Goal: Task Accomplishment & Management: Manage account settings

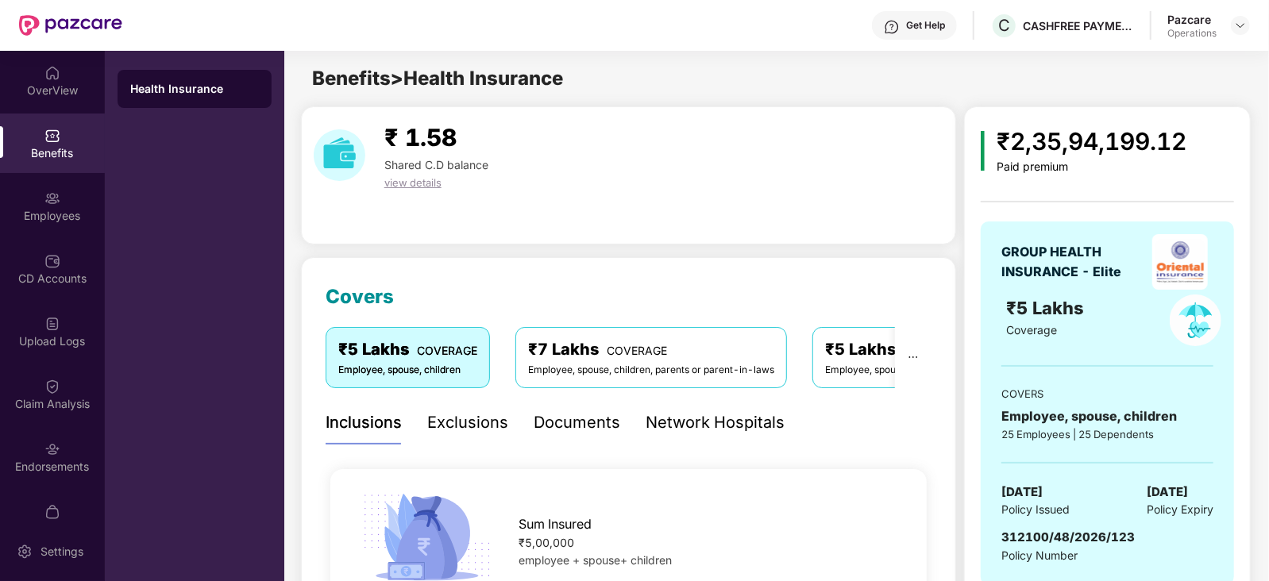
scroll to position [39, 0]
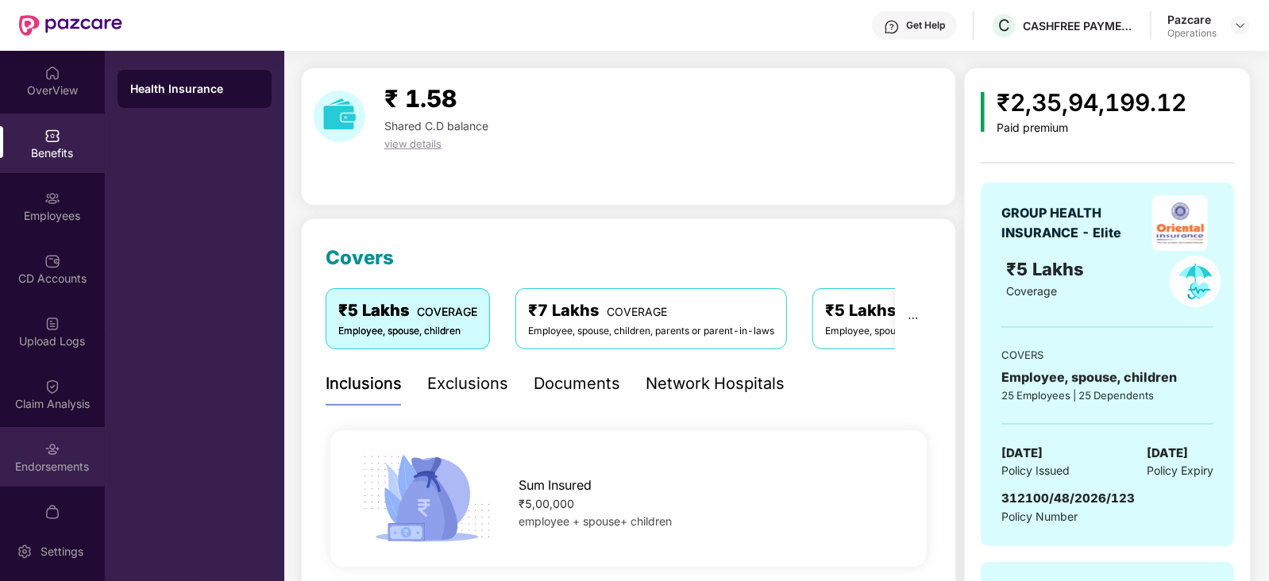
click at [44, 453] on img at bounding box center [52, 449] width 16 height 16
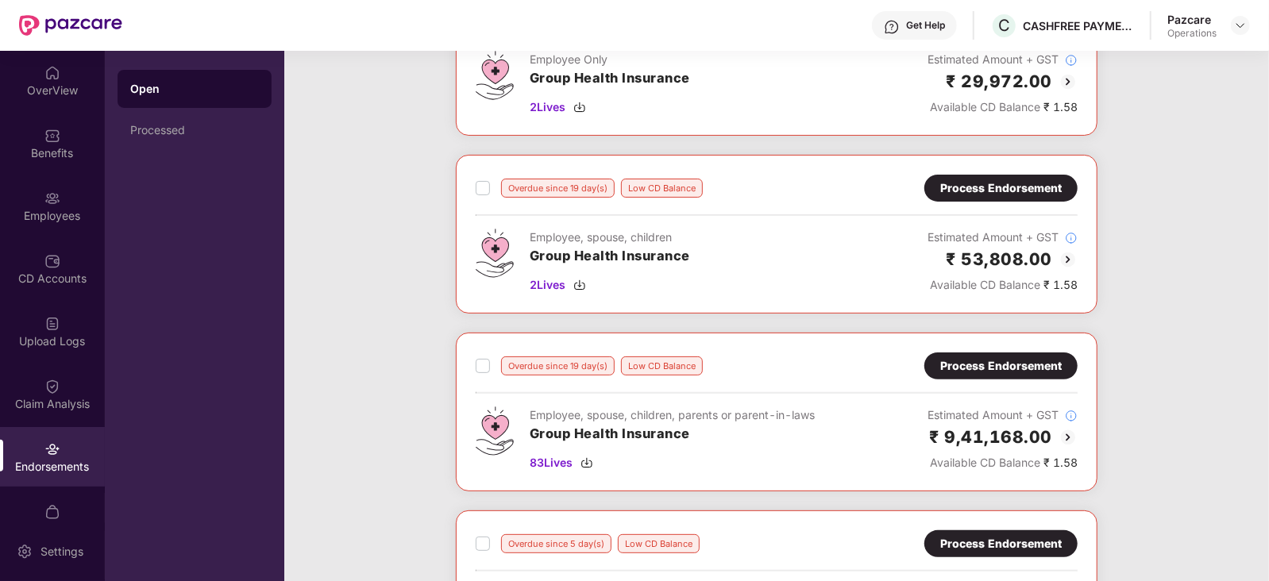
scroll to position [0, 0]
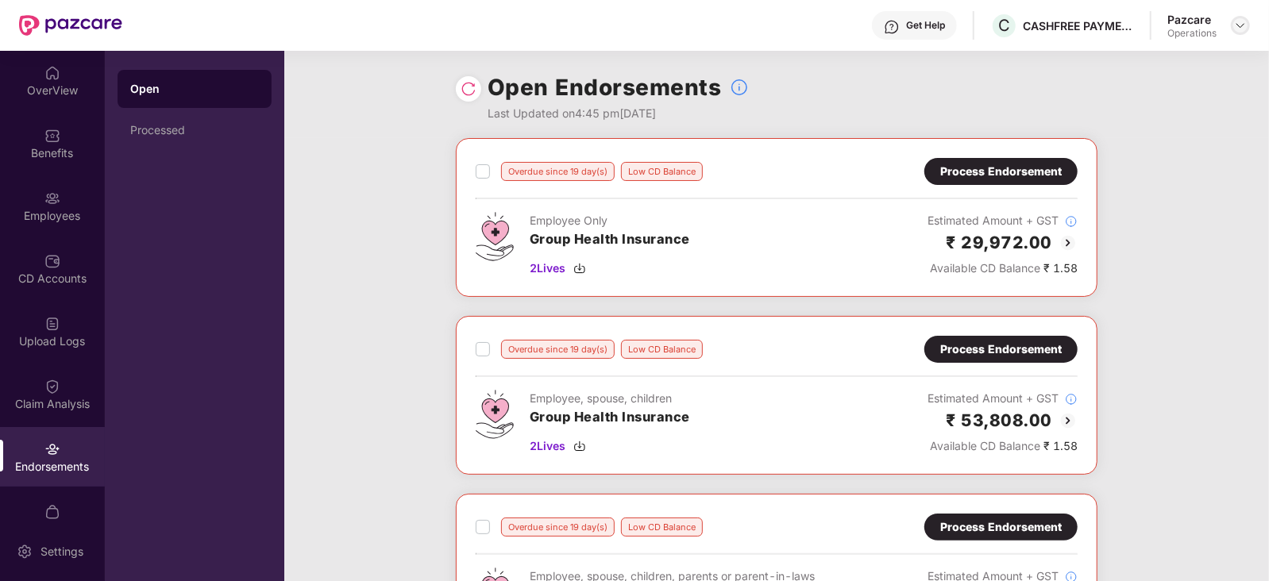
click at [1237, 24] on img at bounding box center [1240, 25] width 13 height 13
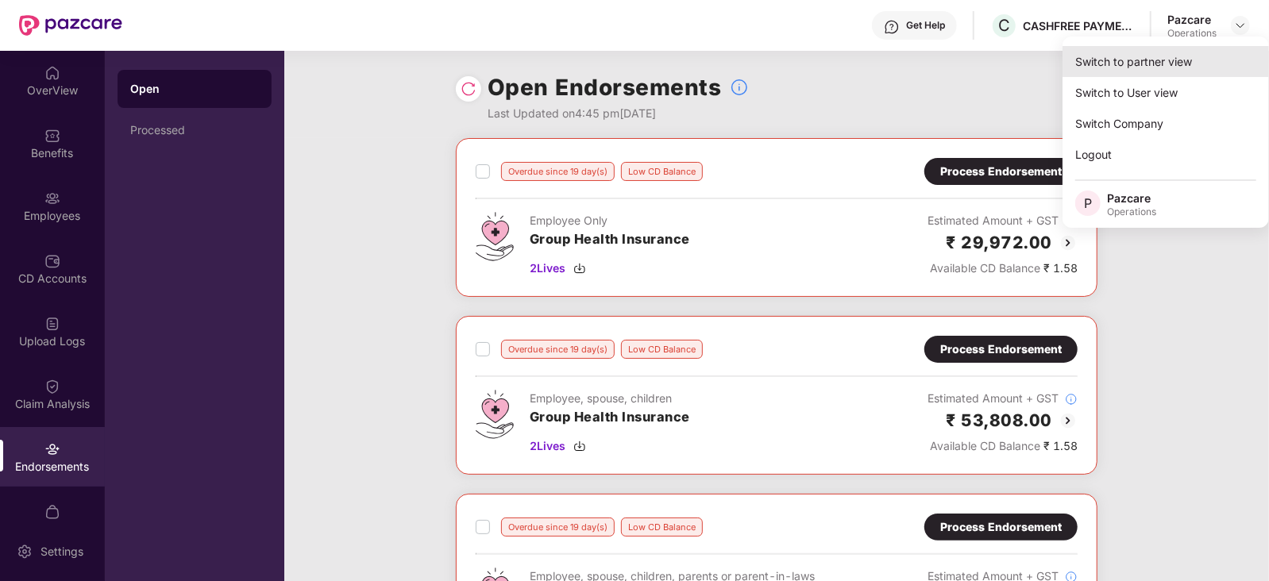
click at [1159, 64] on div "Switch to partner view" at bounding box center [1165, 61] width 206 height 31
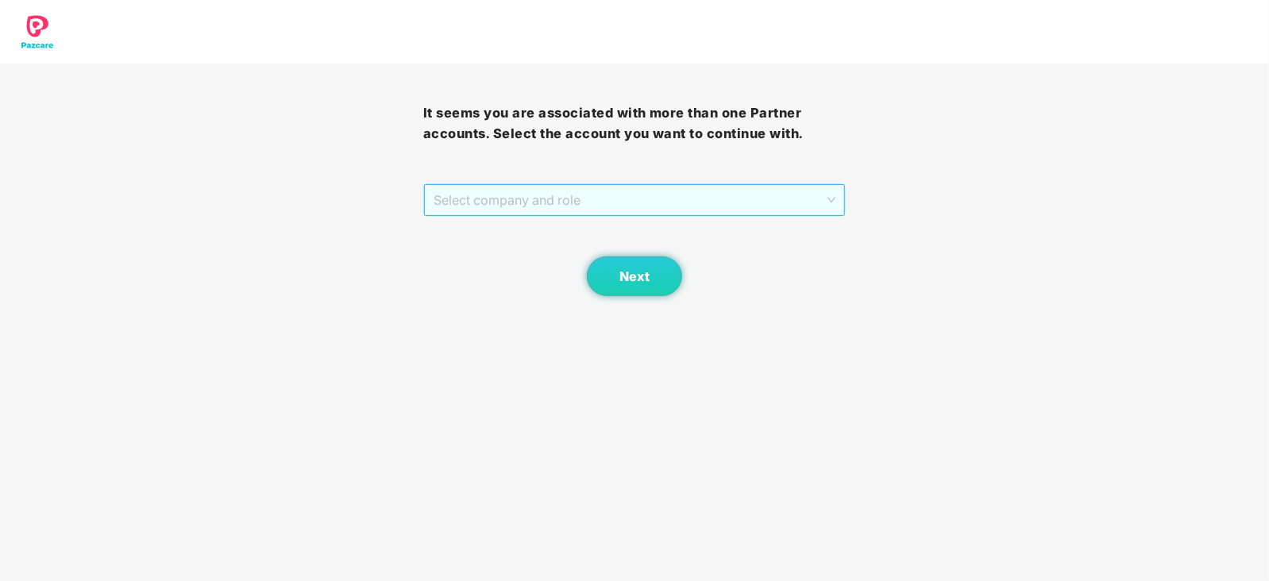
click at [591, 185] on span "Select company and role" at bounding box center [634, 200] width 403 height 30
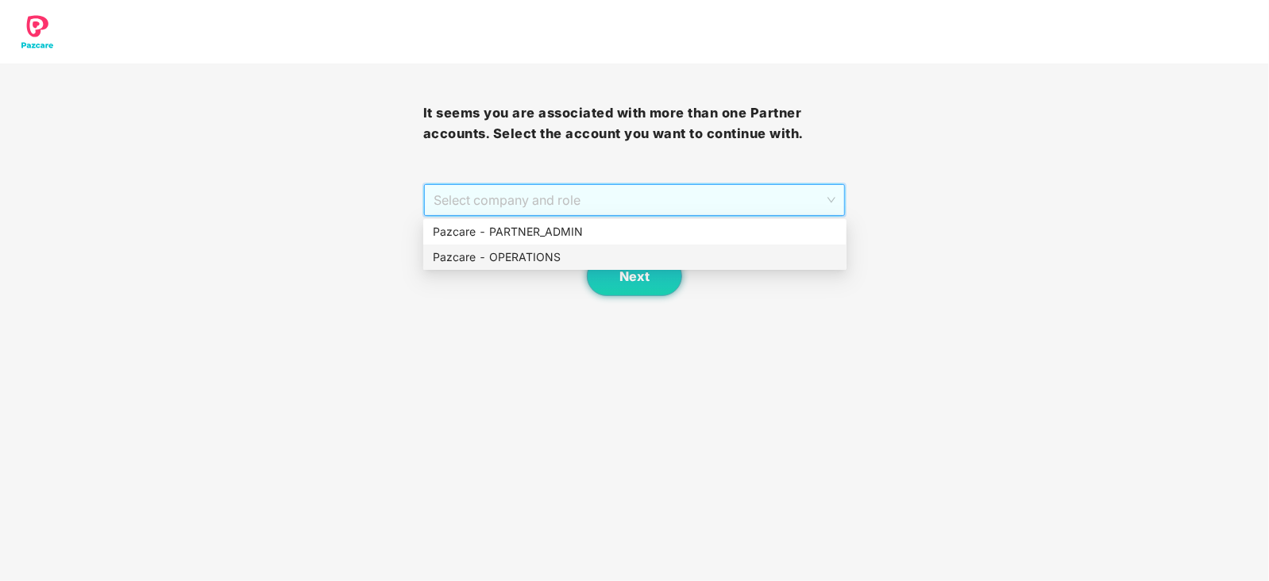
click at [544, 260] on div "Pazcare - OPERATIONS" at bounding box center [635, 256] width 404 height 17
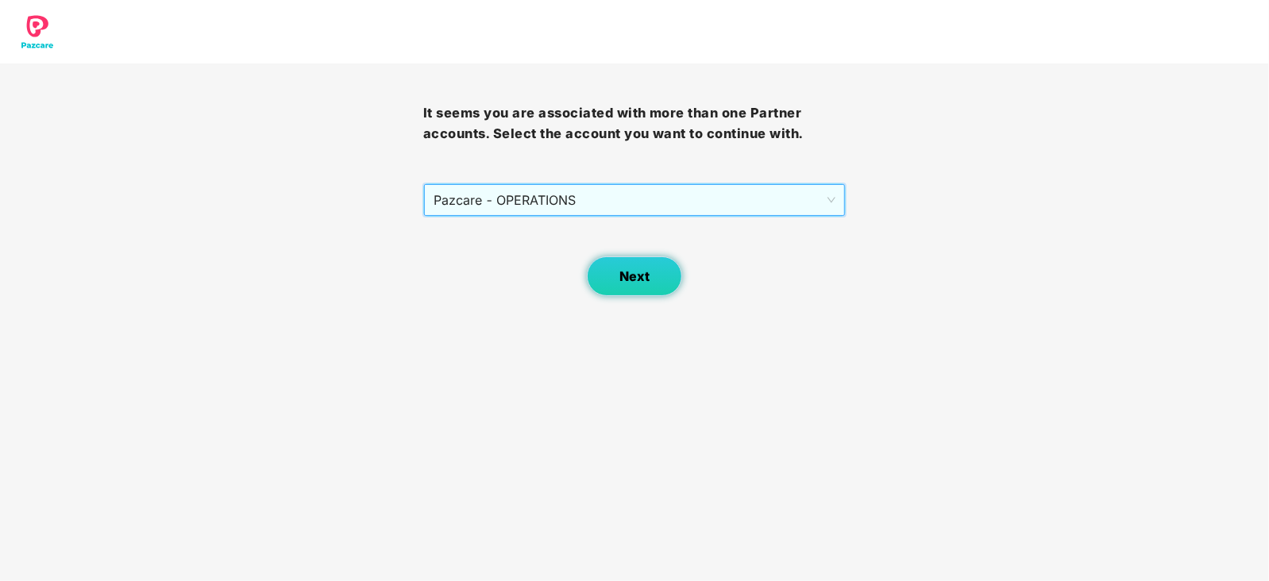
click at [622, 264] on button "Next" at bounding box center [634, 276] width 95 height 40
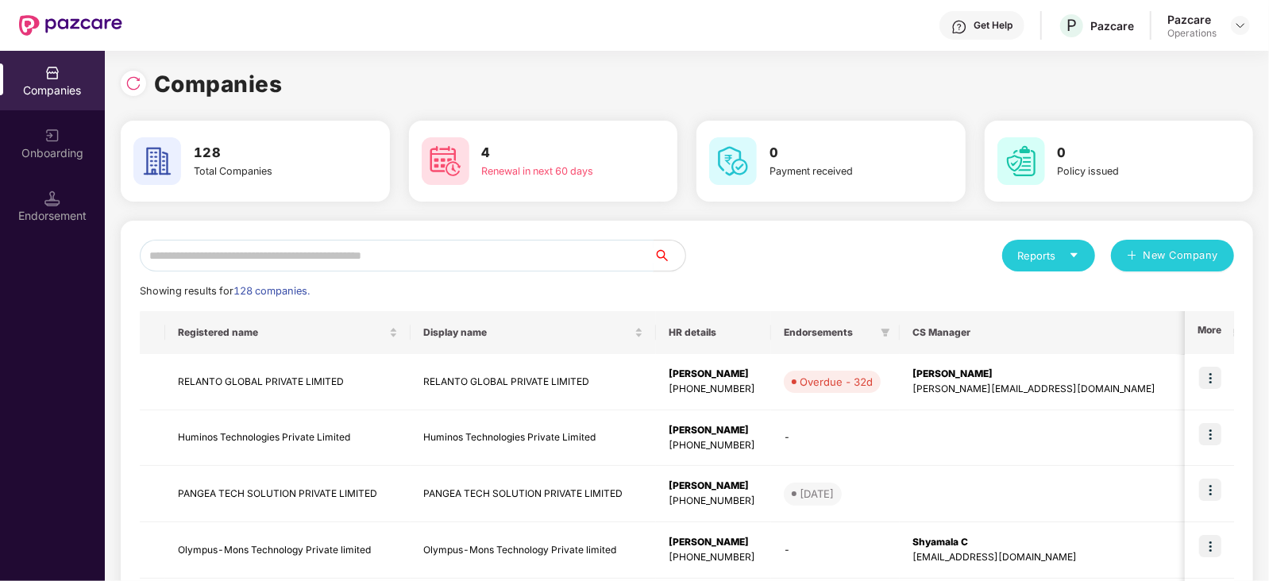
click at [475, 256] on input "text" at bounding box center [397, 256] width 514 height 32
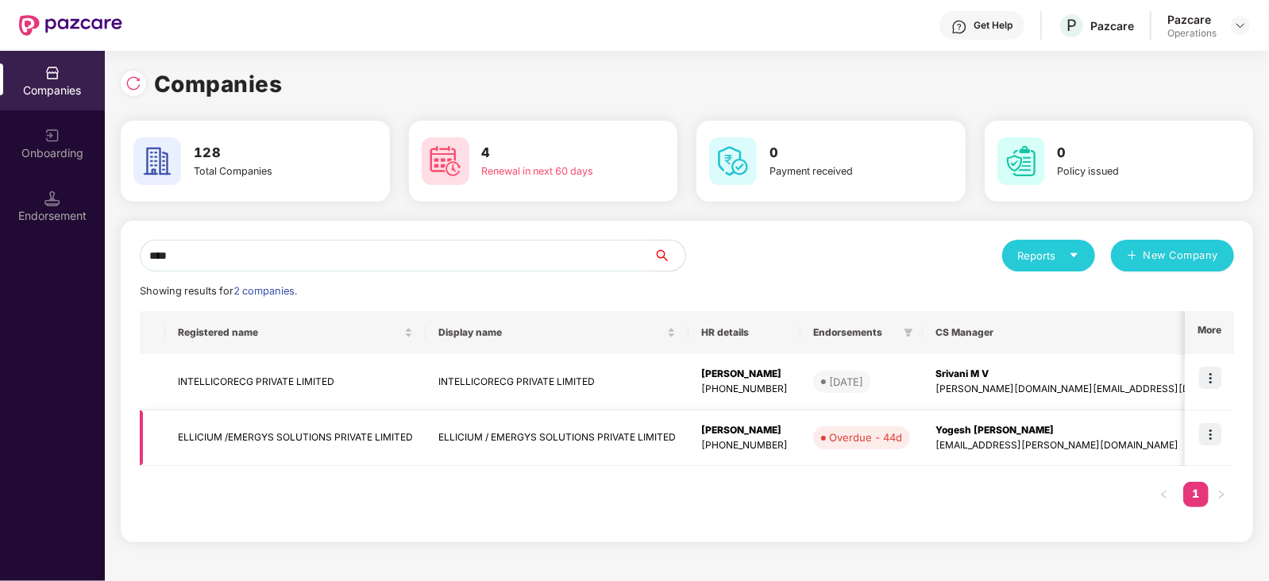
type input "****"
click at [1212, 438] on img at bounding box center [1210, 434] width 22 height 22
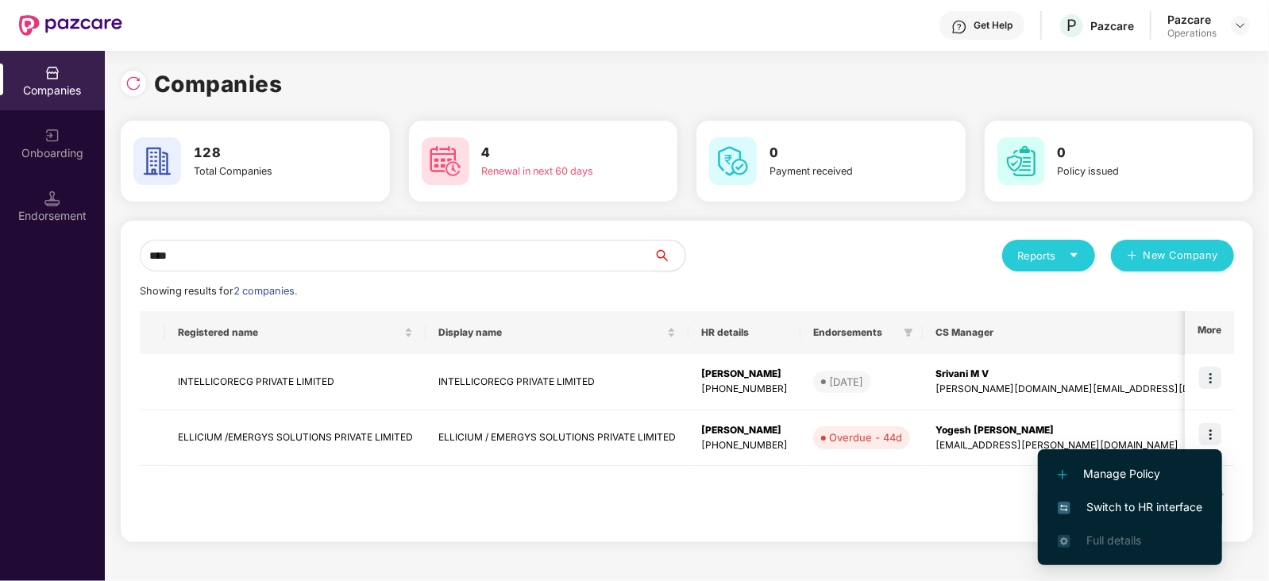
click at [1159, 506] on span "Switch to HR interface" at bounding box center [1130, 507] width 144 height 17
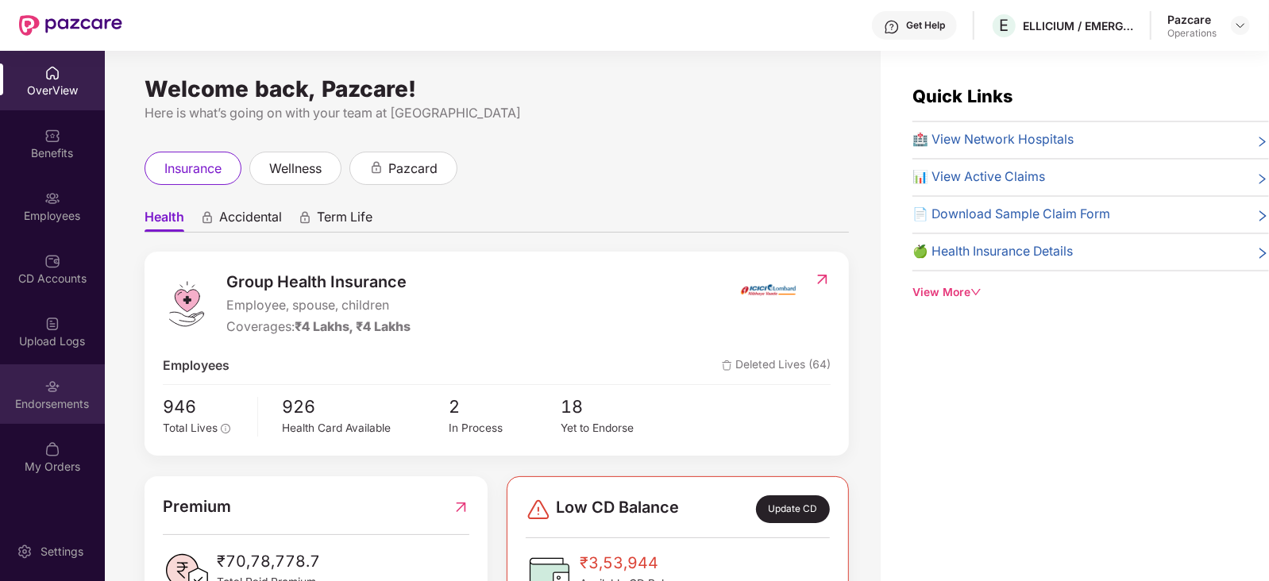
click at [56, 414] on div "Endorsements" at bounding box center [52, 394] width 105 height 60
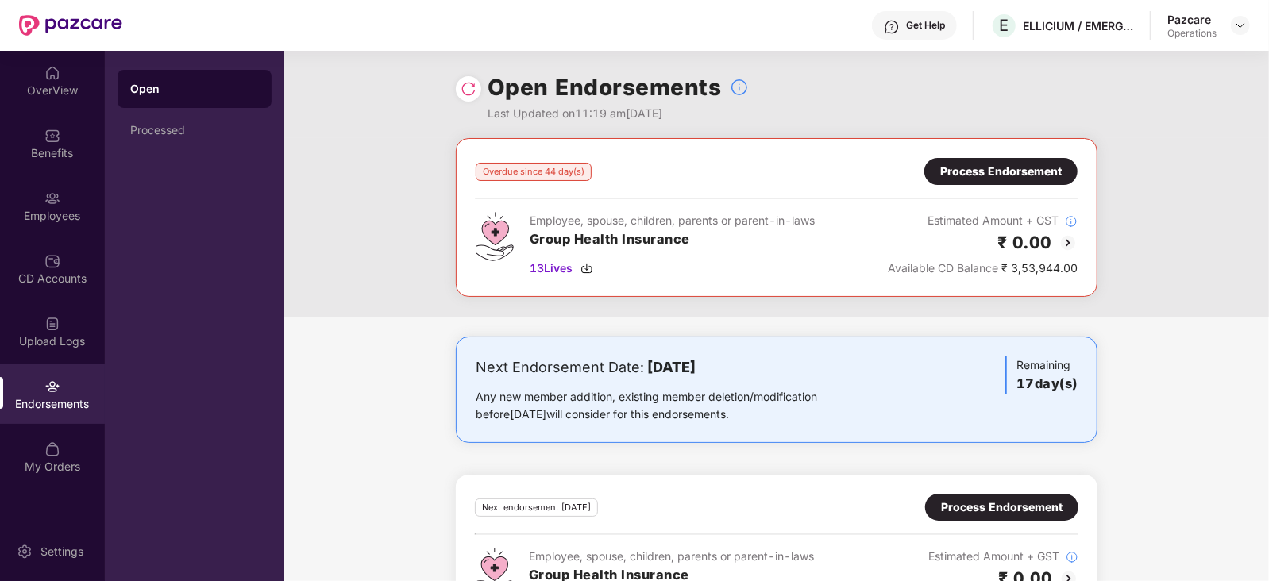
click at [1008, 175] on div "Process Endorsement" at bounding box center [1000, 171] width 121 height 17
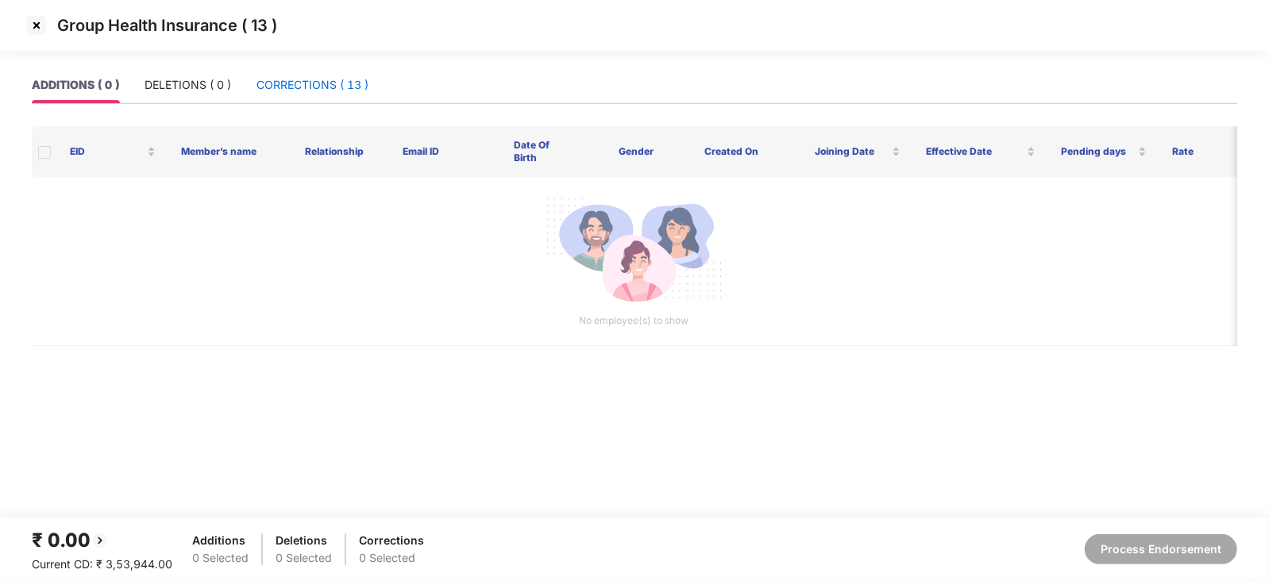
click at [339, 91] on div "CORRECTIONS ( 13 )" at bounding box center [312, 84] width 112 height 17
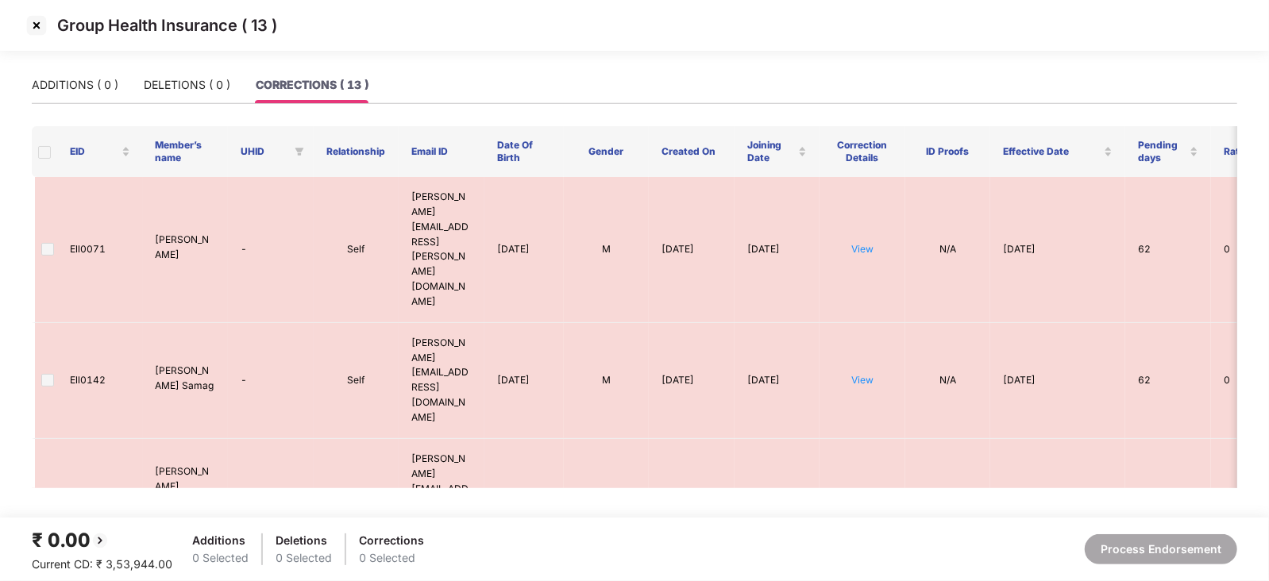
click at [34, 30] on img at bounding box center [36, 25] width 25 height 25
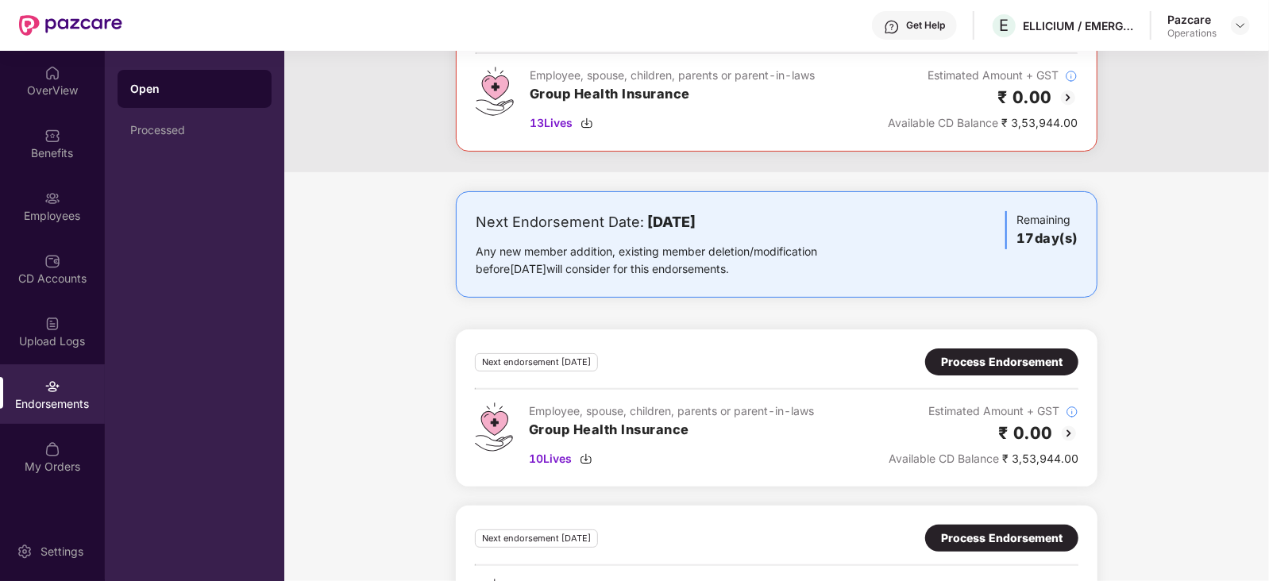
scroll to position [46, 0]
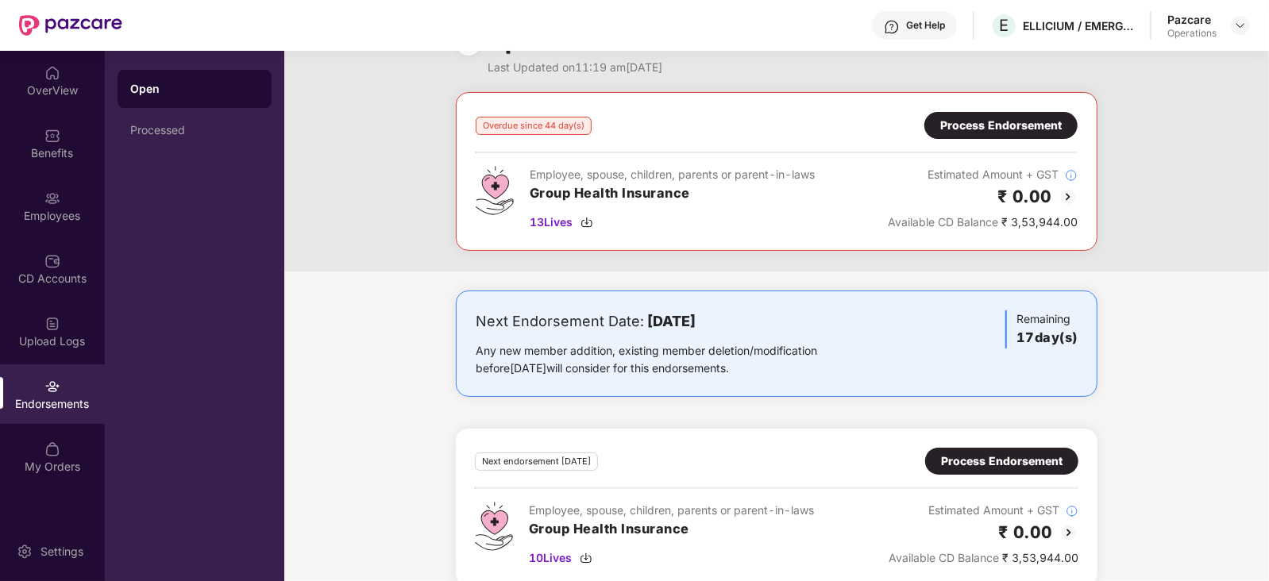
click at [1064, 127] on div "Process Endorsement" at bounding box center [1000, 125] width 153 height 27
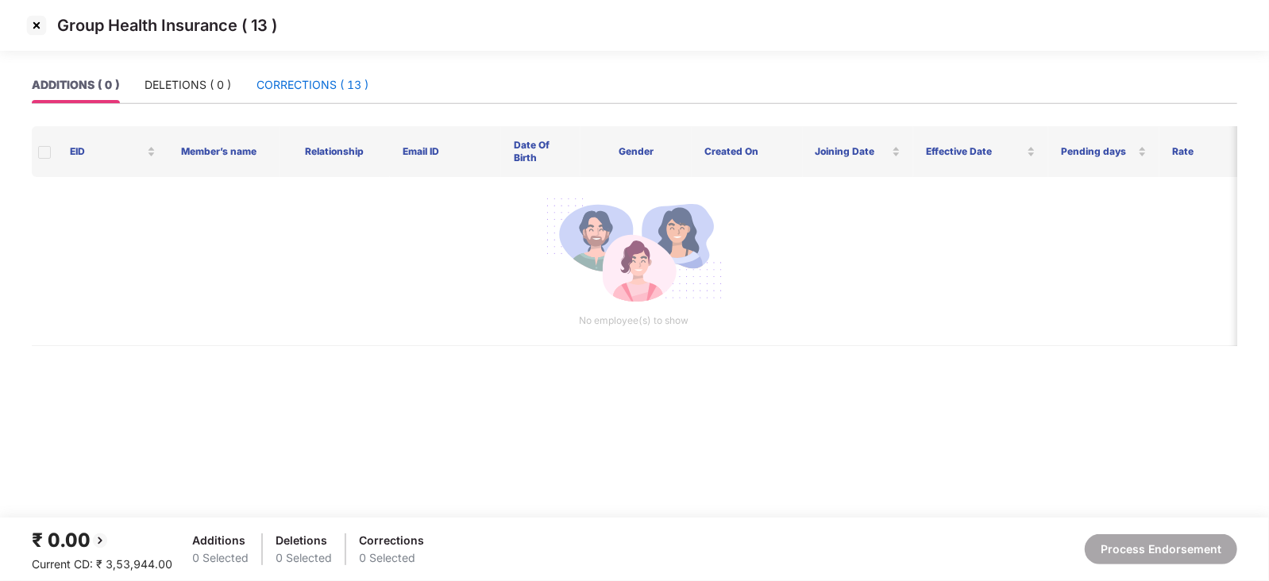
click at [302, 86] on div "CORRECTIONS ( 13 )" at bounding box center [312, 84] width 112 height 17
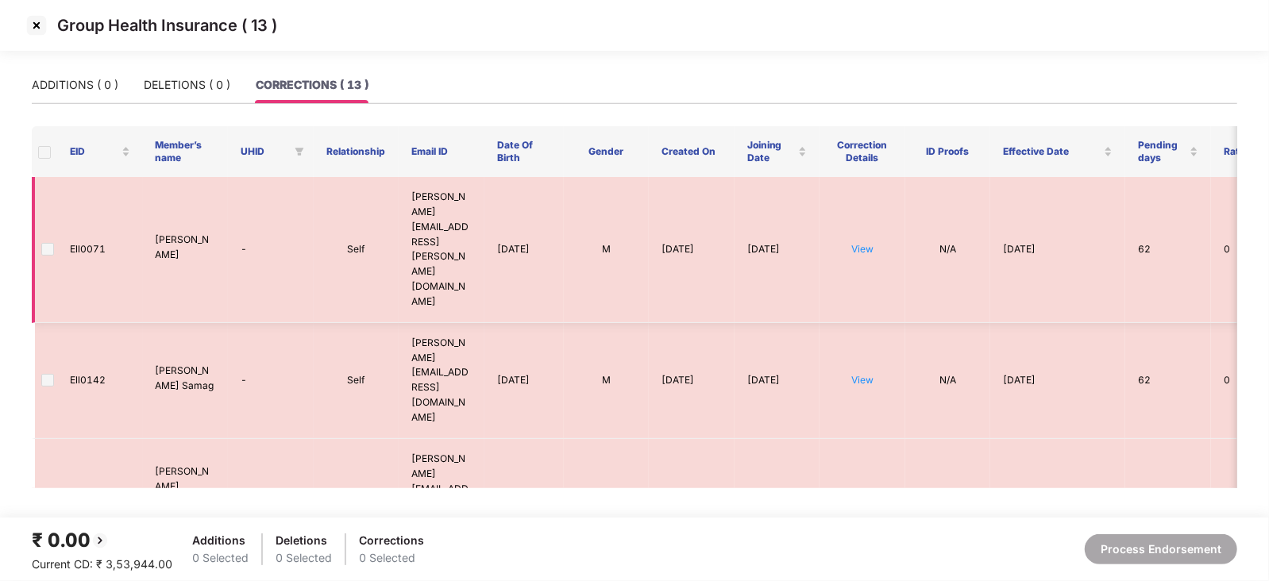
click at [41, 243] on span at bounding box center [47, 249] width 13 height 13
click at [39, 10] on div "Group Health Insurance ( 13 )" at bounding box center [634, 25] width 1269 height 51
click at [34, 20] on img at bounding box center [36, 25] width 25 height 25
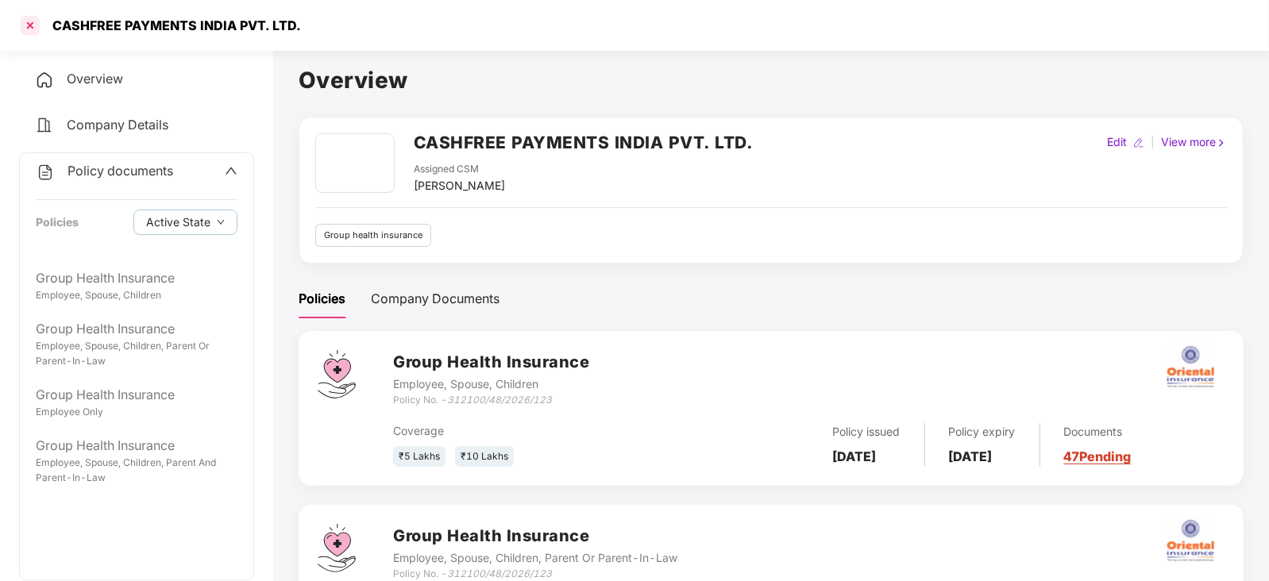
click at [32, 29] on div at bounding box center [29, 25] width 25 height 25
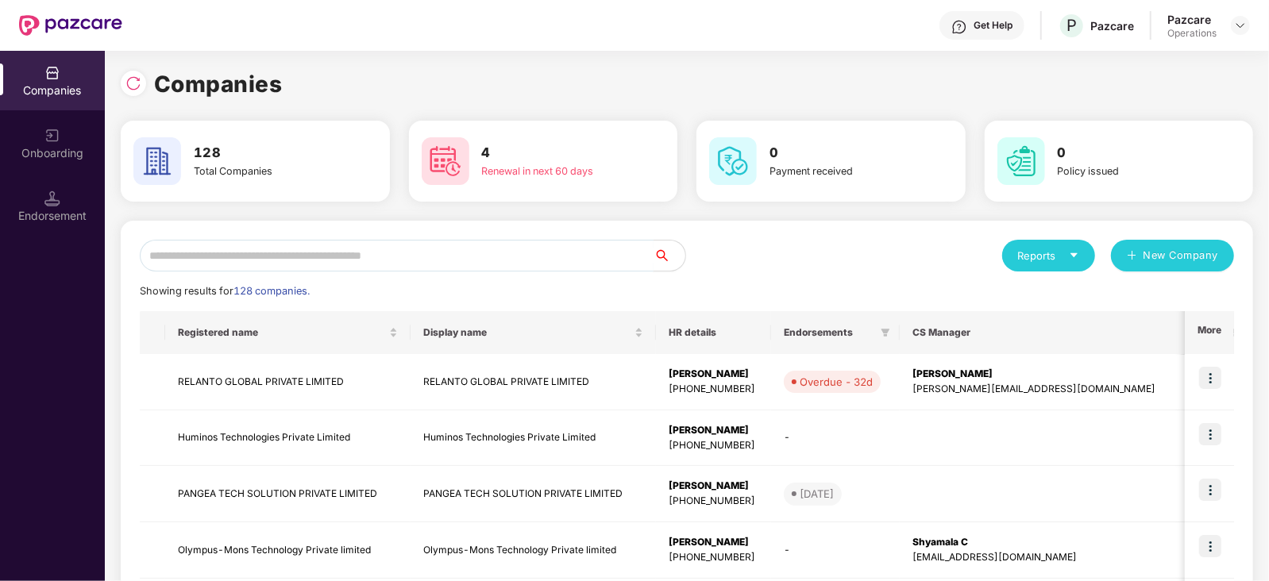
click at [414, 248] on input "text" at bounding box center [397, 256] width 514 height 32
paste input "**********"
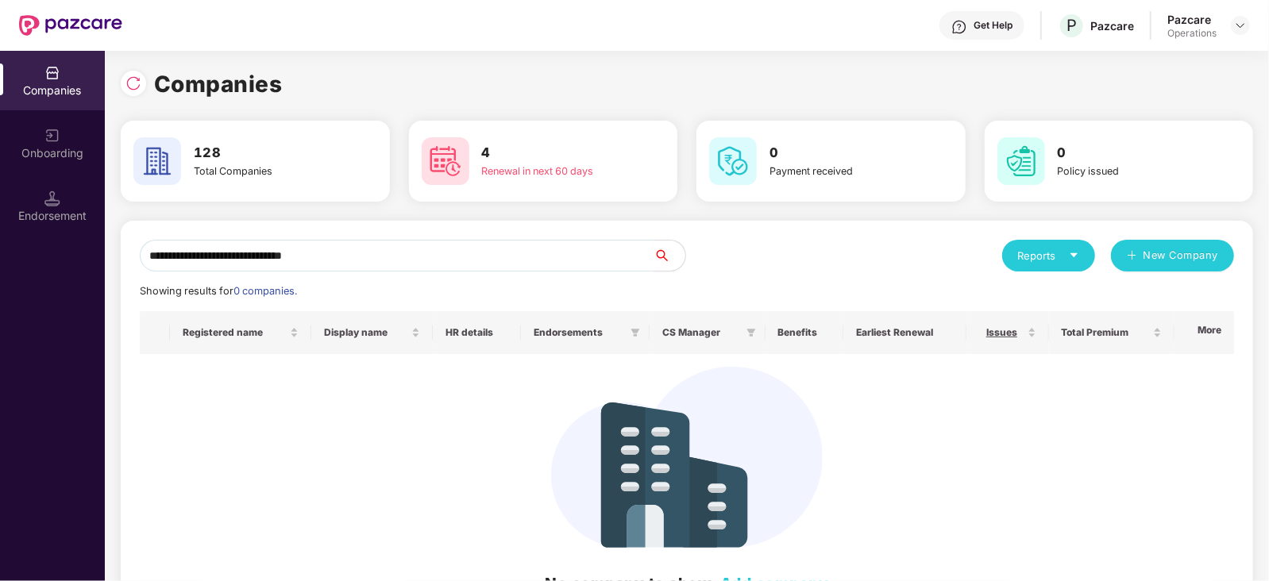
drag, startPoint x: 150, startPoint y: 262, endPoint x: 180, endPoint y: 291, distance: 41.6
click at [152, 264] on input "**********" at bounding box center [397, 256] width 514 height 32
click at [379, 259] on input "**********" at bounding box center [397, 256] width 514 height 32
type input "********"
click at [143, 262] on input "********" at bounding box center [397, 256] width 514 height 32
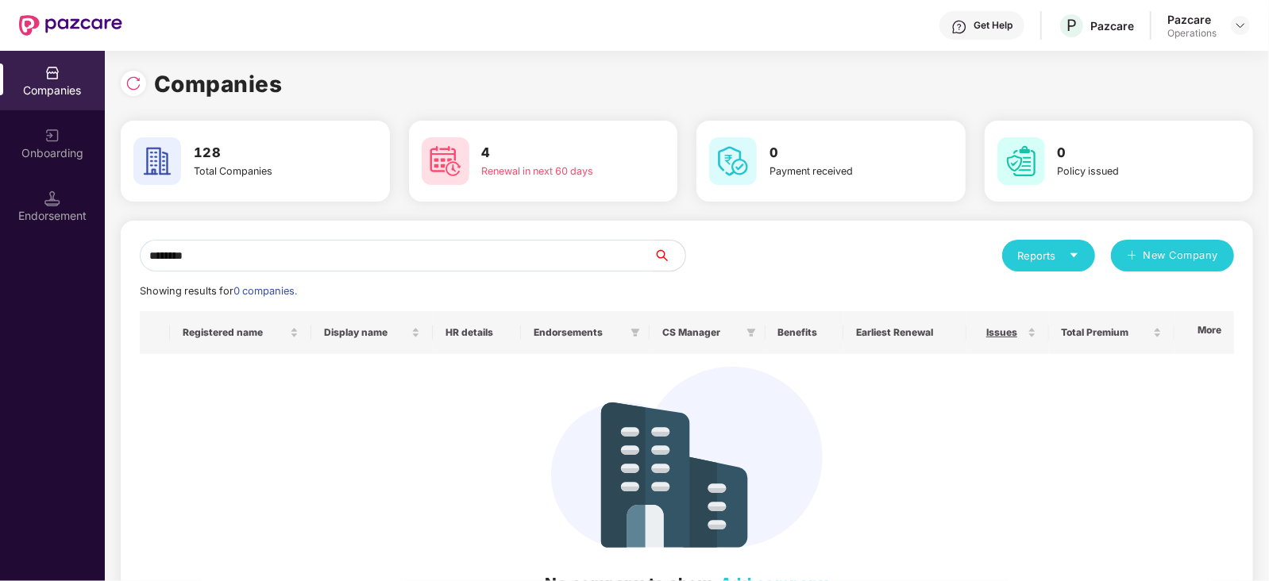
click at [280, 260] on input "********" at bounding box center [397, 256] width 514 height 32
drag, startPoint x: 270, startPoint y: 260, endPoint x: 52, endPoint y: 281, distance: 219.4
click at [52, 281] on div "Companies Onboarding Endorsement Companies 128 Total Companies 4 Renewal in nex…" at bounding box center [634, 316] width 1269 height 530
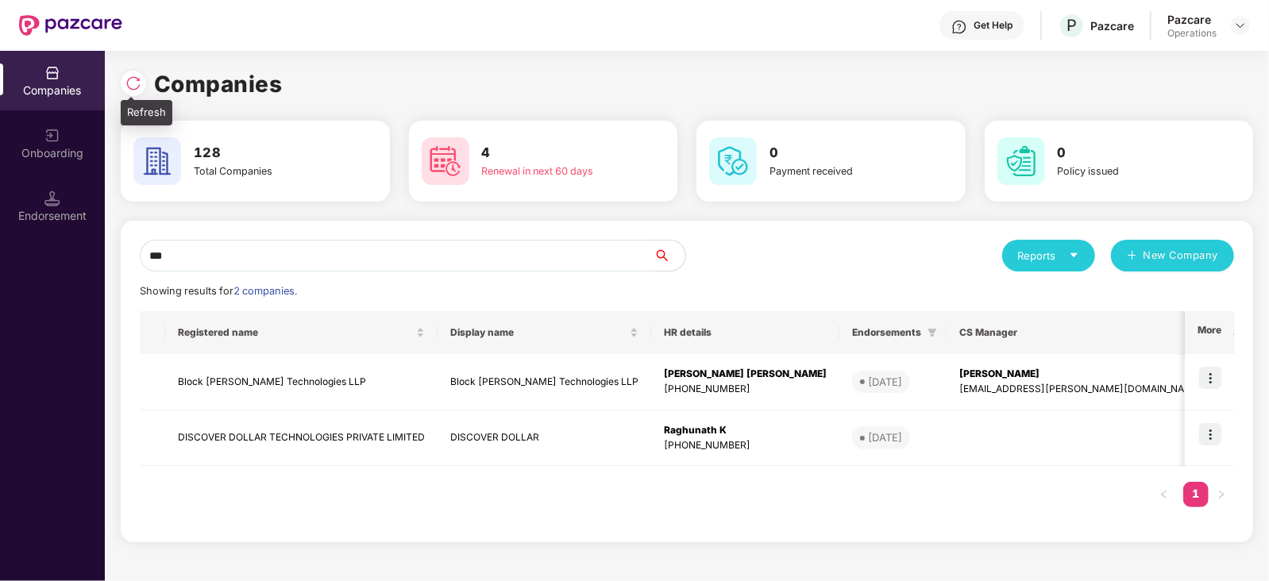
click at [131, 83] on img at bounding box center [133, 83] width 16 height 16
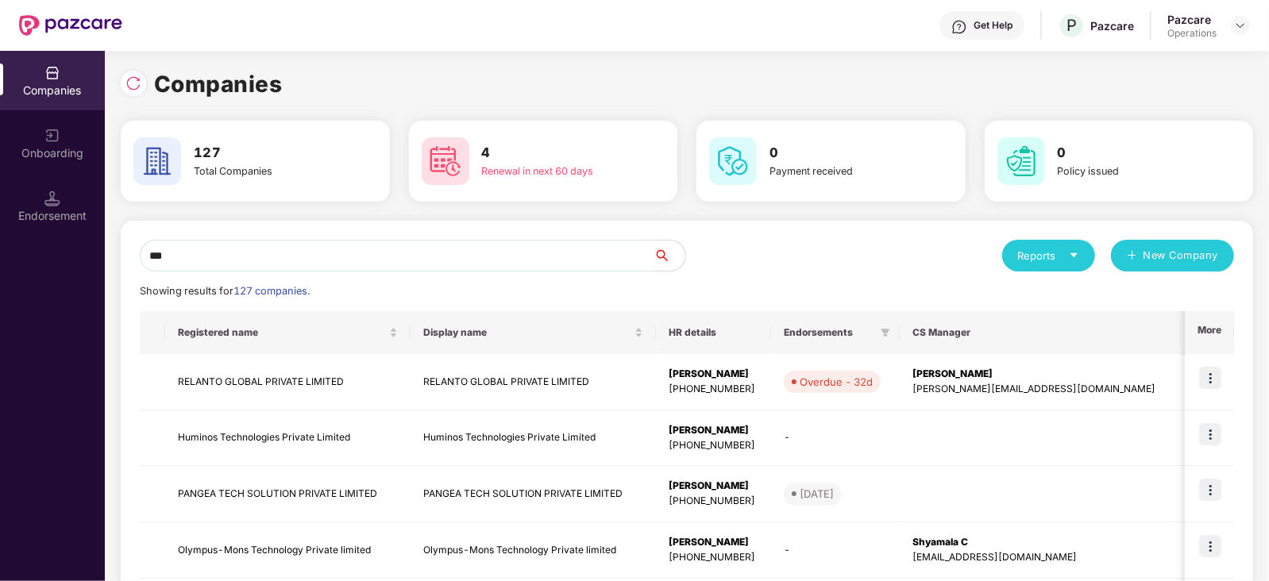
drag, startPoint x: 214, startPoint y: 254, endPoint x: 122, endPoint y: 258, distance: 92.2
paste input "**********"
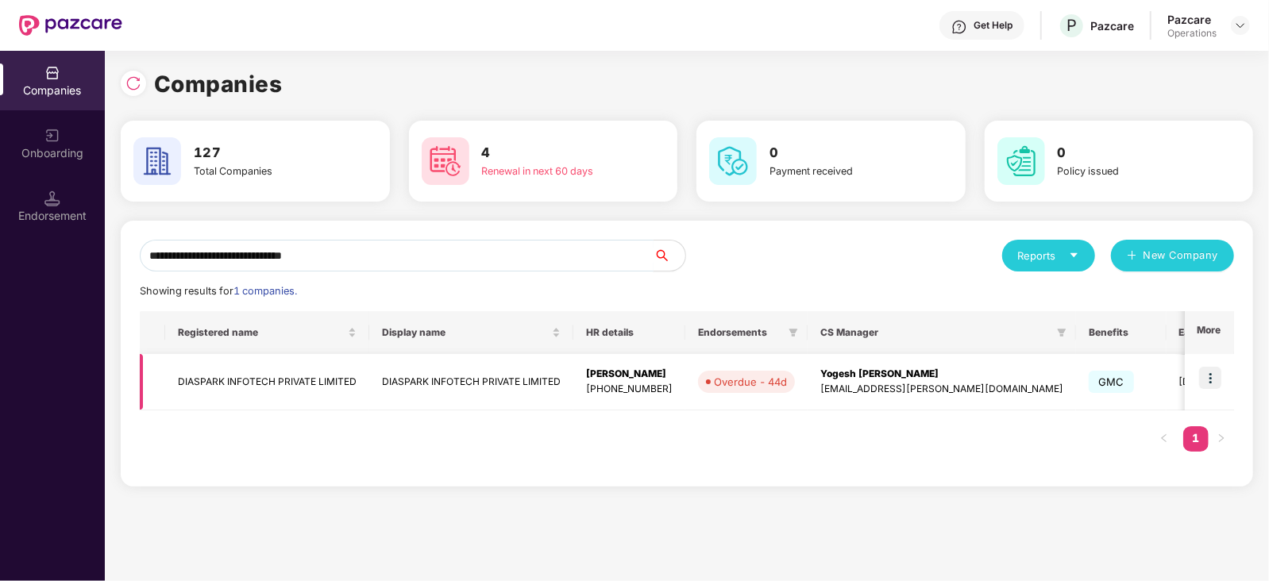
type input "**********"
click at [250, 382] on td "DIASPARK INFOTECH PRIVATE LIMITED" at bounding box center [267, 382] width 204 height 56
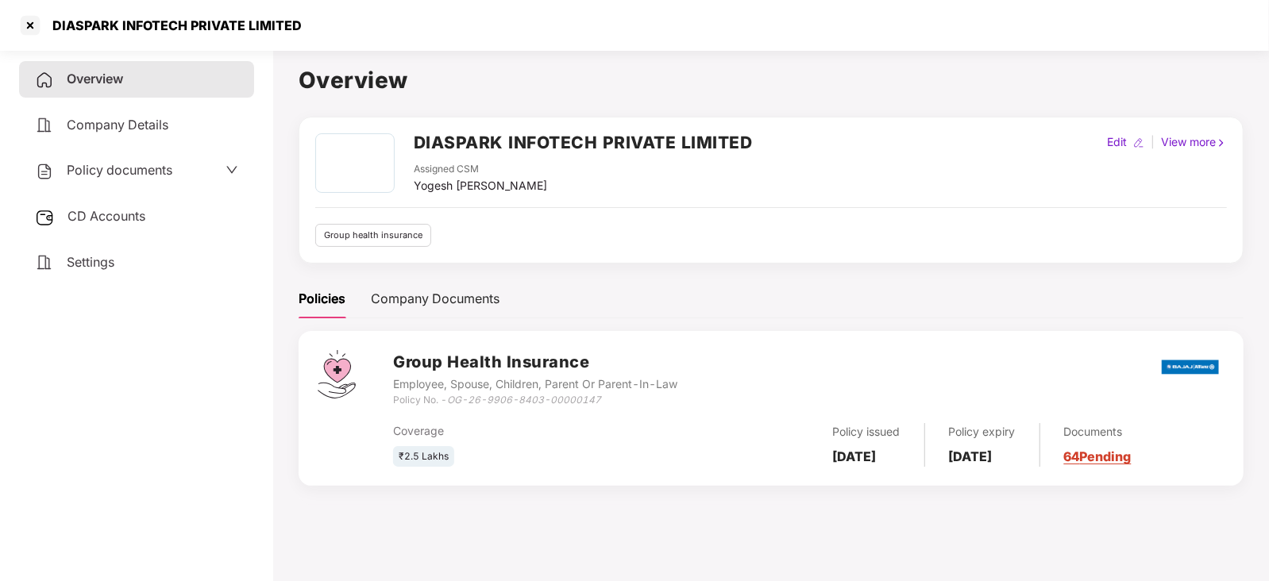
click at [142, 239] on div "Overview Company Details Policy documents CD Accounts Settings" at bounding box center [136, 170] width 235 height 219
click at [137, 222] on span "CD Accounts" at bounding box center [106, 216] width 78 height 16
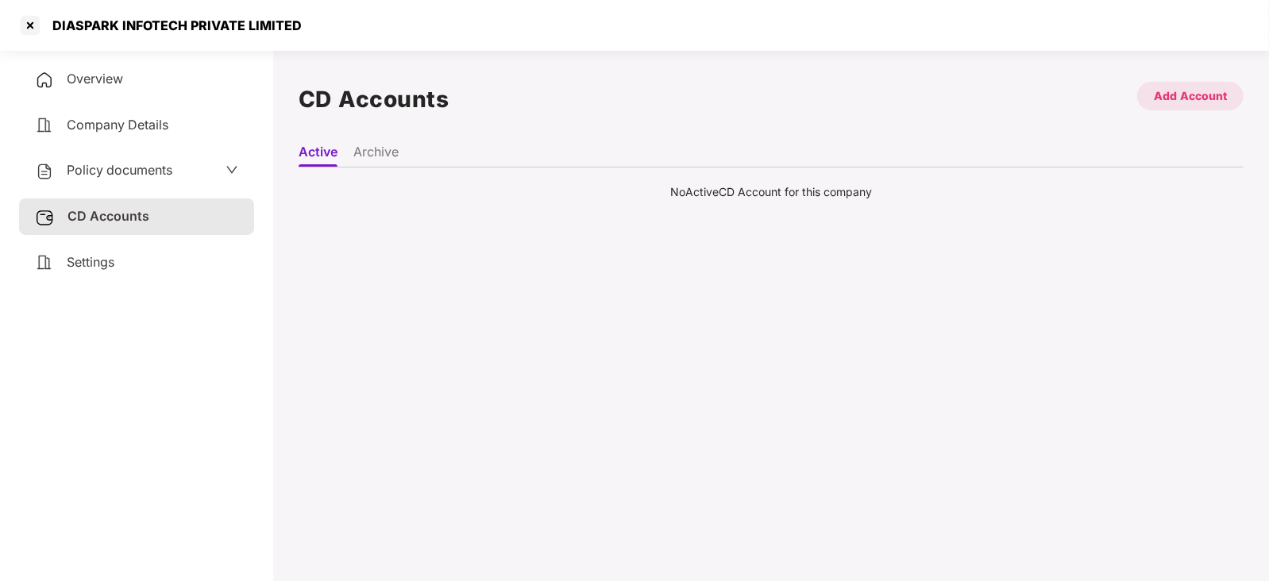
click at [1155, 106] on div "Add Account" at bounding box center [1190, 96] width 106 height 29
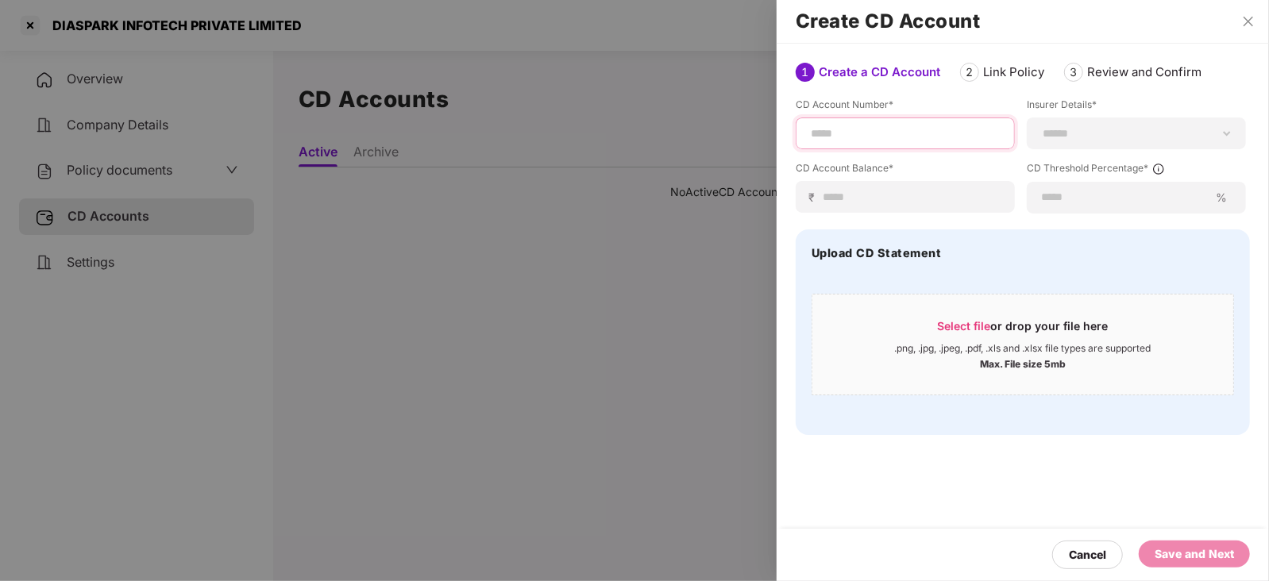
click at [851, 137] on input at bounding box center [905, 133] width 192 height 17
paste input "*********"
type input "*********"
click at [1081, 144] on div "**********" at bounding box center [1136, 134] width 219 height 32
click at [1078, 133] on select "**********" at bounding box center [1136, 133] width 192 height 13
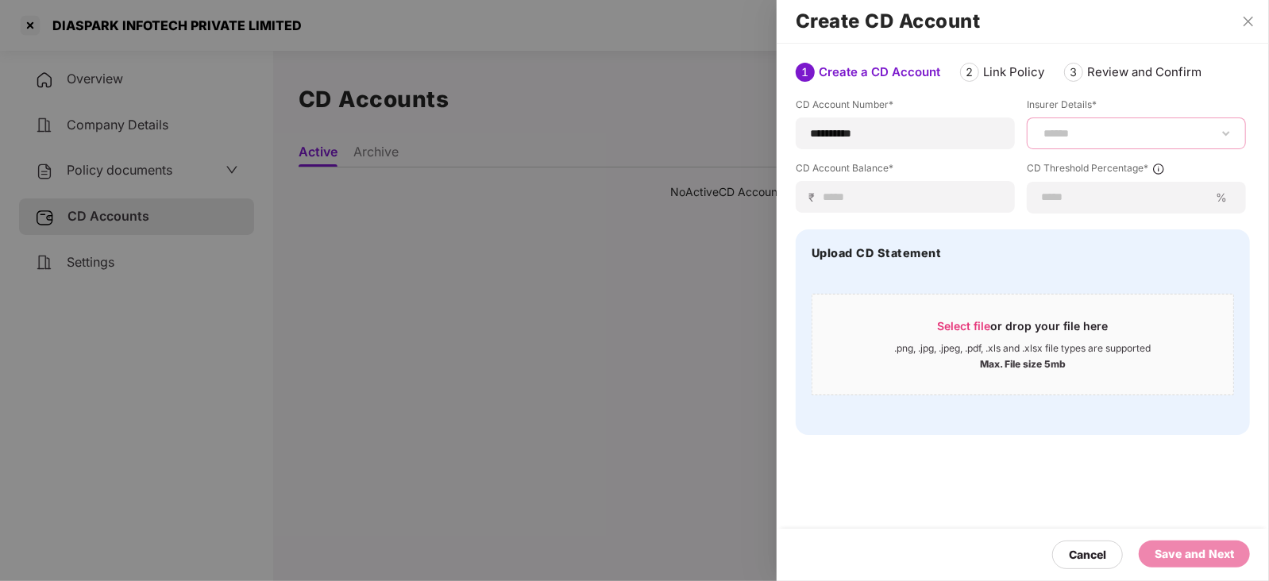
select select "*****"
click at [1040, 127] on select "**********" at bounding box center [1136, 133] width 192 height 13
click at [846, 196] on input at bounding box center [911, 197] width 179 height 17
paste input "****"
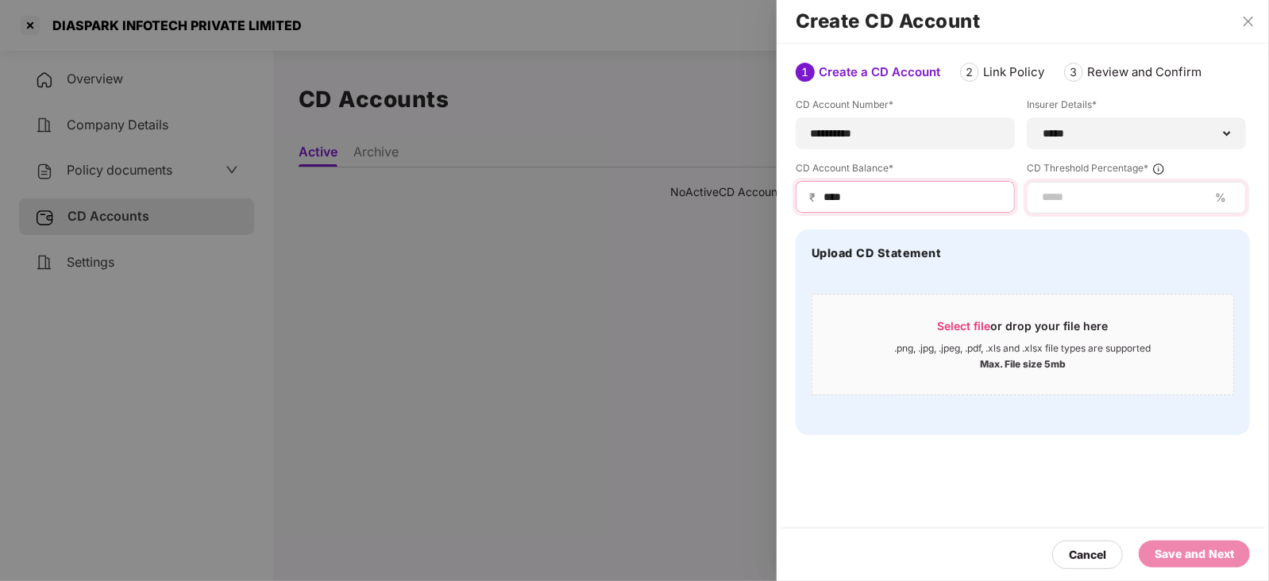
type input "****"
click at [1121, 210] on div "%" at bounding box center [1136, 198] width 219 height 32
click at [1110, 204] on input at bounding box center [1124, 197] width 168 height 17
type input "**"
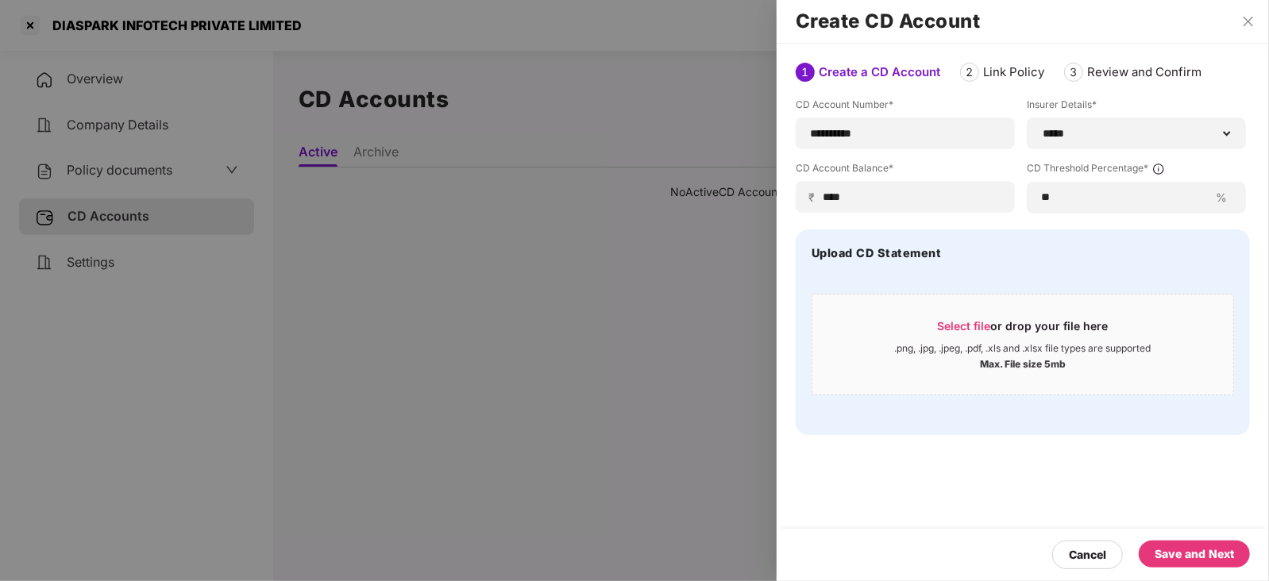
click at [1206, 557] on div "Save and Next" at bounding box center [1193, 553] width 79 height 17
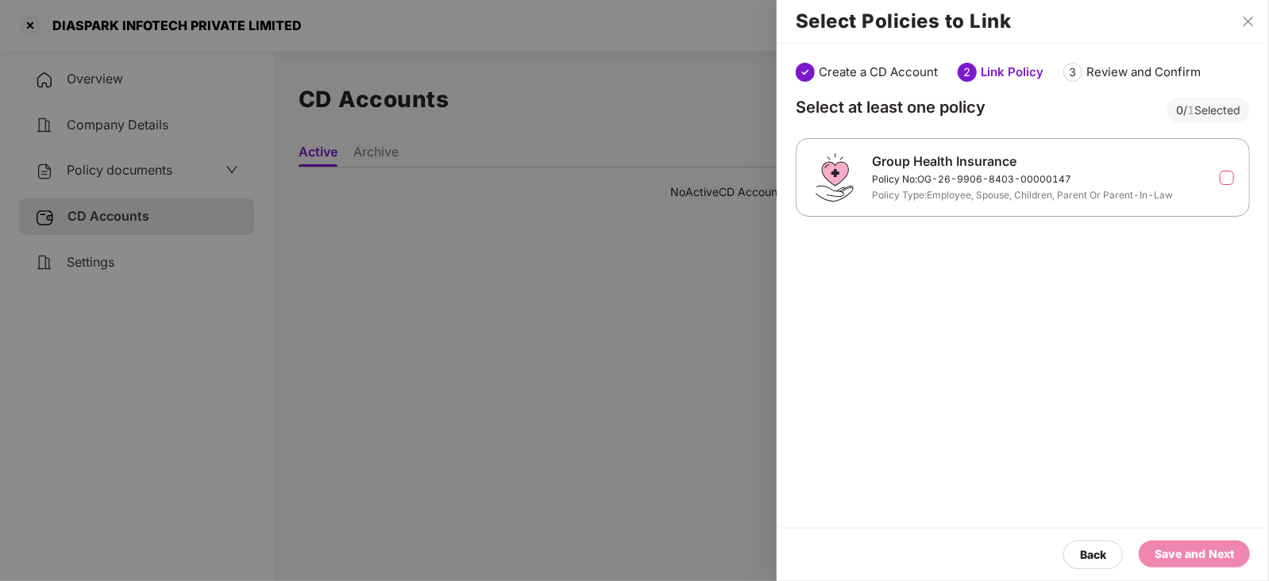
drag, startPoint x: 1221, startPoint y: 178, endPoint x: 1239, endPoint y: 187, distance: 19.9
click at [1221, 178] on label at bounding box center [1226, 178] width 14 height 14
click at [1202, 557] on div "Save and Next" at bounding box center [1193, 553] width 79 height 17
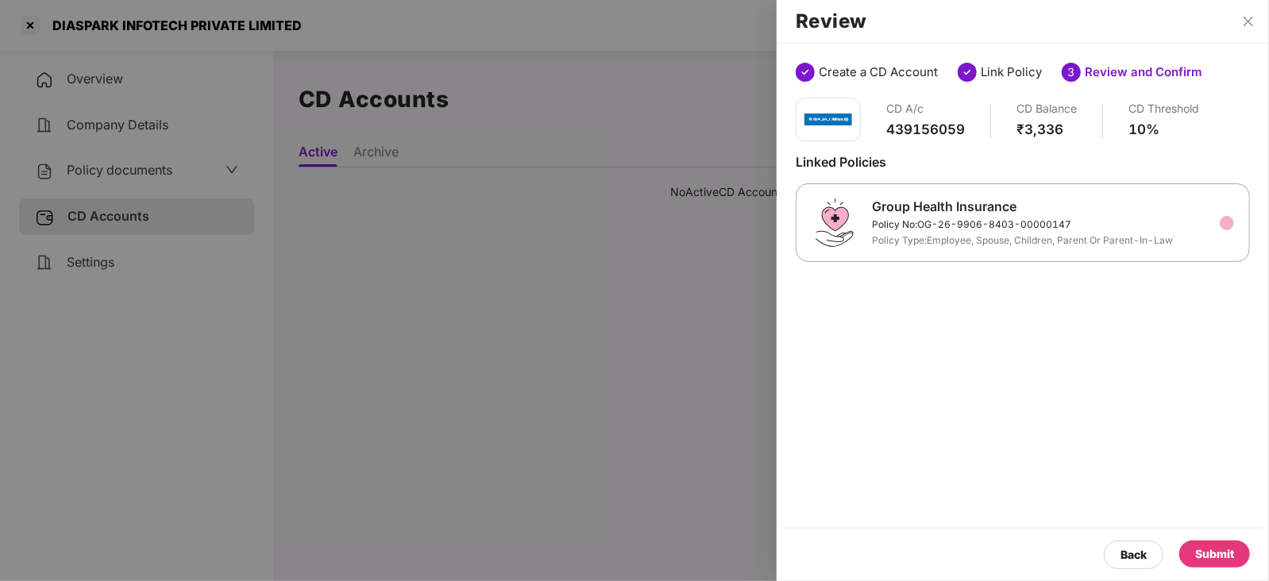
click at [1208, 559] on div "Submit" at bounding box center [1214, 553] width 39 height 17
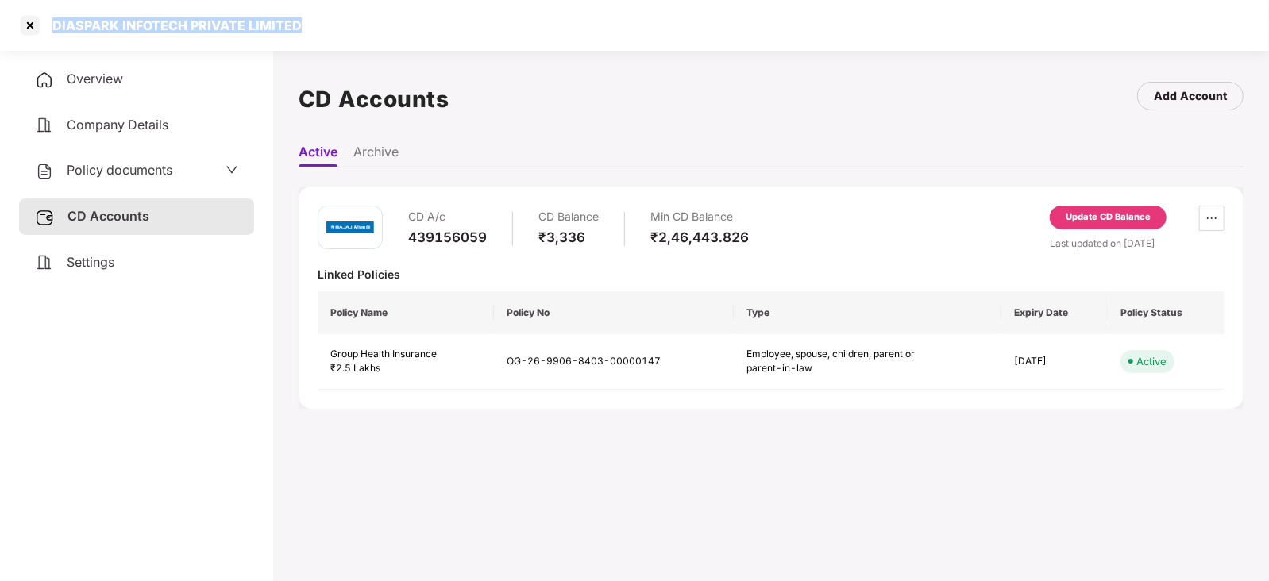
drag, startPoint x: 44, startPoint y: 28, endPoint x: 268, endPoint y: 24, distance: 223.9
click at [298, 24] on div "DIASPARK INFOTECH PRIVATE LIMITED" at bounding box center [634, 25] width 1269 height 51
copy div "DIASPARK INFOTECH PRIVATE LIMITED"
click at [24, 28] on div at bounding box center [29, 25] width 25 height 25
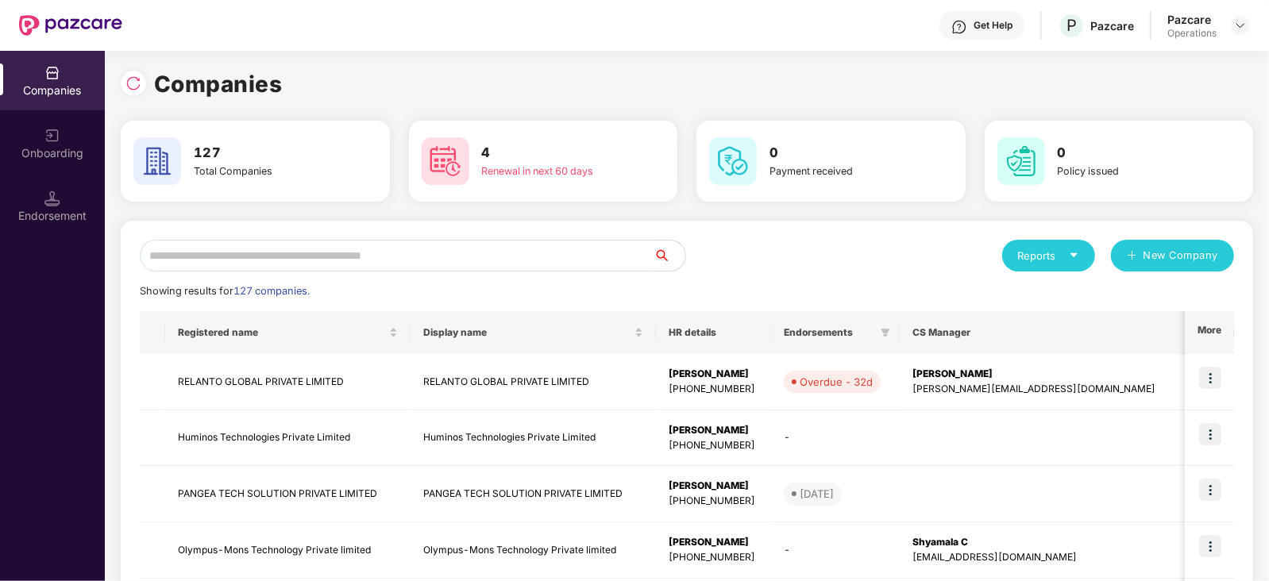
click at [346, 261] on input "text" at bounding box center [397, 256] width 514 height 32
paste input "**********"
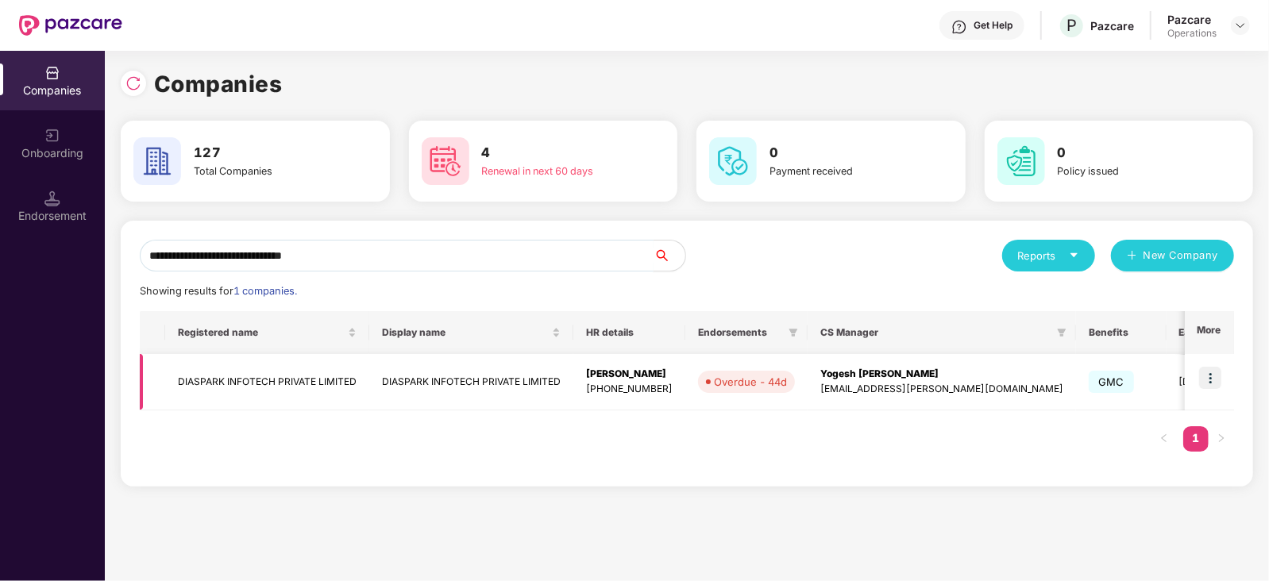
type input "**********"
click at [1209, 374] on img at bounding box center [1210, 378] width 22 height 22
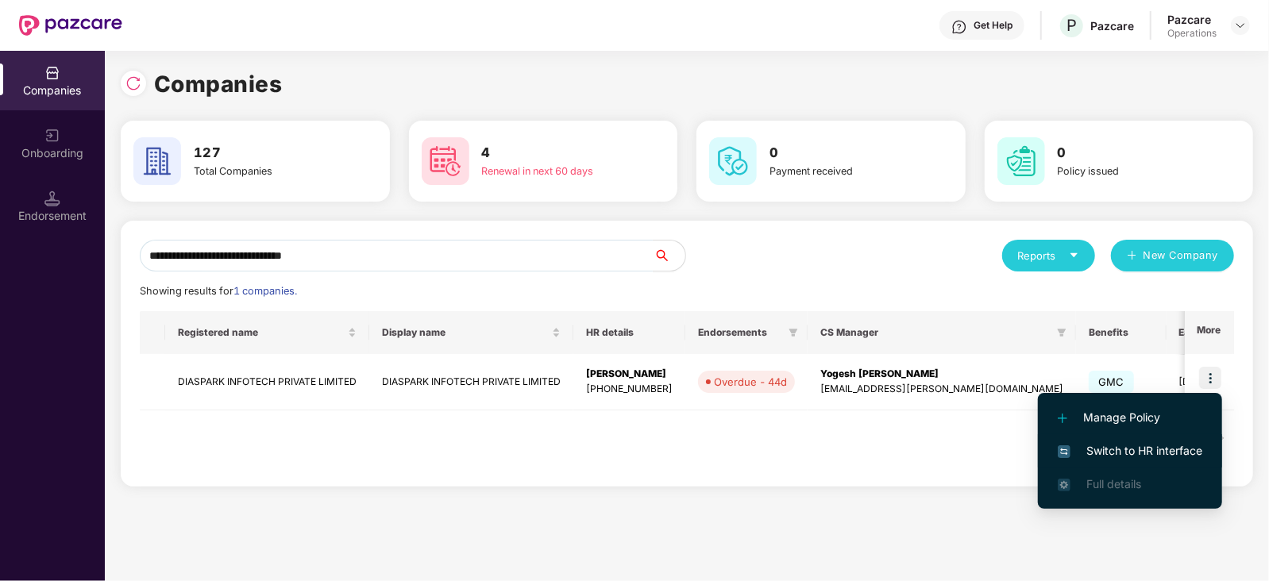
click at [1174, 446] on span "Switch to HR interface" at bounding box center [1130, 450] width 144 height 17
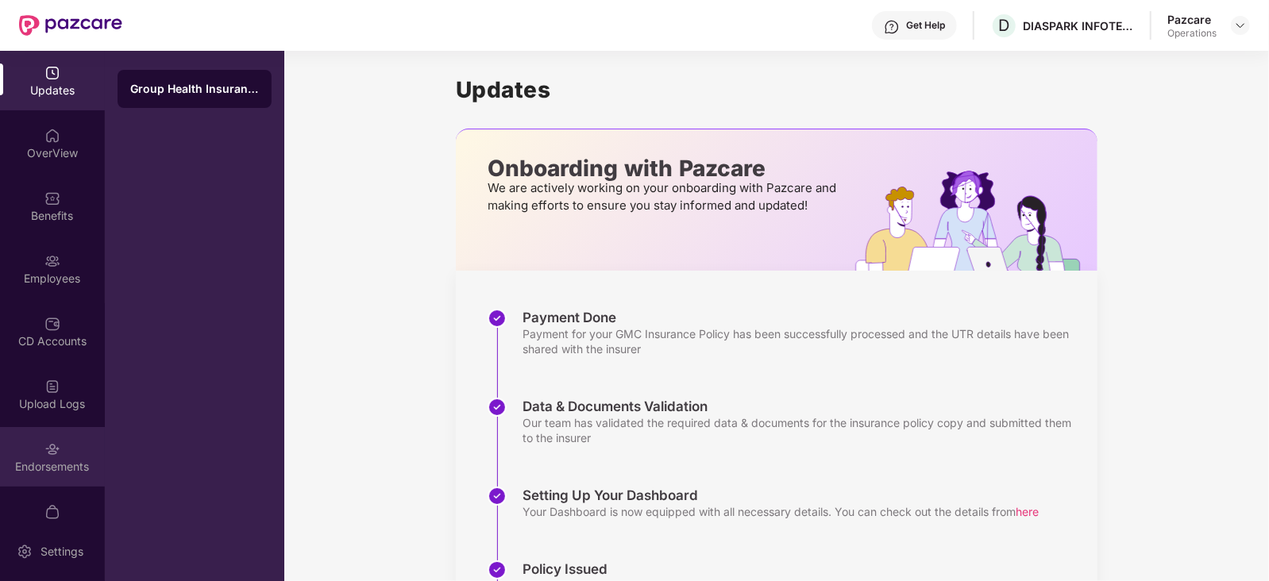
click at [59, 456] on div "Endorsements" at bounding box center [52, 457] width 105 height 60
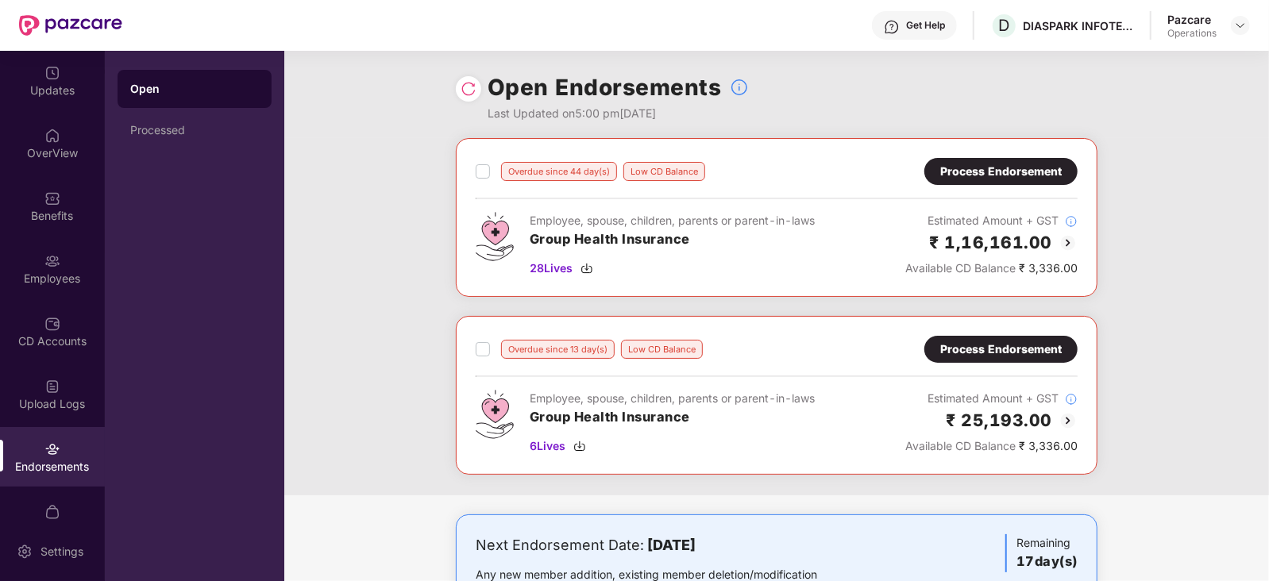
click at [1002, 175] on div "Process Endorsement" at bounding box center [1000, 171] width 121 height 17
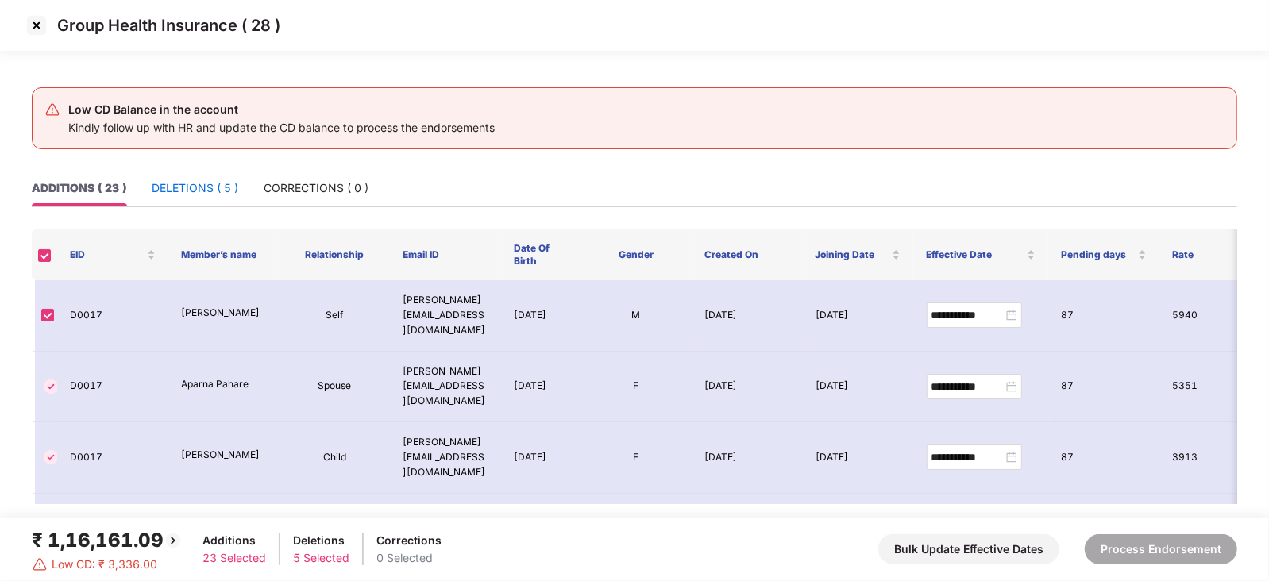
click at [180, 189] on div "DELETIONS ( 5 )" at bounding box center [195, 187] width 87 height 17
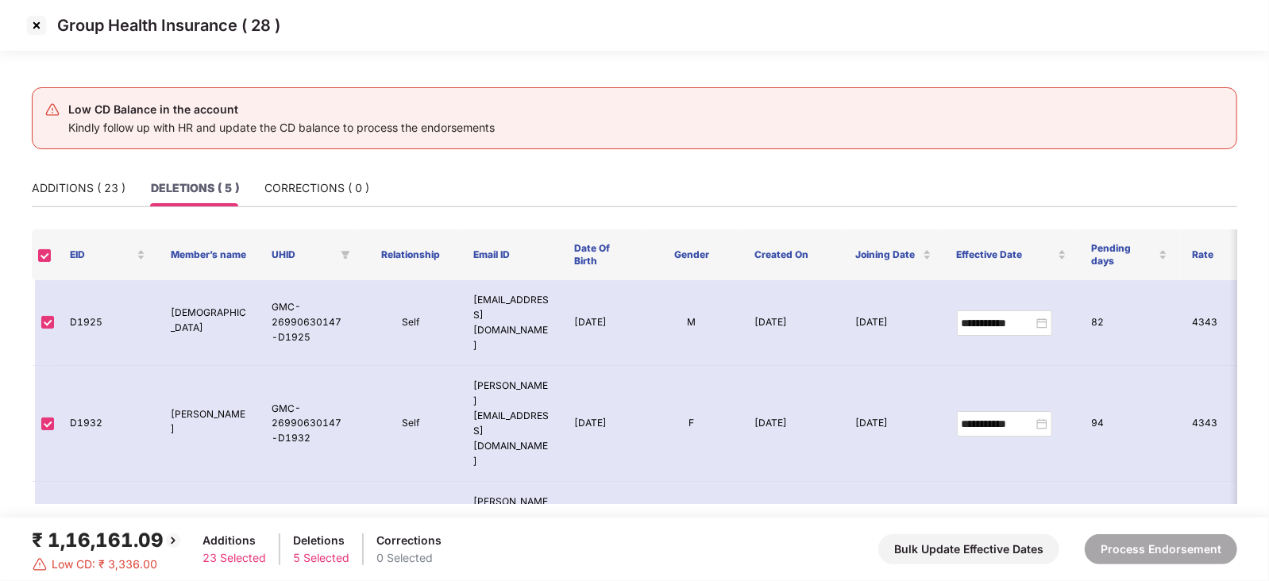
click at [37, 30] on img at bounding box center [36, 25] width 25 height 25
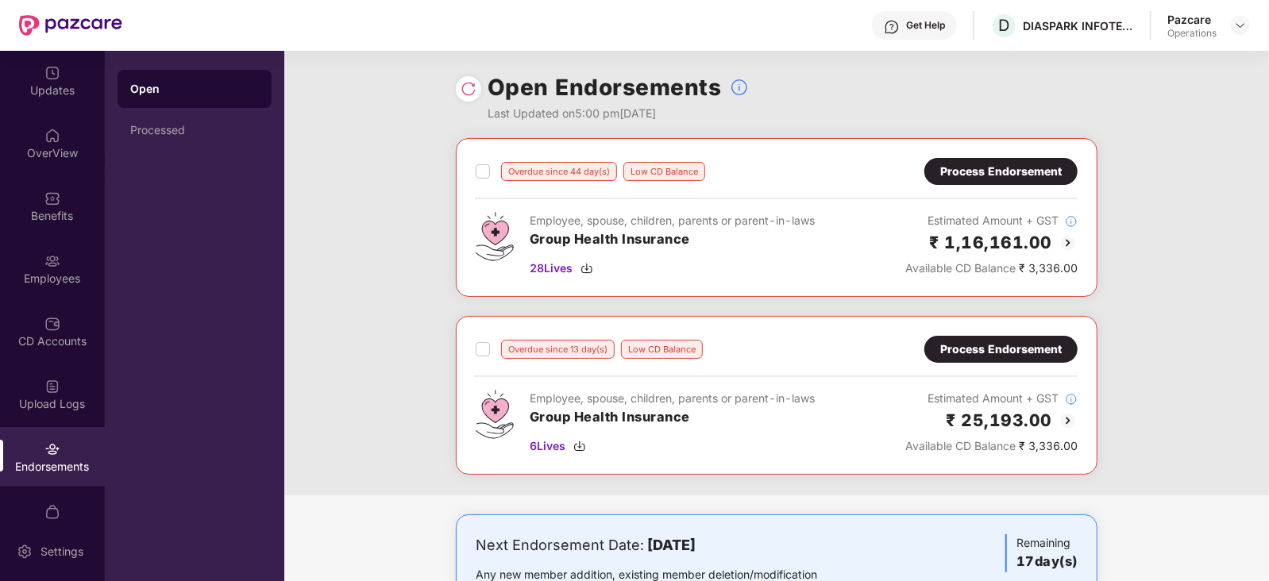
click at [990, 167] on div "Process Endorsement" at bounding box center [1000, 171] width 121 height 17
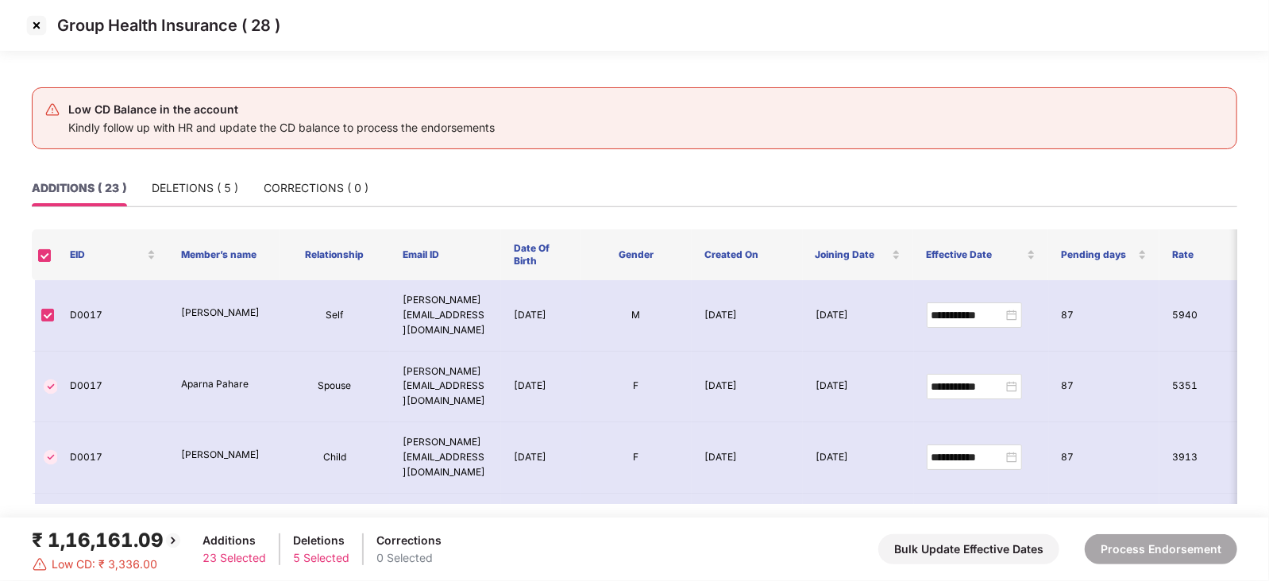
click at [39, 29] on img at bounding box center [36, 25] width 25 height 25
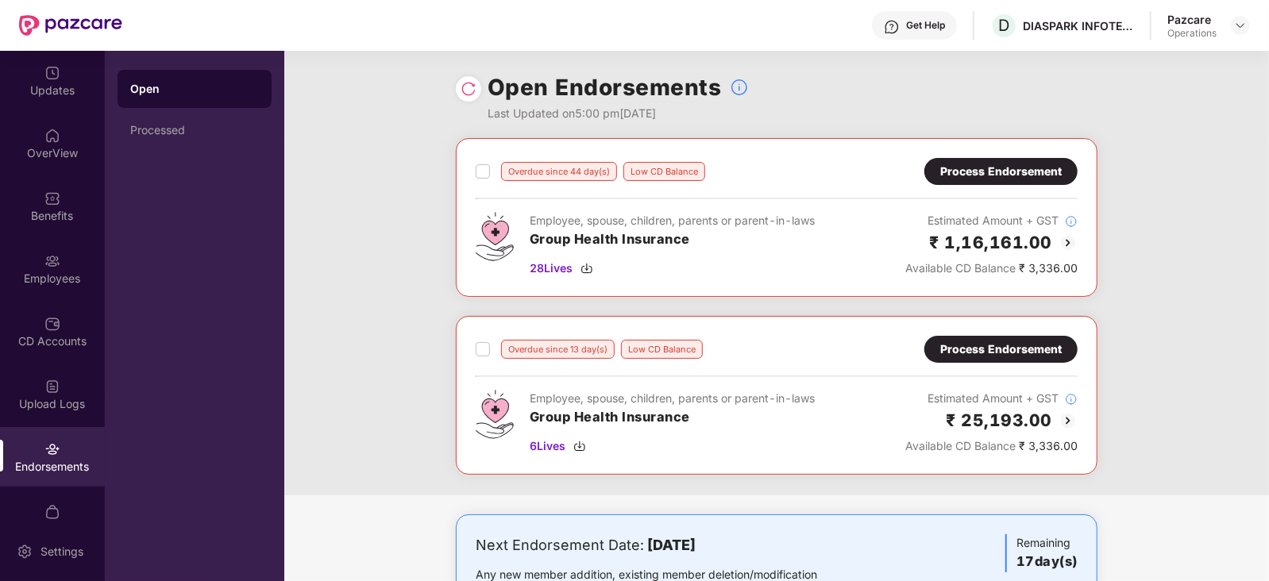
click at [488, 355] on label at bounding box center [483, 349] width 14 height 19
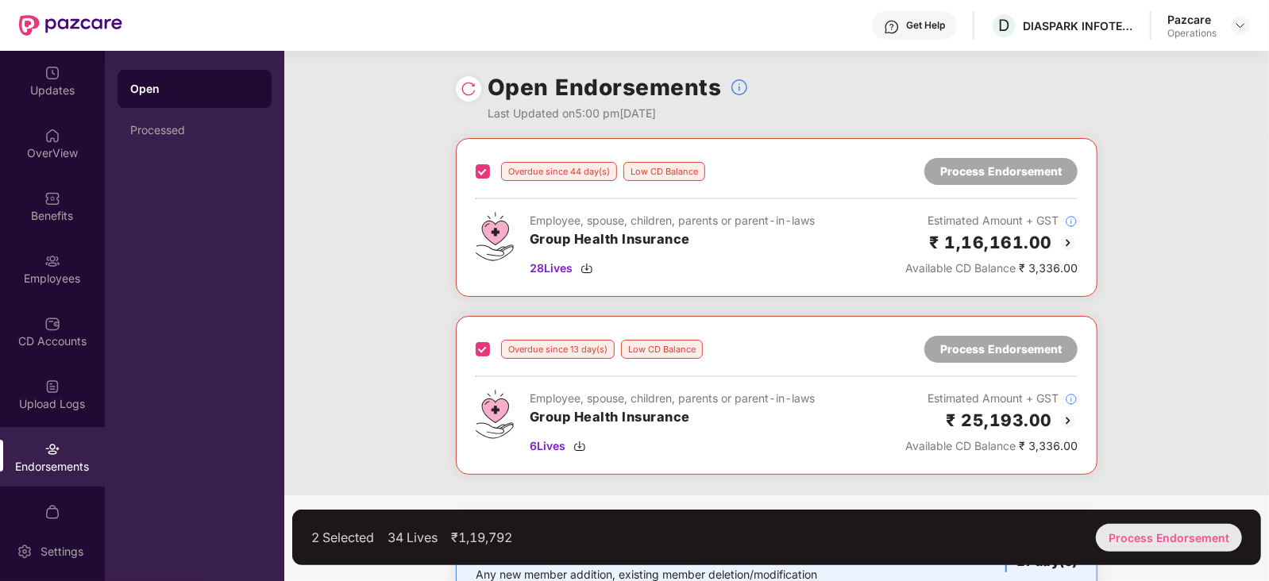
click at [1127, 527] on div "Process Endorsement" at bounding box center [1169, 538] width 146 height 28
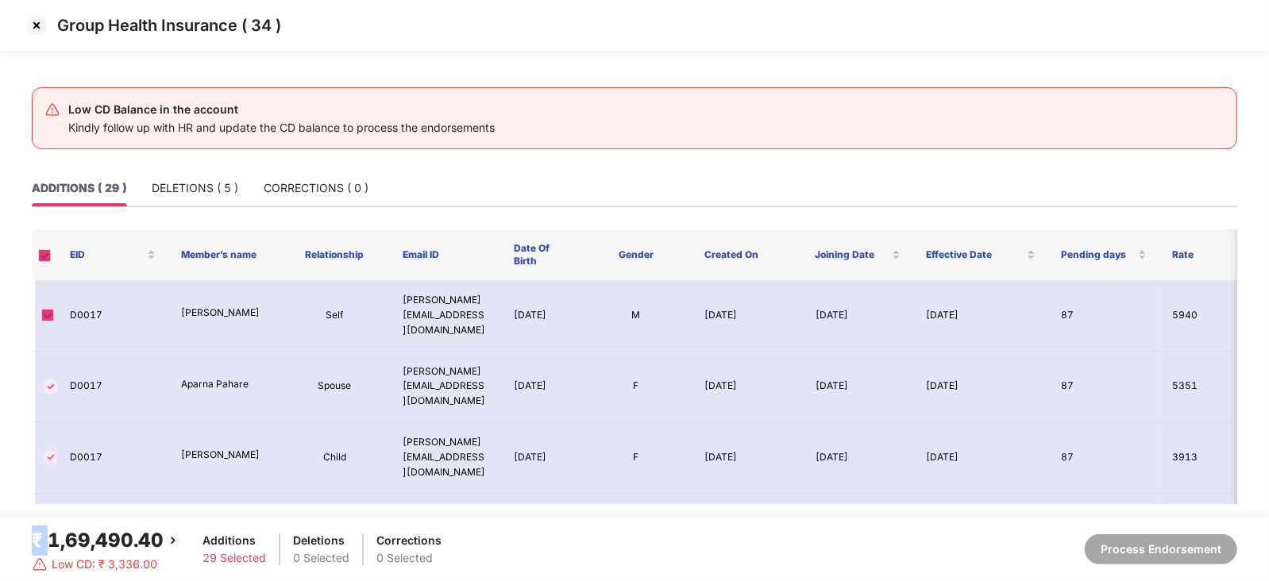
drag, startPoint x: 47, startPoint y: 541, endPoint x: 168, endPoint y: 539, distance: 120.7
click at [168, 539] on div "₹ 1,69,490.40" at bounding box center [107, 541] width 151 height 30
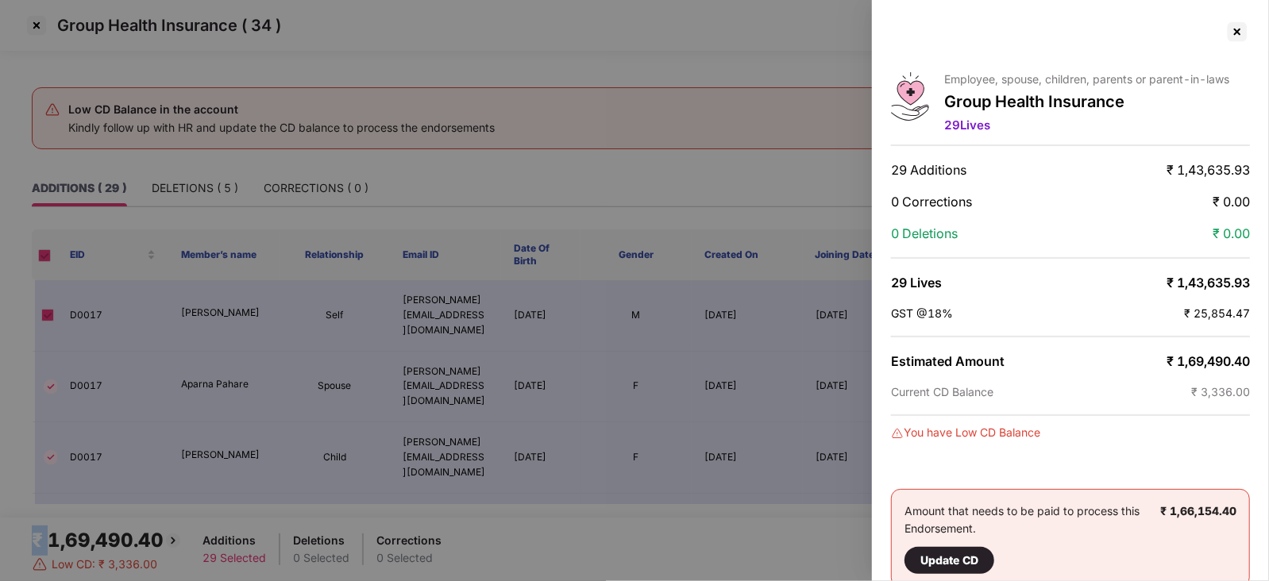
copy div "₹"
click at [1235, 36] on div at bounding box center [1236, 31] width 25 height 25
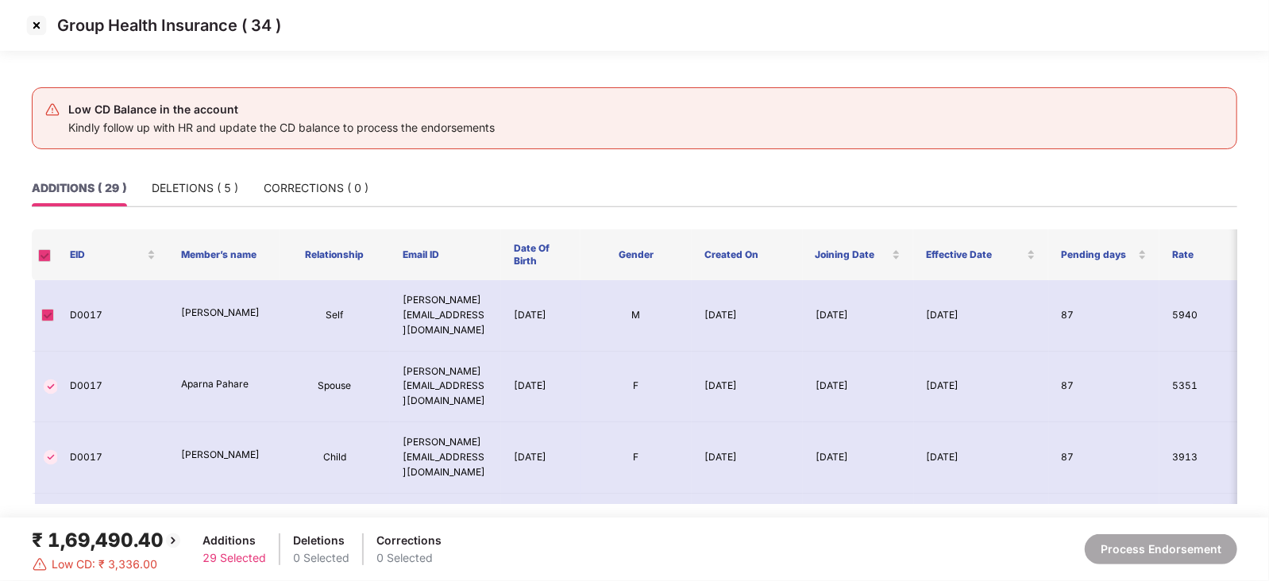
click at [32, 24] on img at bounding box center [36, 25] width 25 height 25
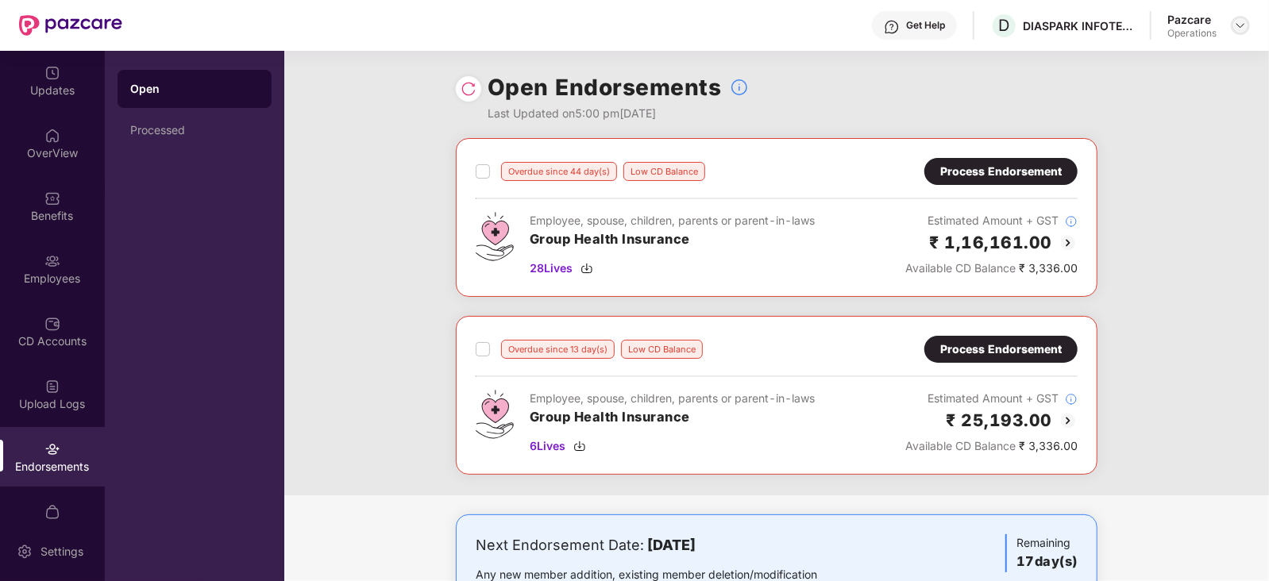
click at [1234, 29] on img at bounding box center [1240, 25] width 13 height 13
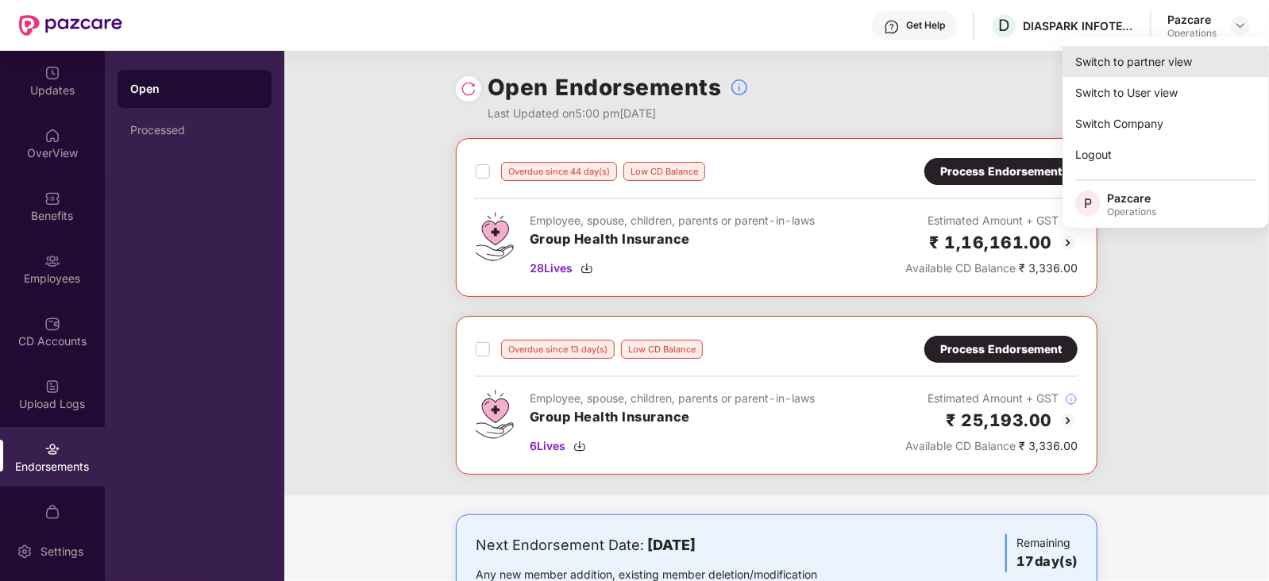
click at [1179, 51] on div "Switch to partner view" at bounding box center [1165, 61] width 206 height 31
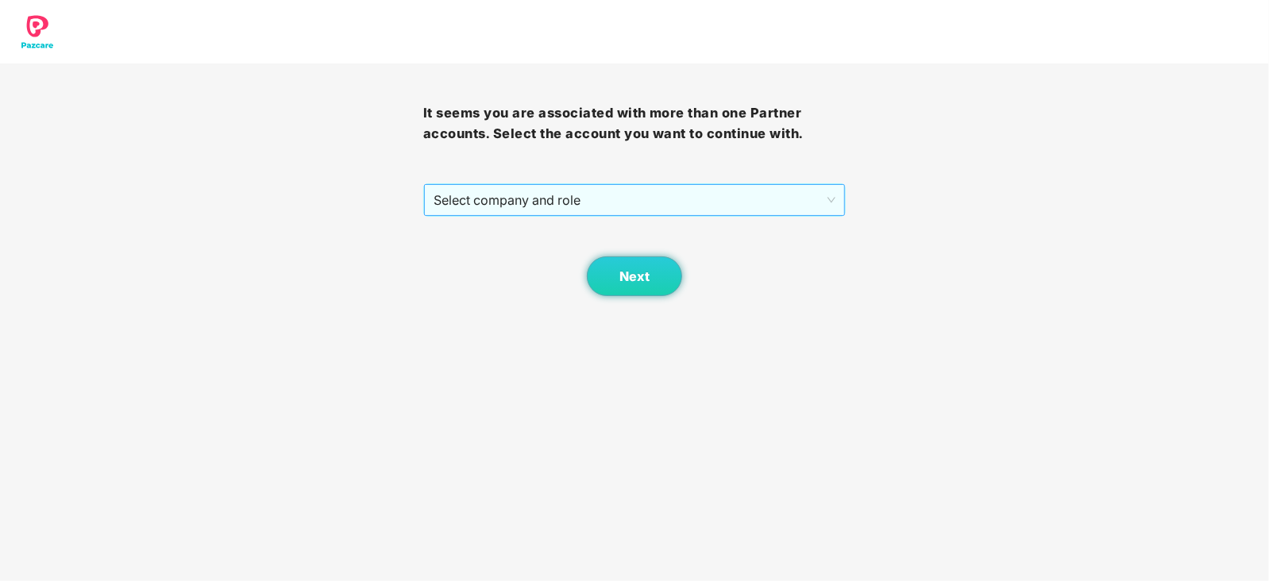
click at [612, 192] on span "Select company and role" at bounding box center [634, 200] width 403 height 30
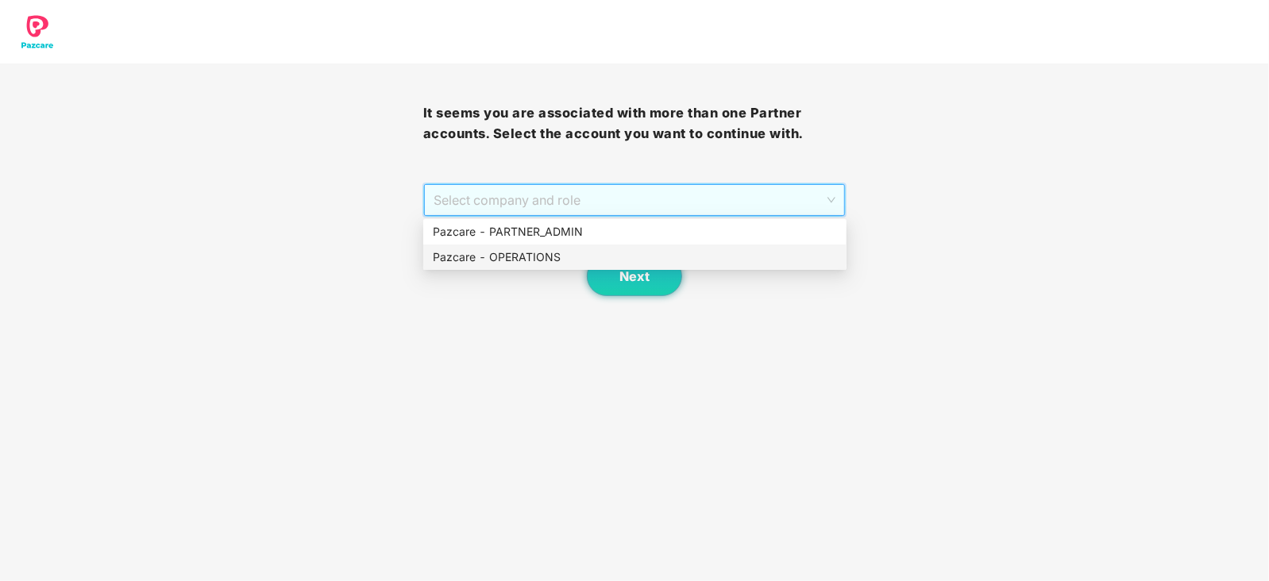
click at [493, 252] on div "Pazcare - OPERATIONS" at bounding box center [635, 256] width 404 height 17
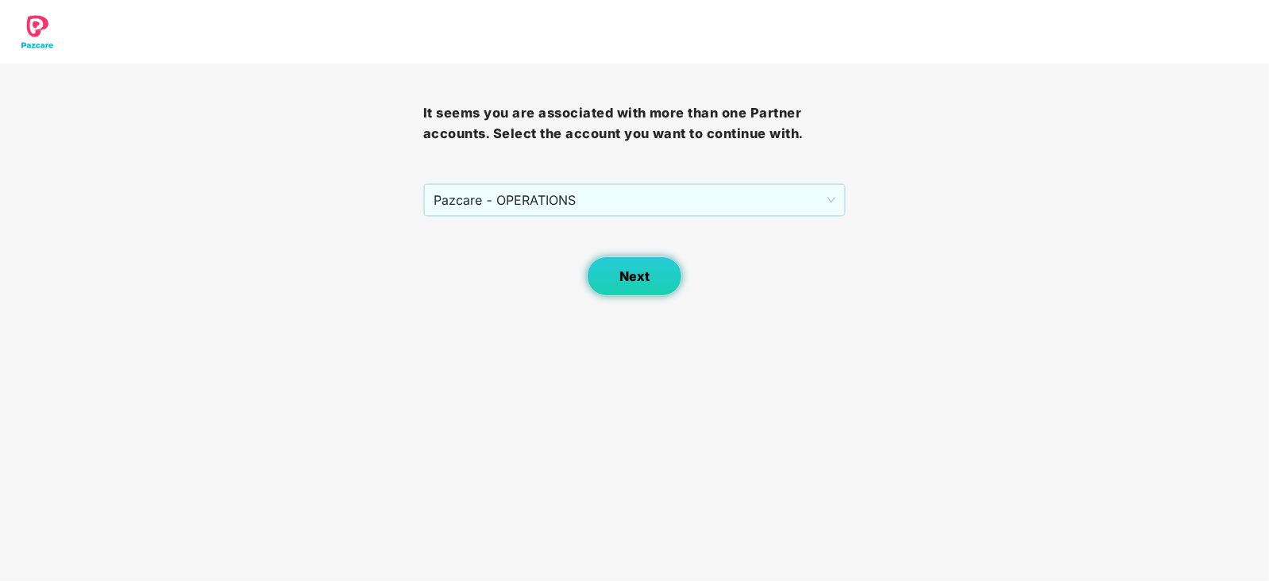
click at [615, 287] on button "Next" at bounding box center [634, 276] width 95 height 40
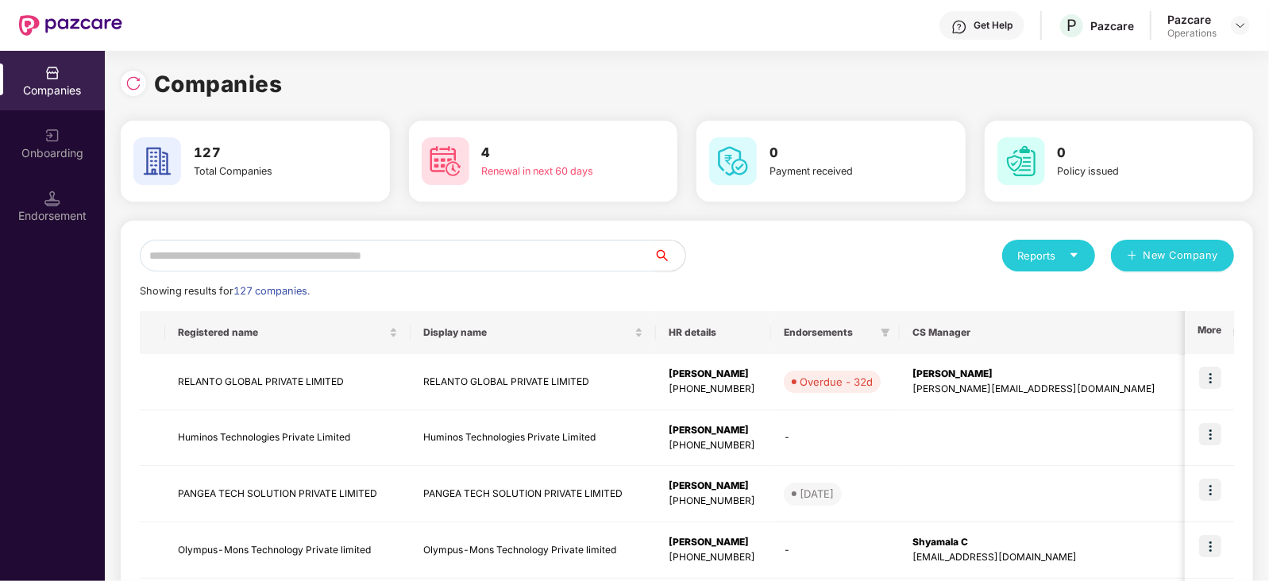
click at [389, 264] on input "text" at bounding box center [397, 256] width 514 height 32
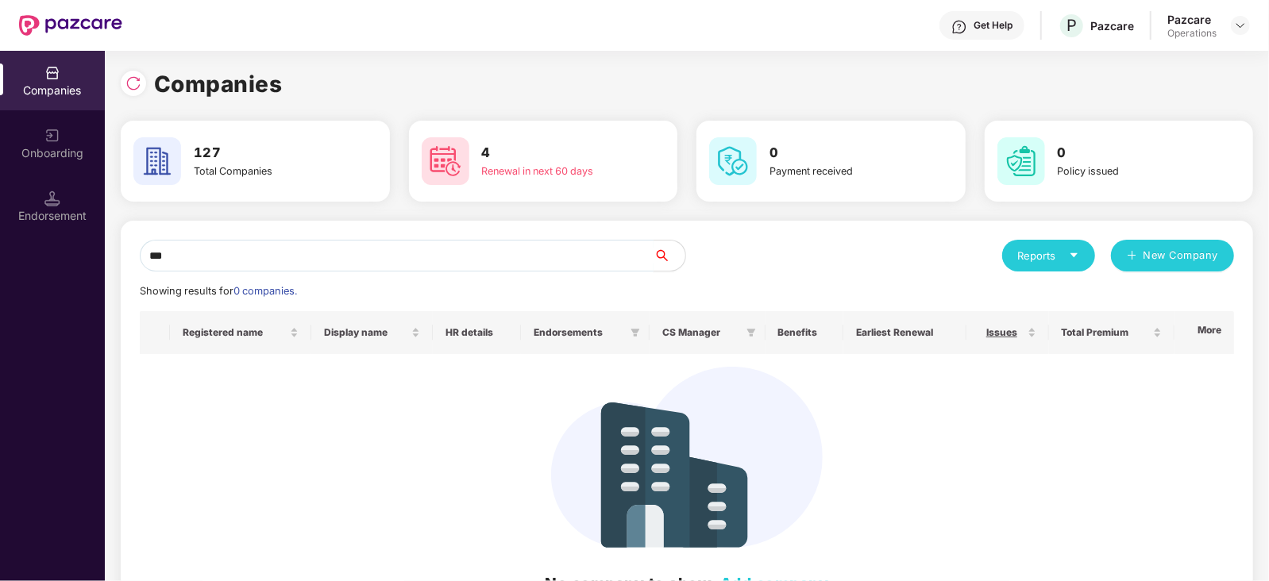
drag, startPoint x: 206, startPoint y: 256, endPoint x: 0, endPoint y: 256, distance: 206.4
click at [0, 256] on div "Companies Onboarding Endorsement Companies 127 Total Companies 4 Renewal in nex…" at bounding box center [634, 316] width 1269 height 530
paste input "**********"
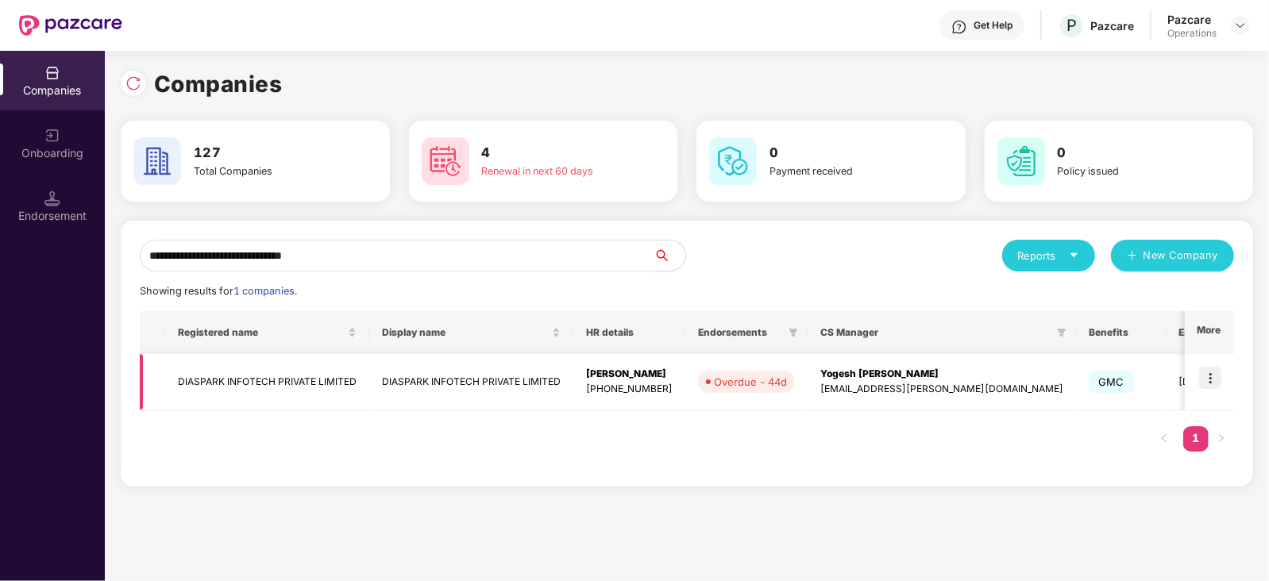
type input "**********"
click at [225, 388] on td "DIASPARK INFOTECH PRIVATE LIMITED" at bounding box center [267, 382] width 204 height 56
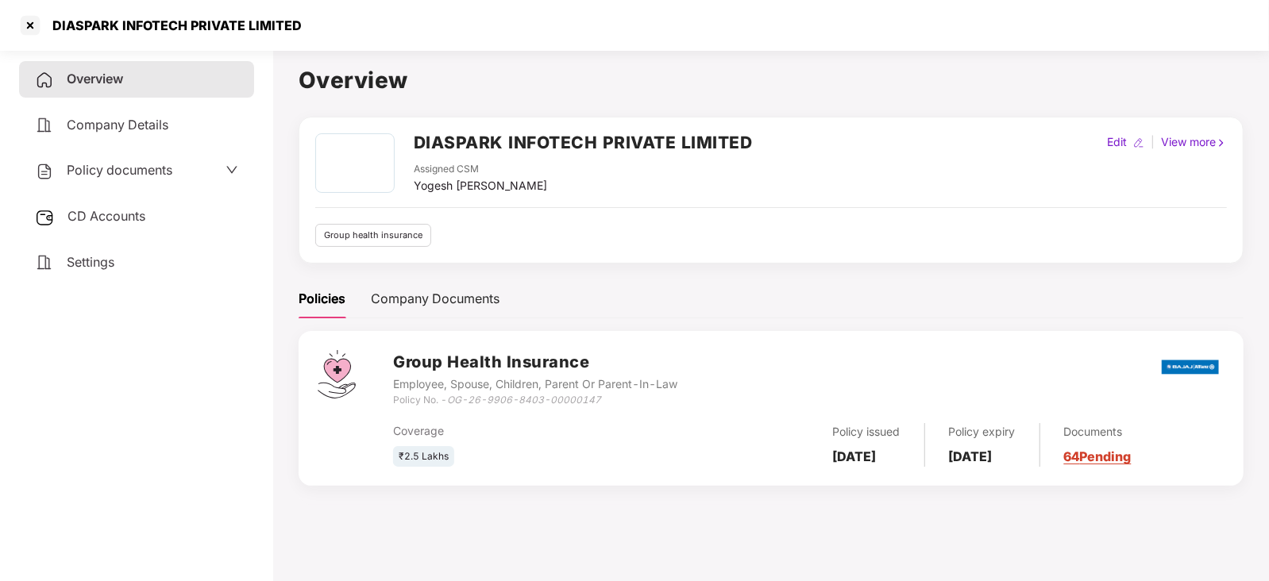
click at [105, 269] on span "Settings" at bounding box center [91, 262] width 48 height 16
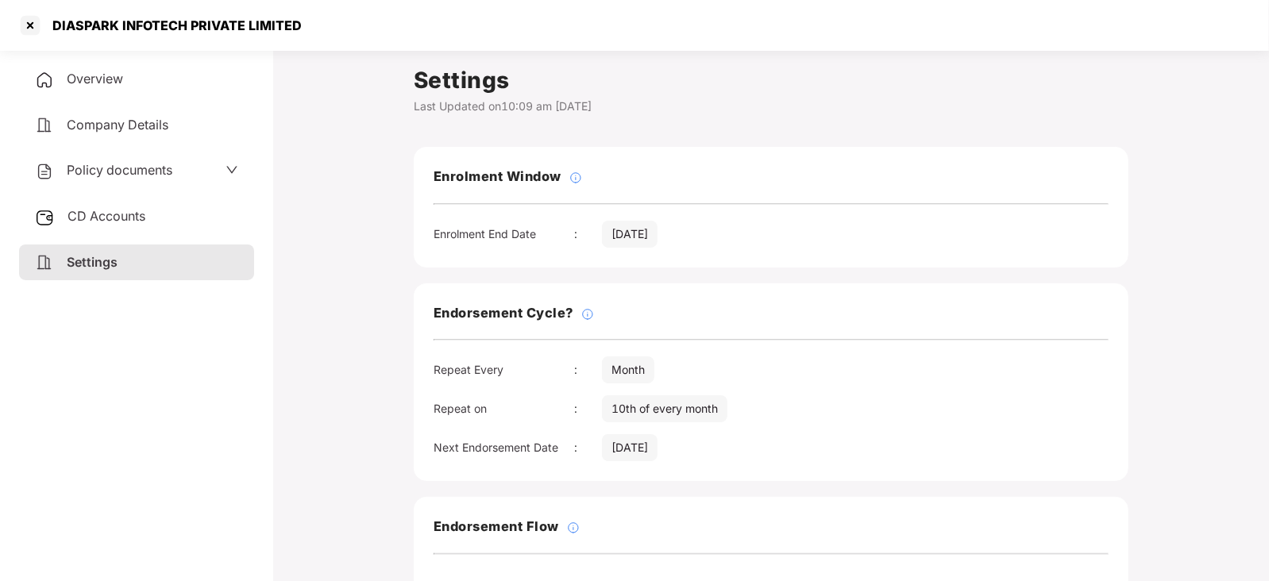
click at [122, 208] on span "CD Accounts" at bounding box center [106, 216] width 78 height 16
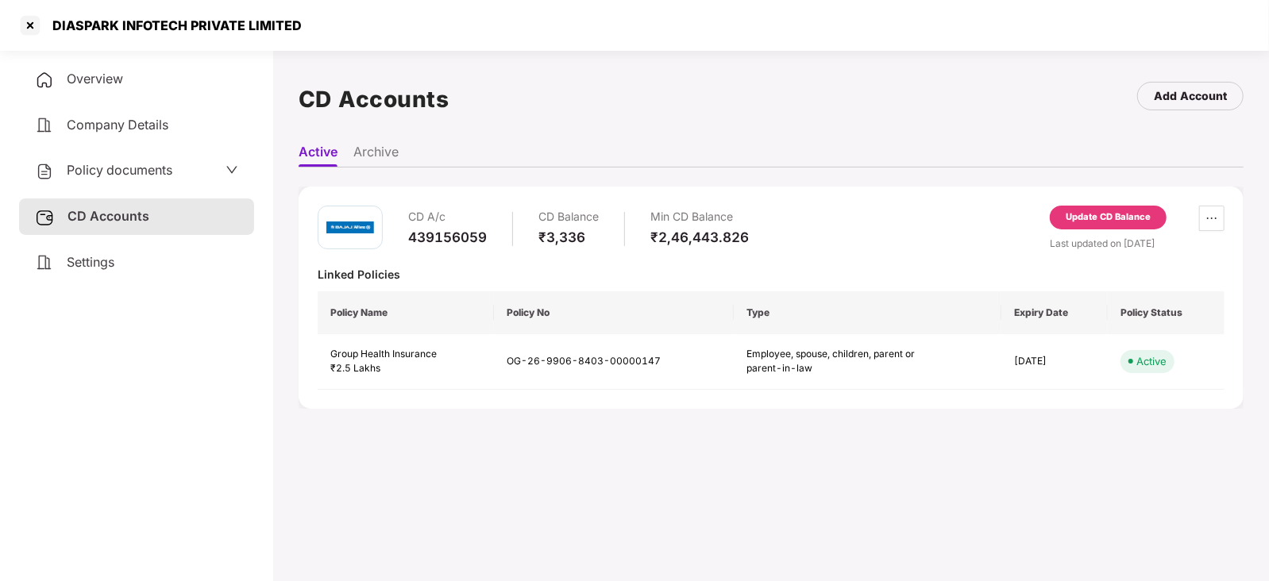
click at [1108, 210] on div "Update CD Balance" at bounding box center [1107, 217] width 85 height 14
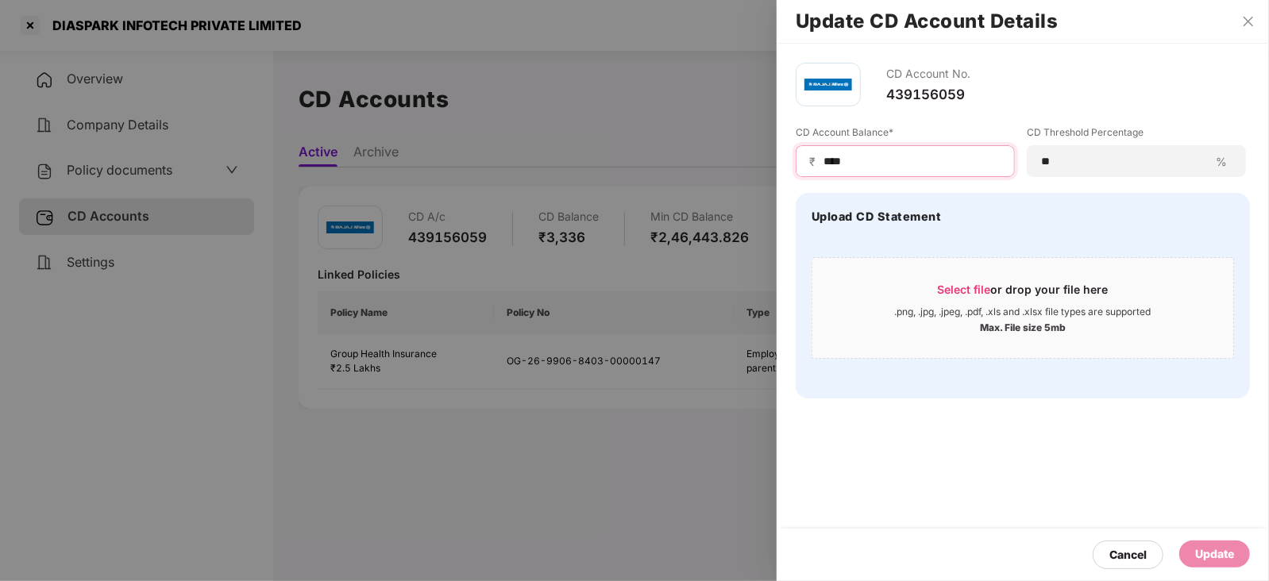
drag, startPoint x: 864, startPoint y: 160, endPoint x: 776, endPoint y: 157, distance: 87.4
click at [776, 157] on div "CD Account No. 439156059 CD Account Balance* ₹ **** CD Threshold Percentage ** …" at bounding box center [1022, 231] width 492 height 374
type input "******"
click at [1211, 549] on div "Update" at bounding box center [1214, 553] width 39 height 17
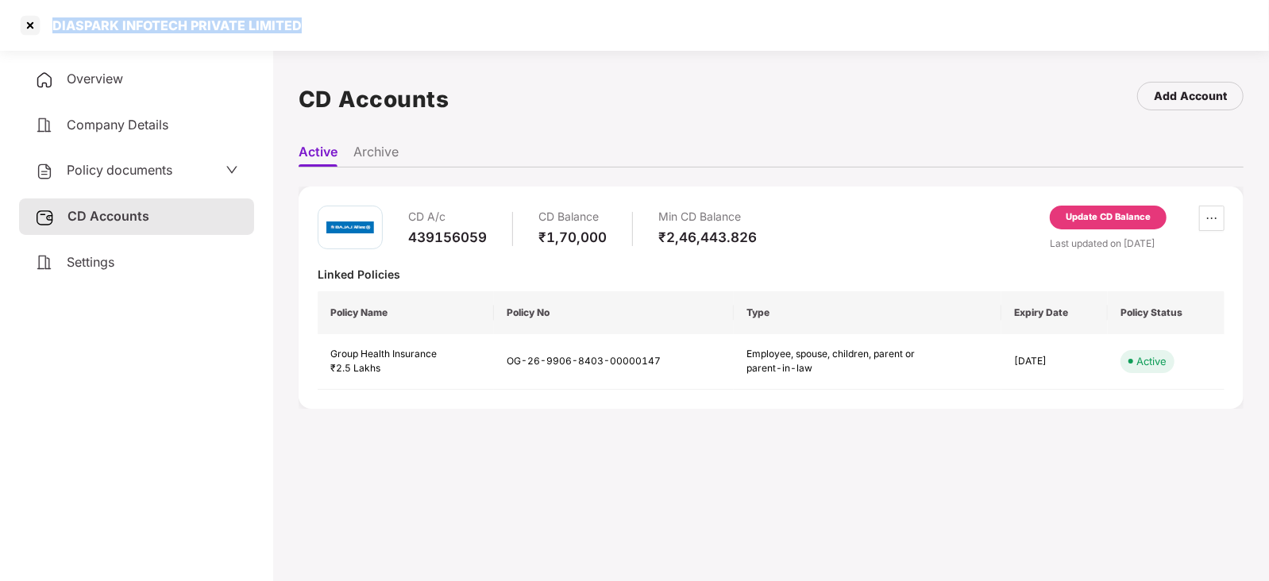
drag, startPoint x: 55, startPoint y: 28, endPoint x: 326, endPoint y: 29, distance: 270.7
click at [326, 29] on div "DIASPARK INFOTECH PRIVATE LIMITED" at bounding box center [634, 25] width 1269 height 51
copy div "DIASPARK INFOTECH PRIVATE LIMITED"
click at [35, 22] on div at bounding box center [29, 25] width 25 height 25
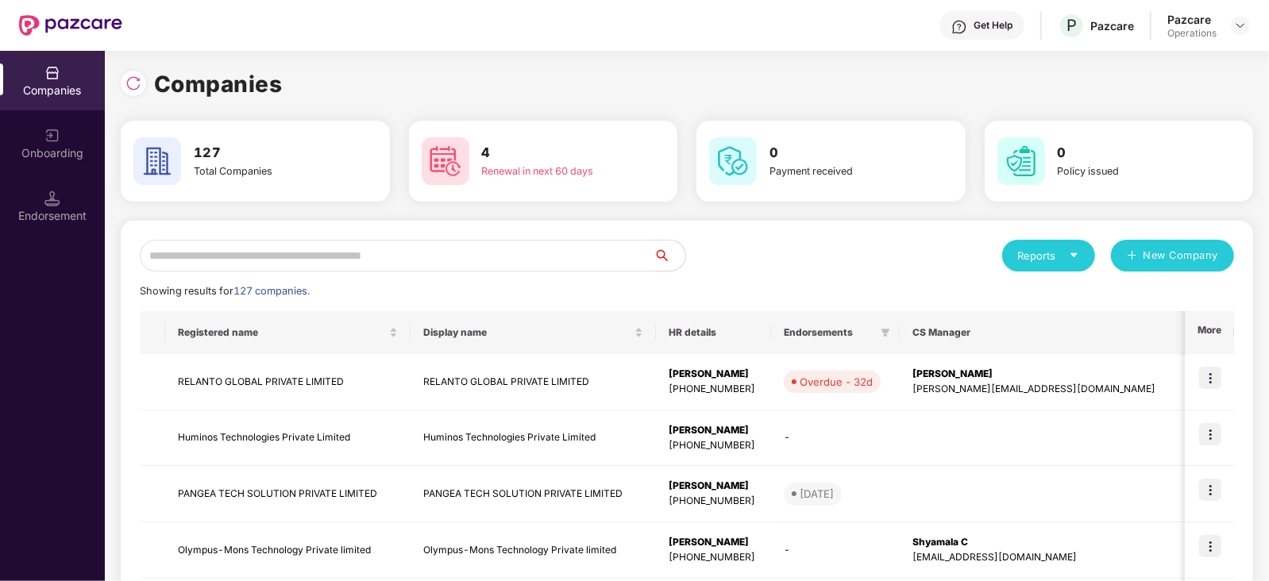
click at [480, 261] on input "text" at bounding box center [397, 256] width 514 height 32
paste input "**********"
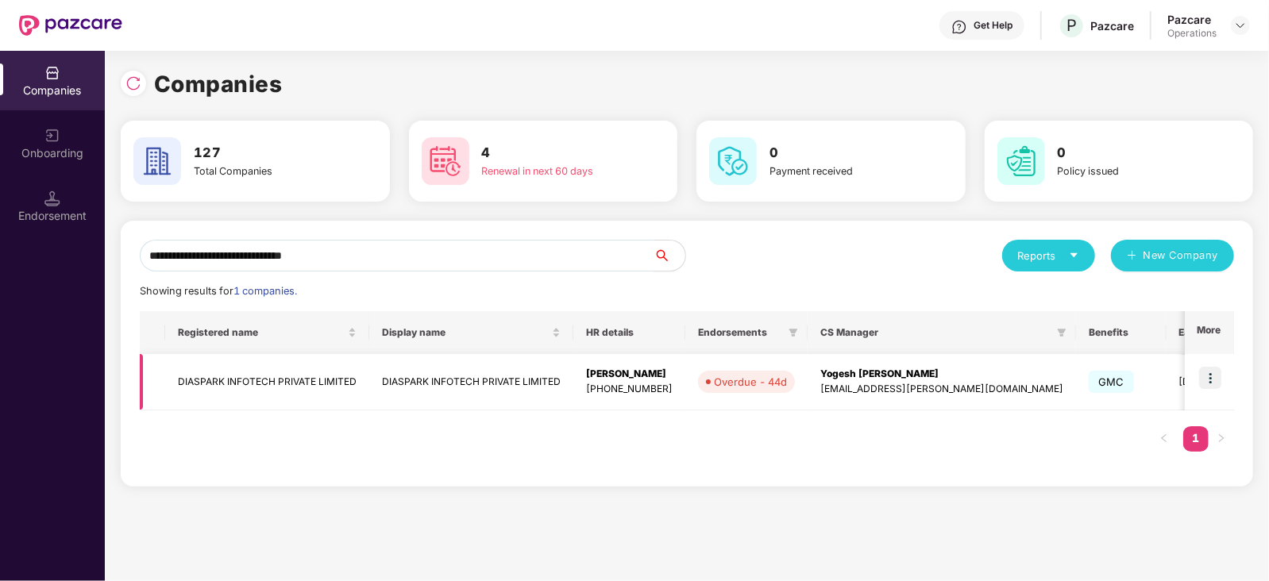
type input "**********"
click at [1211, 382] on img at bounding box center [1210, 378] width 22 height 22
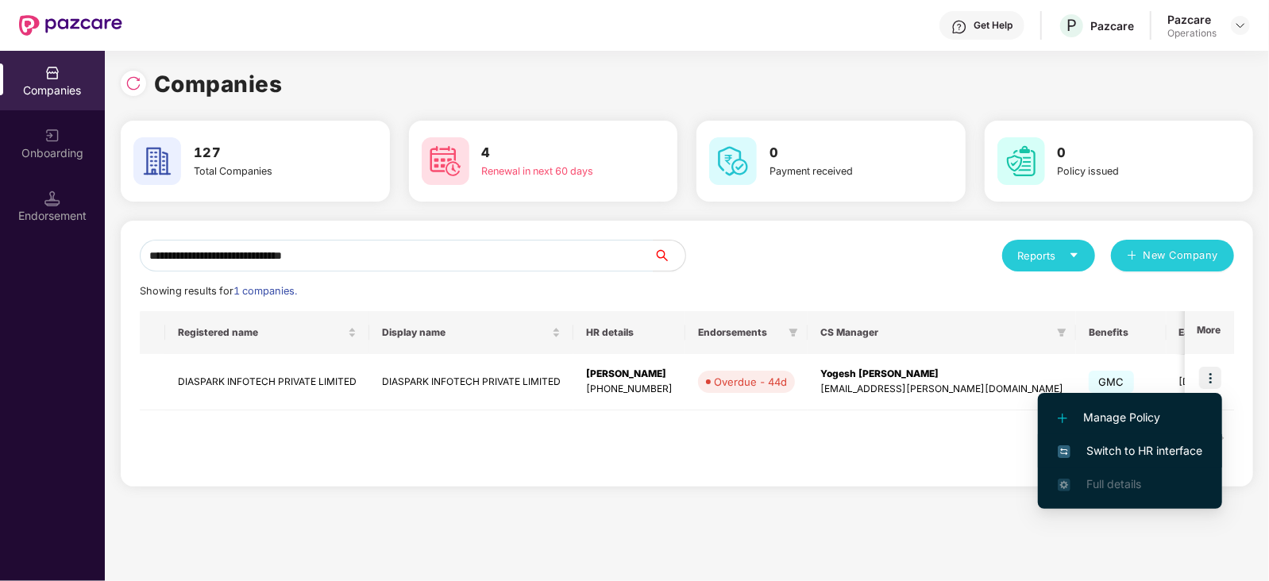
click at [1166, 437] on li "Switch to HR interface" at bounding box center [1130, 450] width 184 height 33
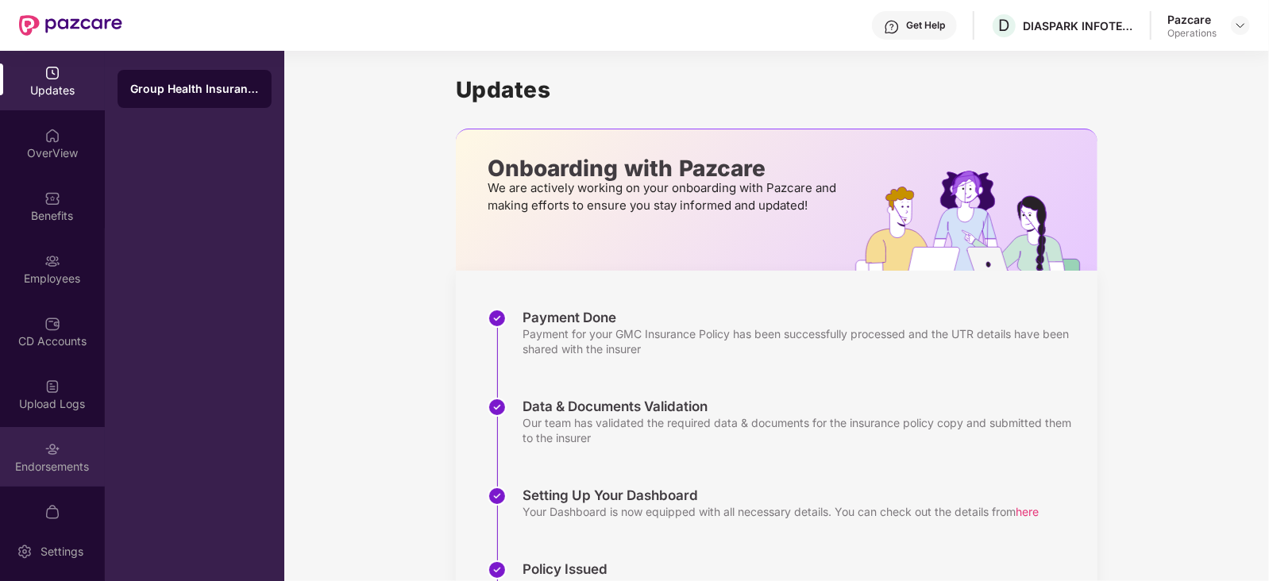
click at [77, 447] on div "Endorsements" at bounding box center [52, 457] width 105 height 60
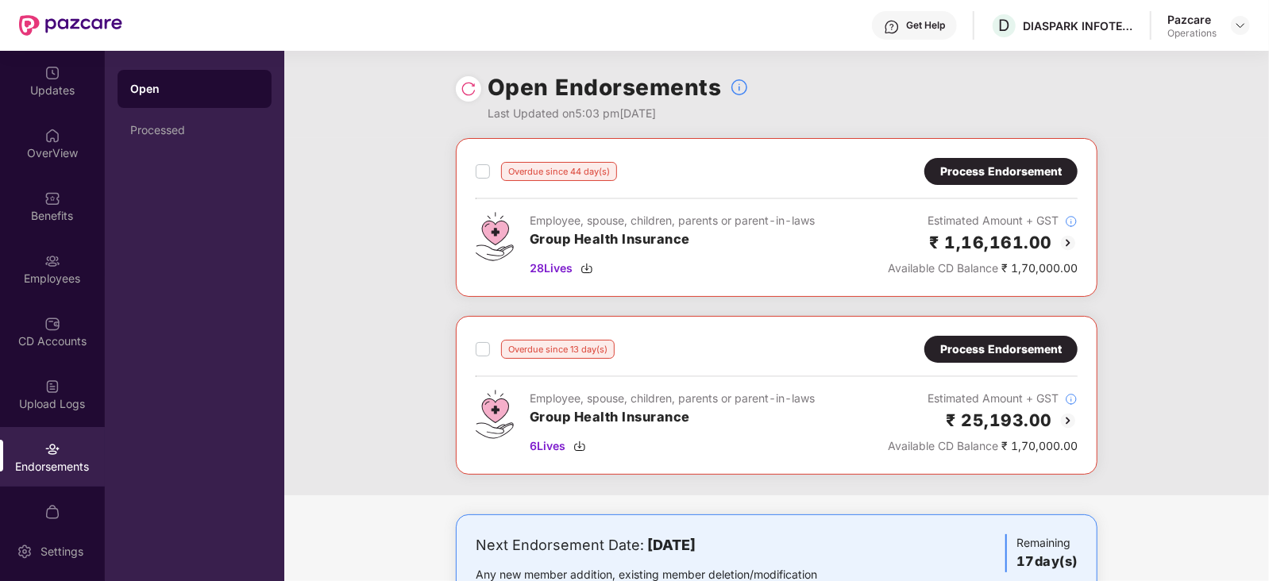
click at [494, 184] on div "Overdue since 44 day(s) Process Endorsement" at bounding box center [777, 171] width 602 height 27
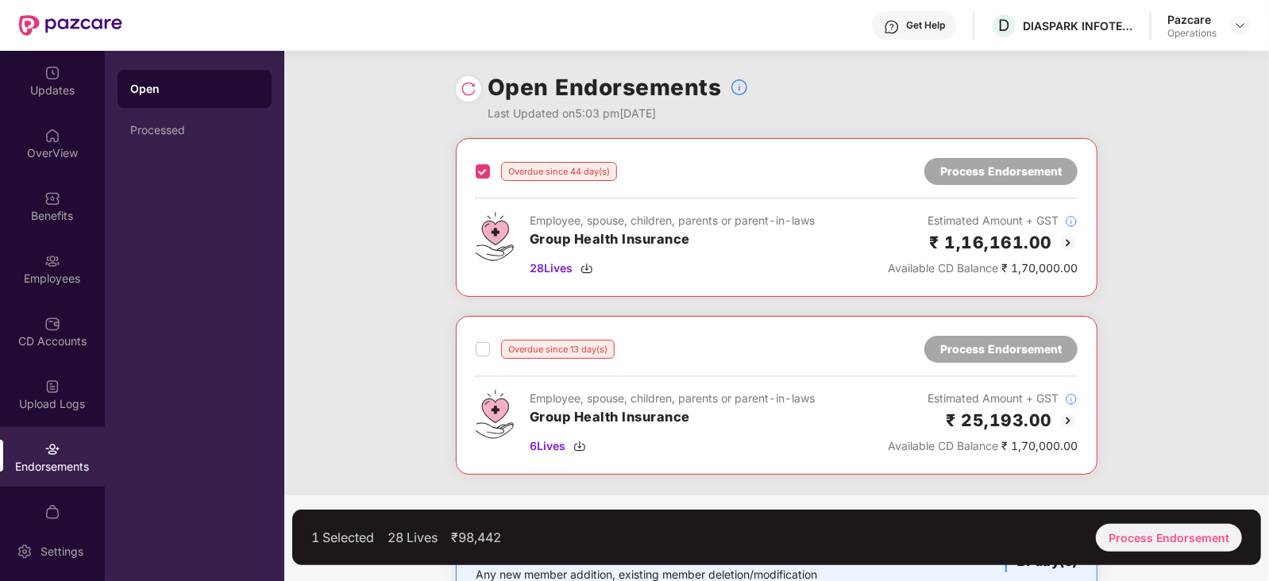
click at [484, 355] on label at bounding box center [483, 349] width 14 height 19
click at [1151, 524] on div "Process Endorsement" at bounding box center [1169, 538] width 146 height 28
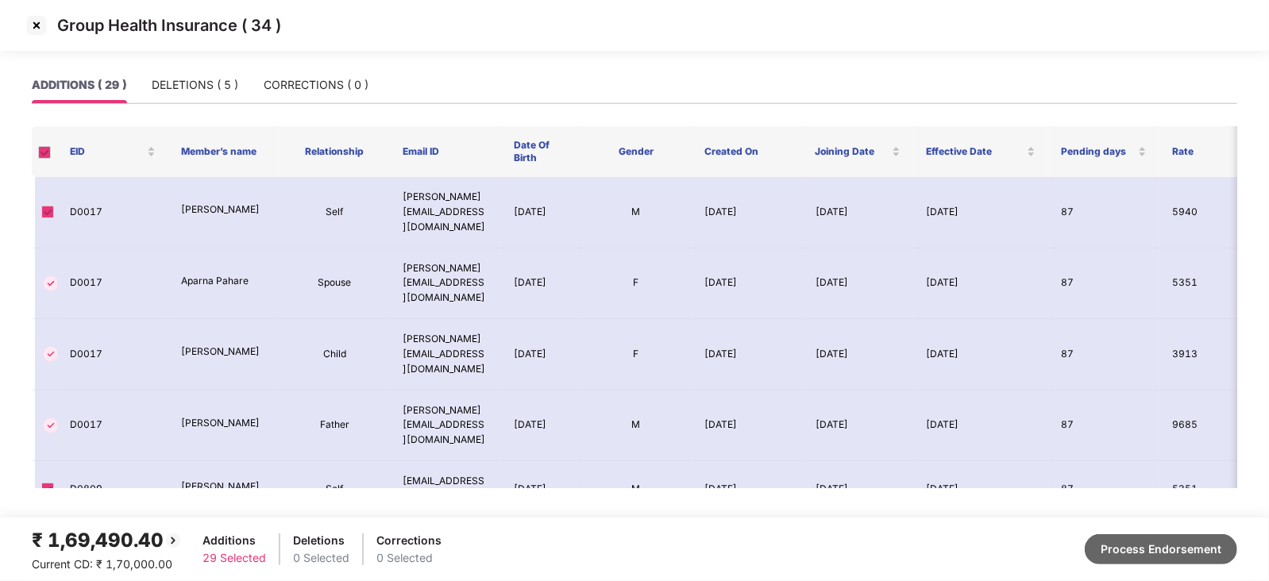
click at [1113, 537] on button "Process Endorsement" at bounding box center [1161, 549] width 152 height 30
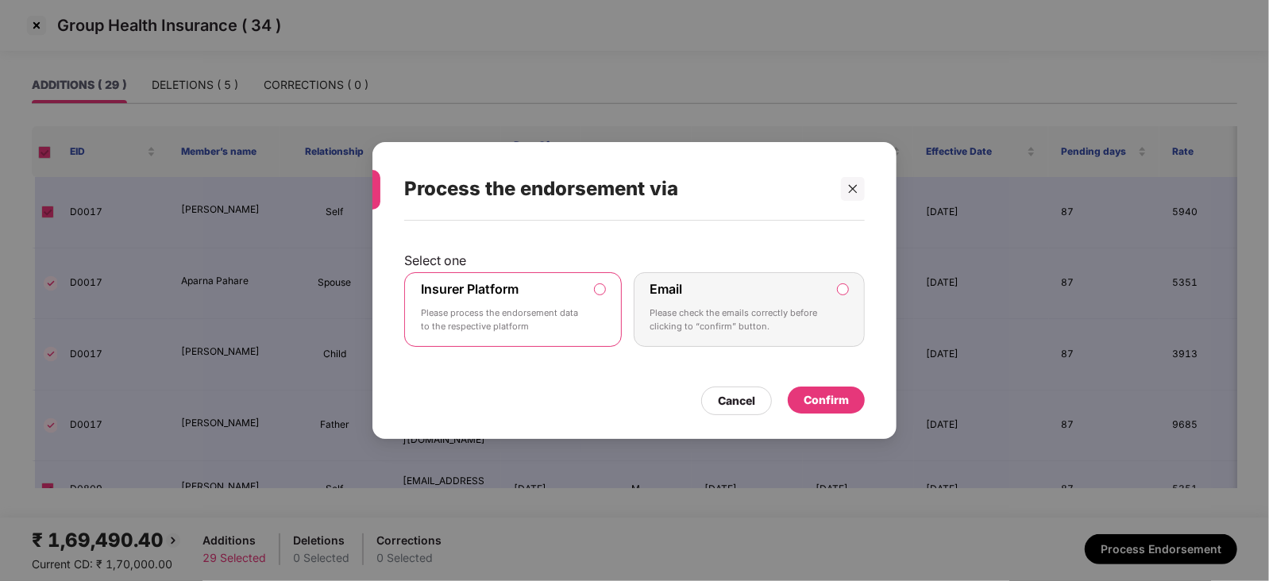
click at [830, 395] on div "Confirm" at bounding box center [825, 399] width 45 height 17
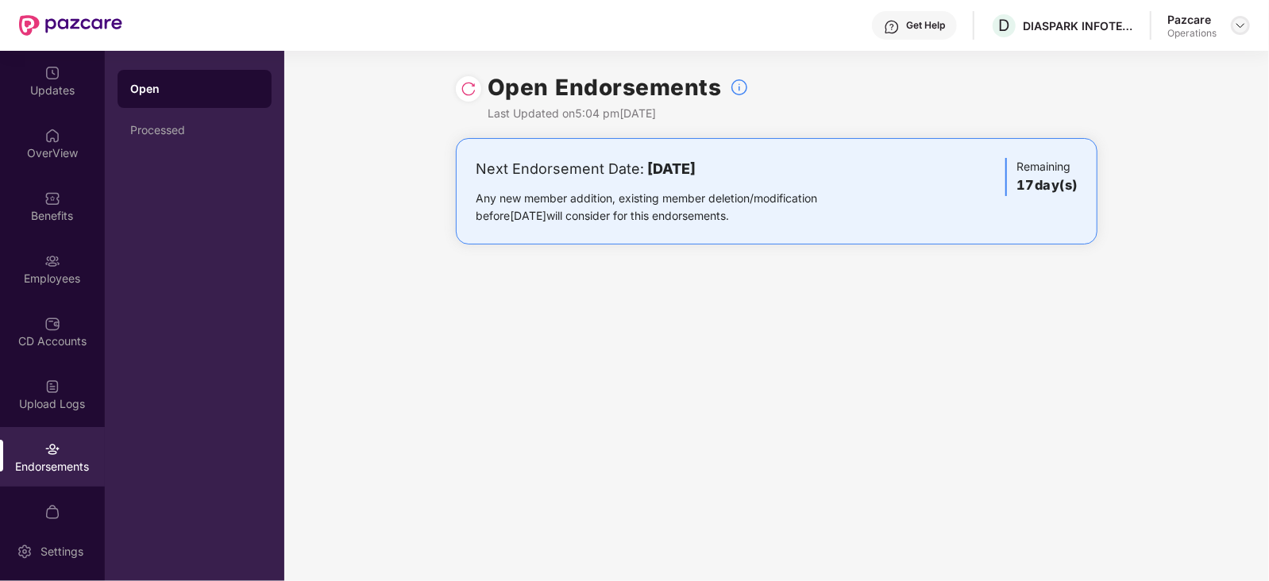
click at [1239, 25] on img at bounding box center [1240, 25] width 13 height 13
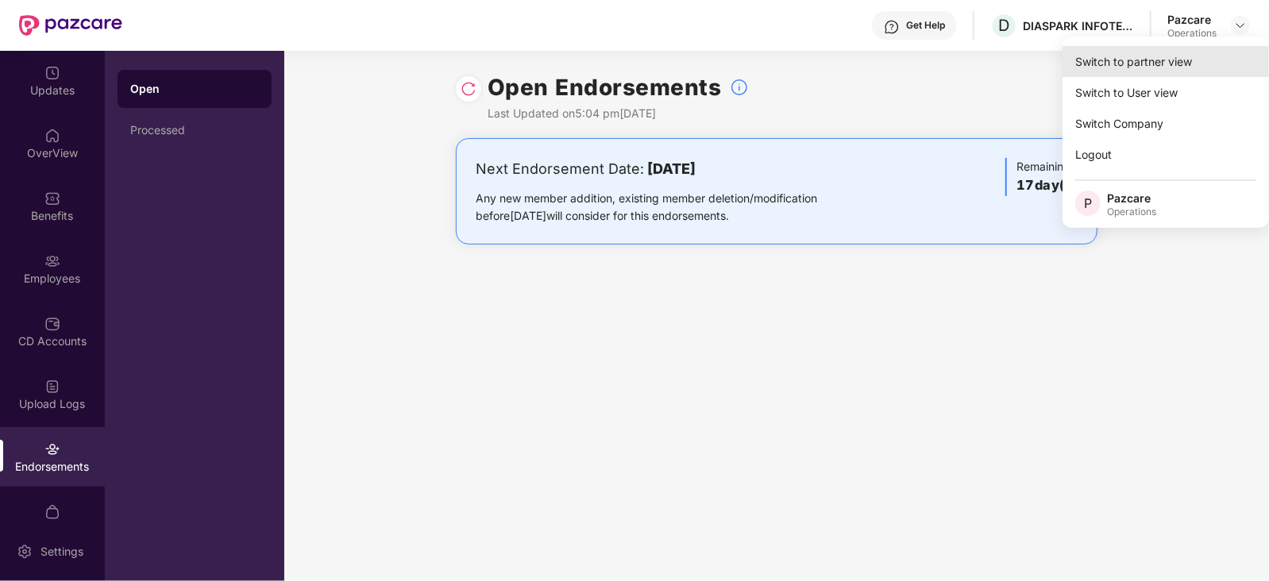
click at [1184, 57] on div "Switch to partner view" at bounding box center [1165, 61] width 206 height 31
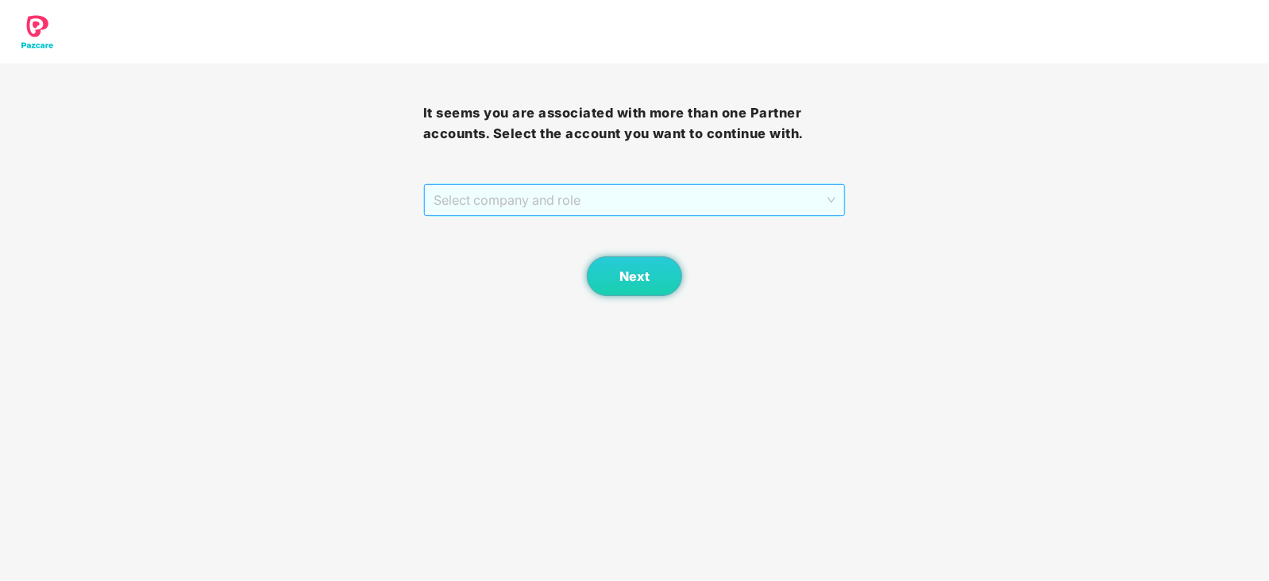
click at [623, 195] on span "Select company and role" at bounding box center [634, 200] width 403 height 30
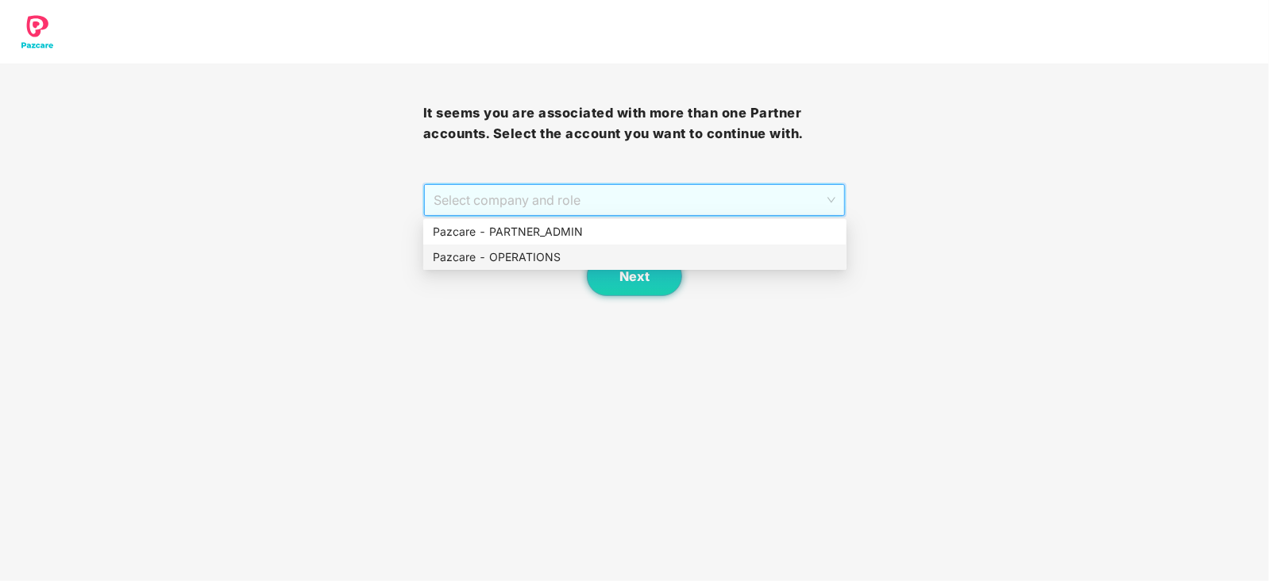
click at [542, 258] on div "Pazcare - OPERATIONS" at bounding box center [635, 256] width 404 height 17
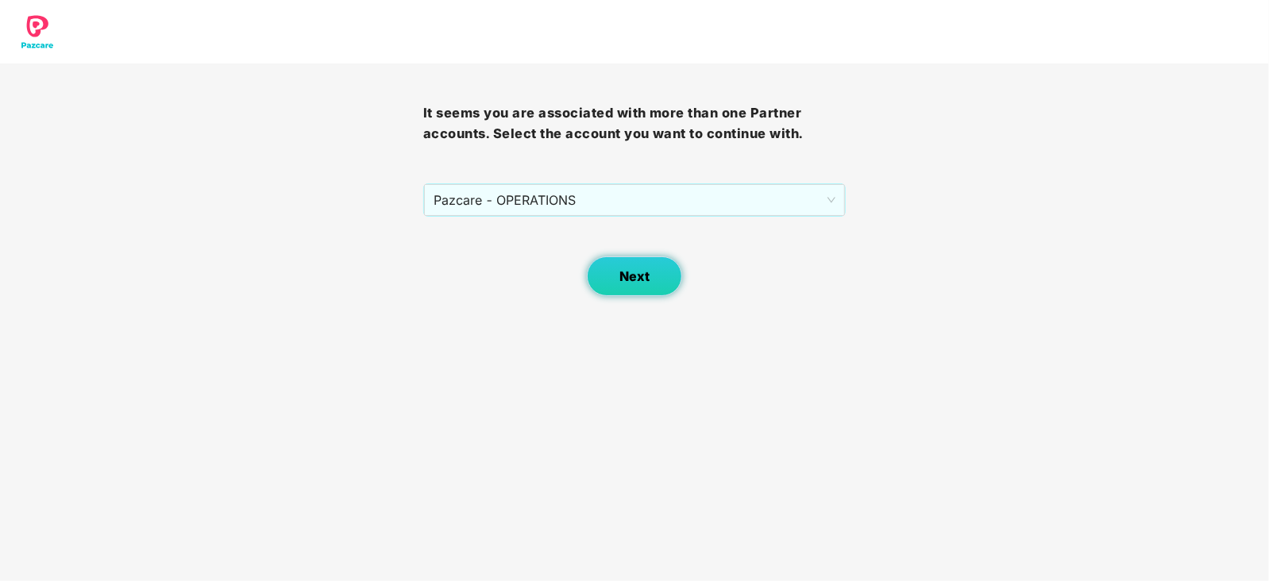
click at [648, 285] on button "Next" at bounding box center [634, 276] width 95 height 40
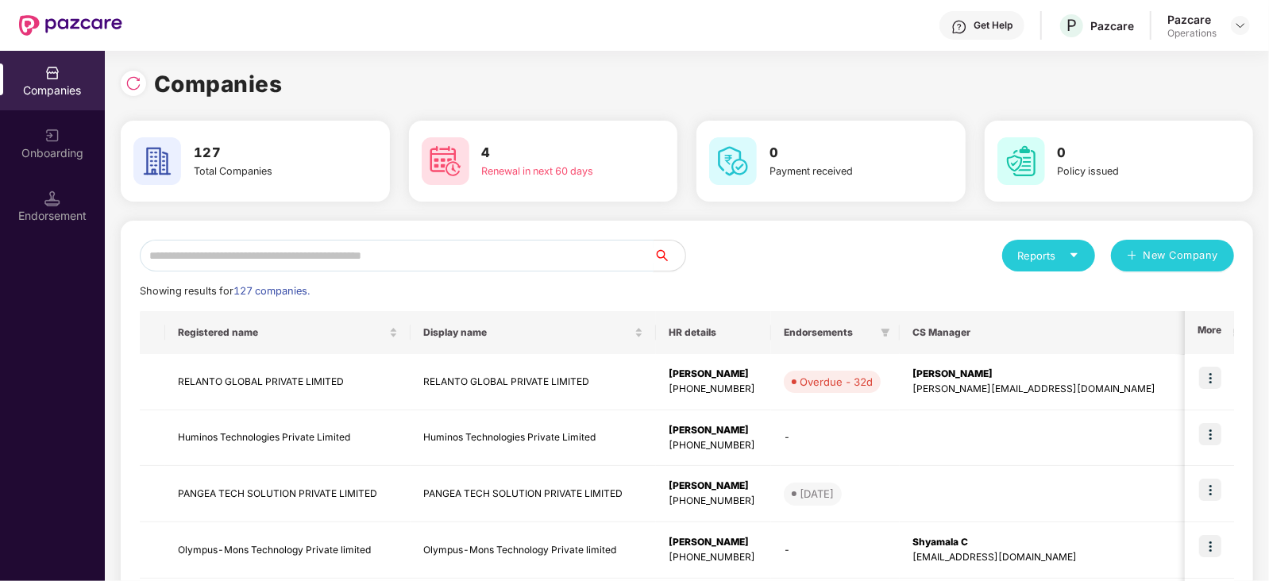
click at [445, 250] on input "text" at bounding box center [397, 256] width 514 height 32
paste input "**********"
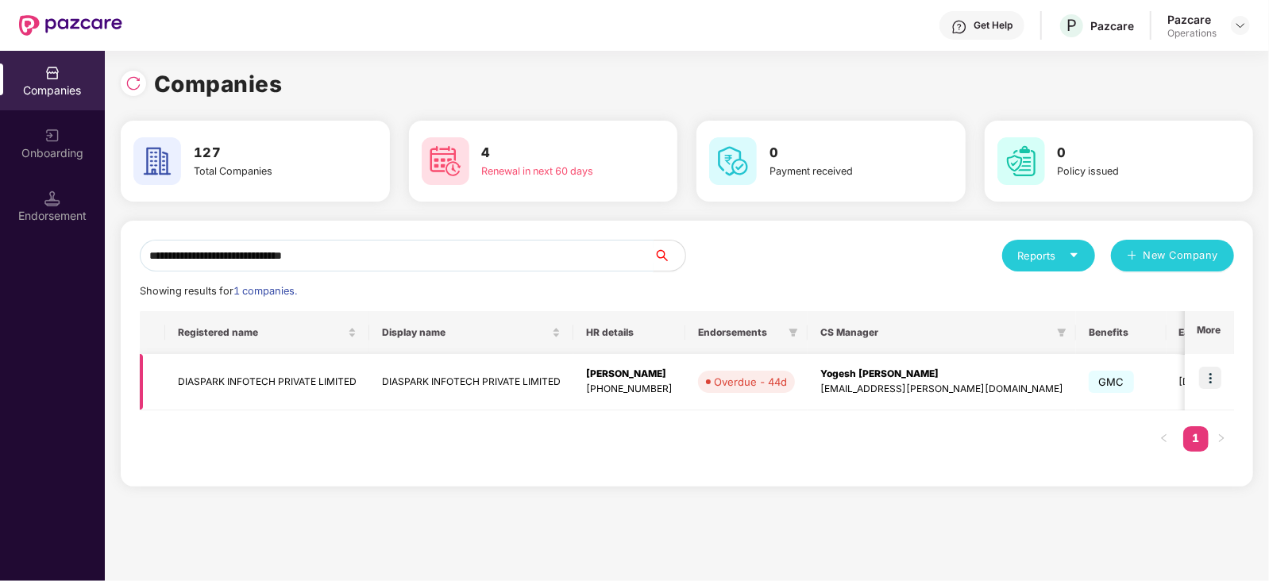
type input "**********"
click at [306, 388] on td "DIASPARK INFOTECH PRIVATE LIMITED" at bounding box center [267, 382] width 204 height 56
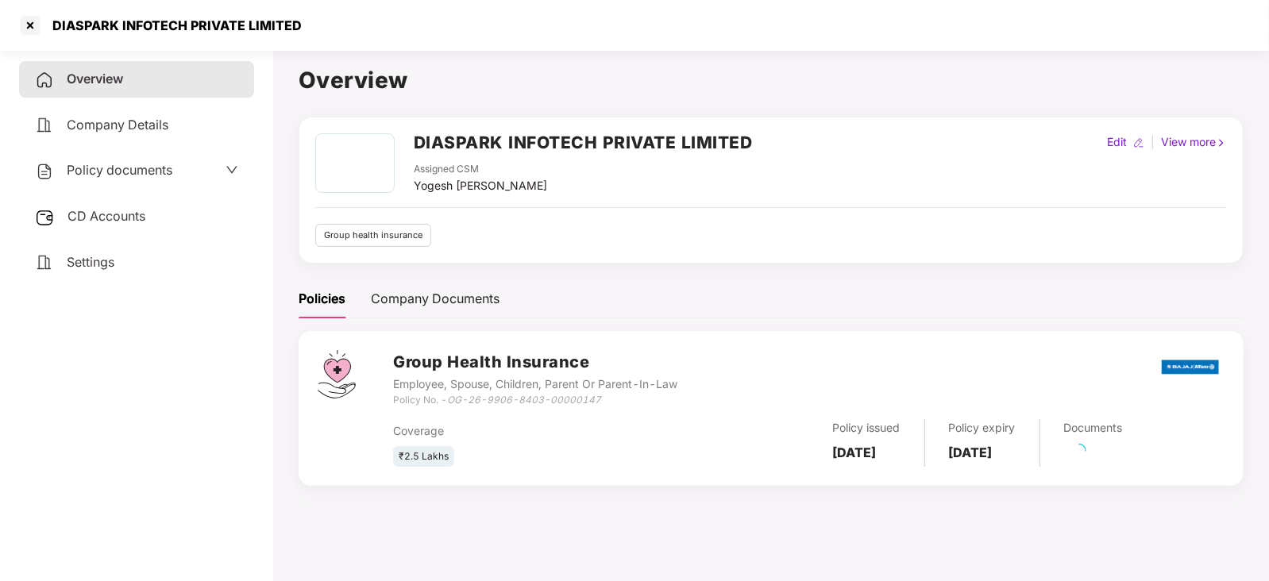
click at [140, 216] on span "CD Accounts" at bounding box center [106, 216] width 78 height 16
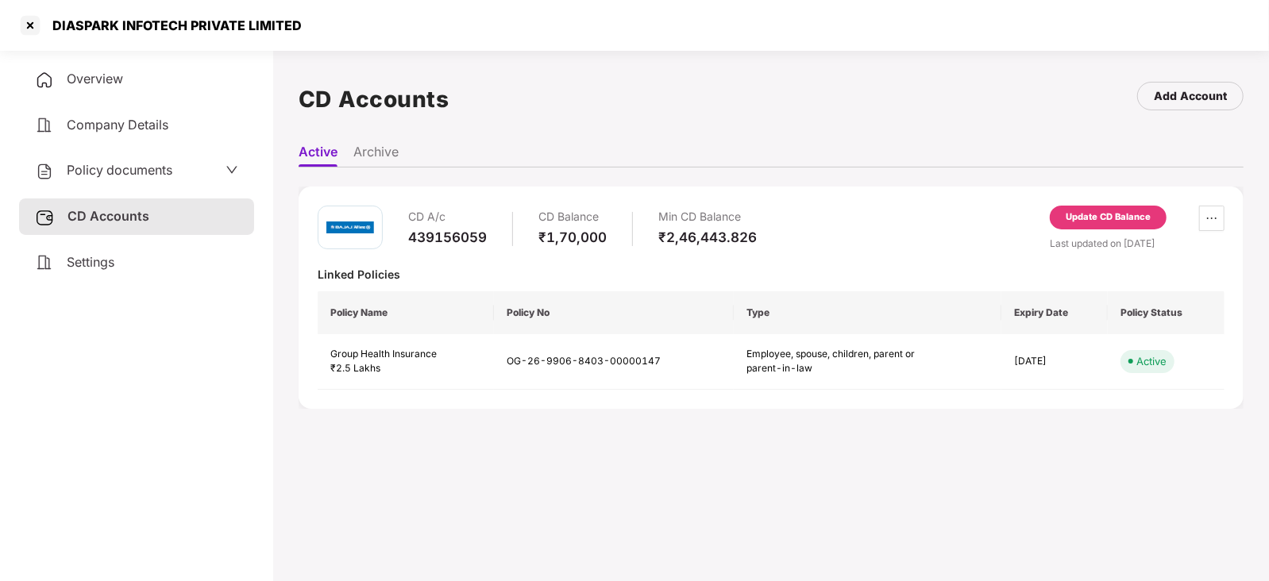
click at [1065, 216] on div "Update CD Balance" at bounding box center [1107, 217] width 85 height 14
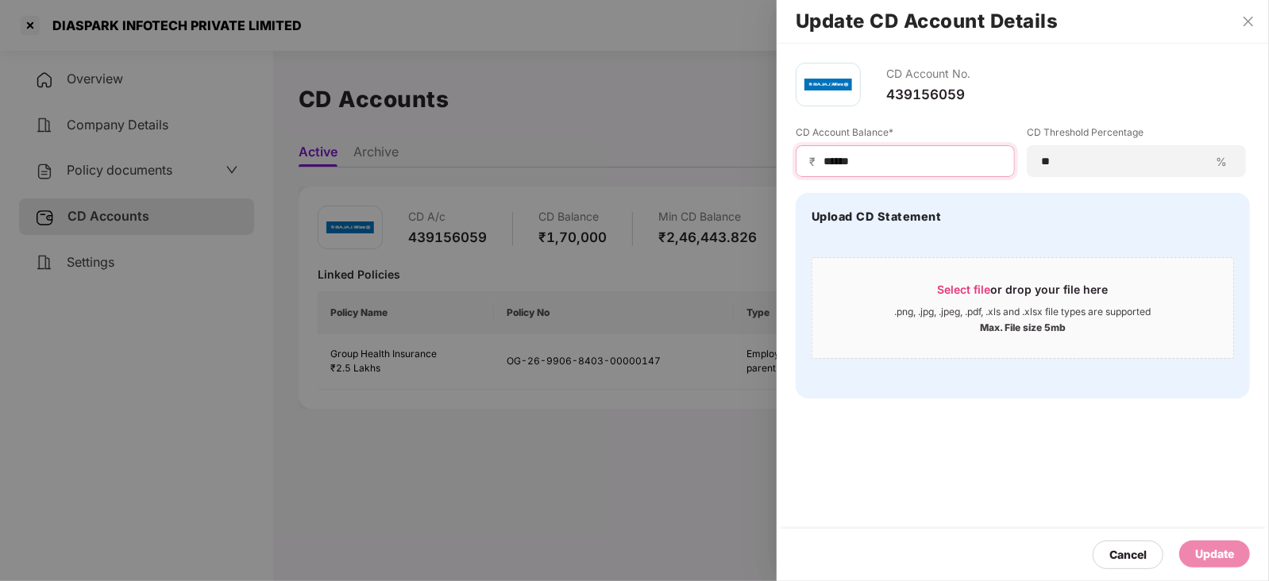
drag, startPoint x: 865, startPoint y: 159, endPoint x: 803, endPoint y: 160, distance: 61.2
click at [803, 160] on div "₹ ******" at bounding box center [905, 161] width 219 height 32
paste input
type input "****"
click at [1211, 549] on div "Update" at bounding box center [1214, 553] width 39 height 17
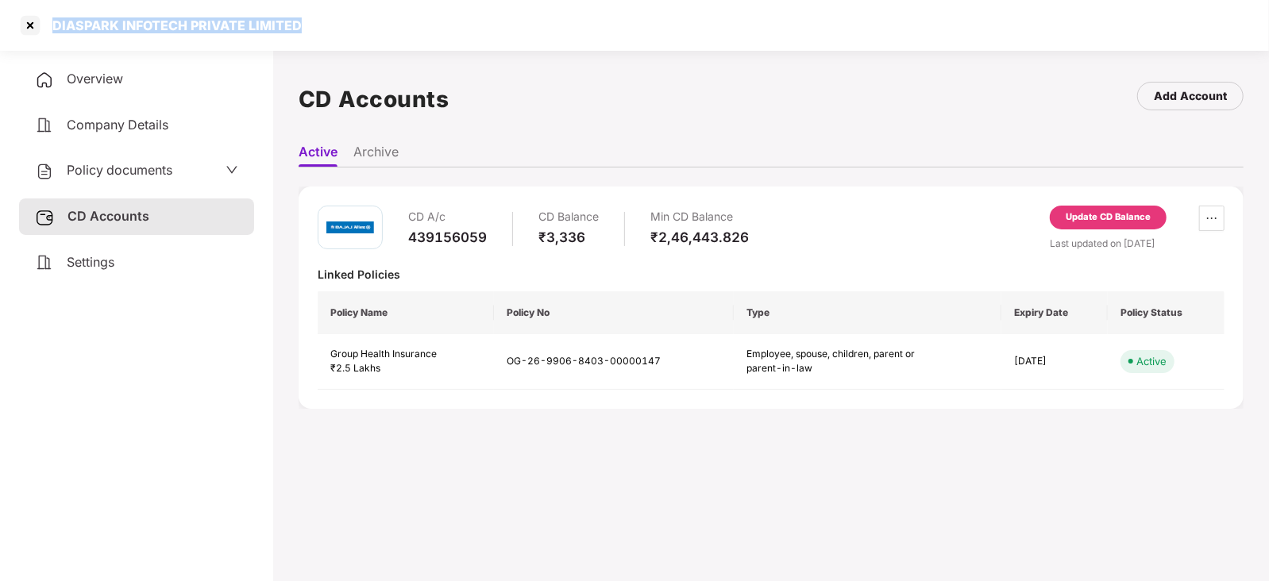
drag, startPoint x: 55, startPoint y: 25, endPoint x: 294, endPoint y: 21, distance: 239.0
click at [298, 25] on div "DIASPARK INFOTECH PRIVATE LIMITED" at bounding box center [634, 25] width 1269 height 51
copy div "DIASPARK INFOTECH PRIVATE LIMITED"
click at [27, 25] on div at bounding box center [29, 25] width 25 height 25
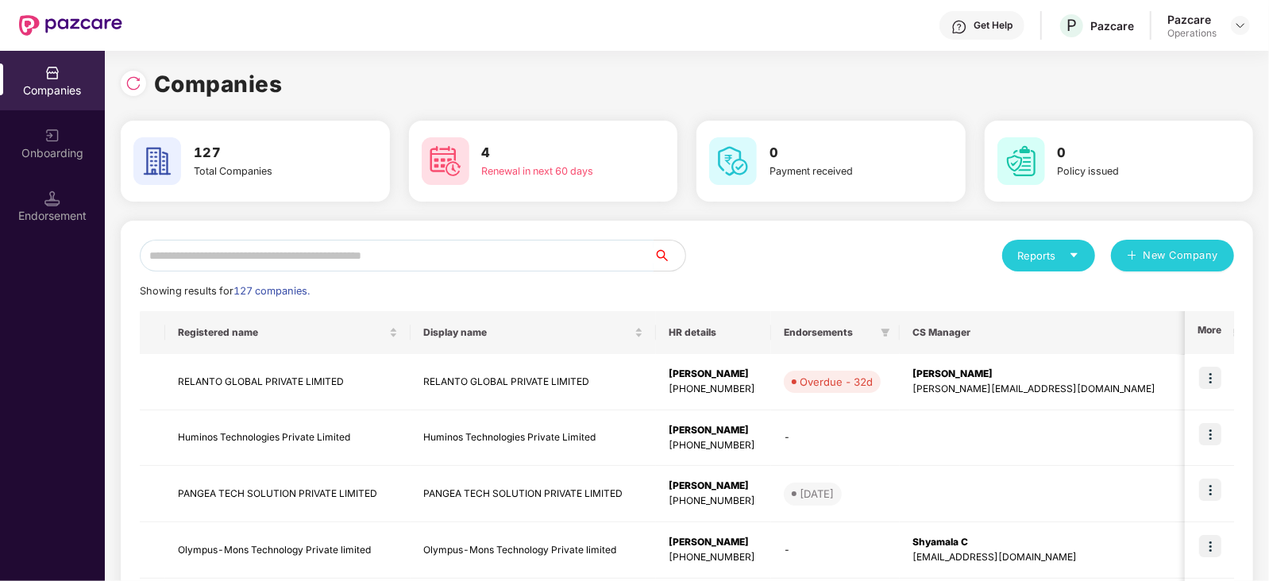
click at [329, 252] on input "text" at bounding box center [397, 256] width 514 height 32
paste input "**********"
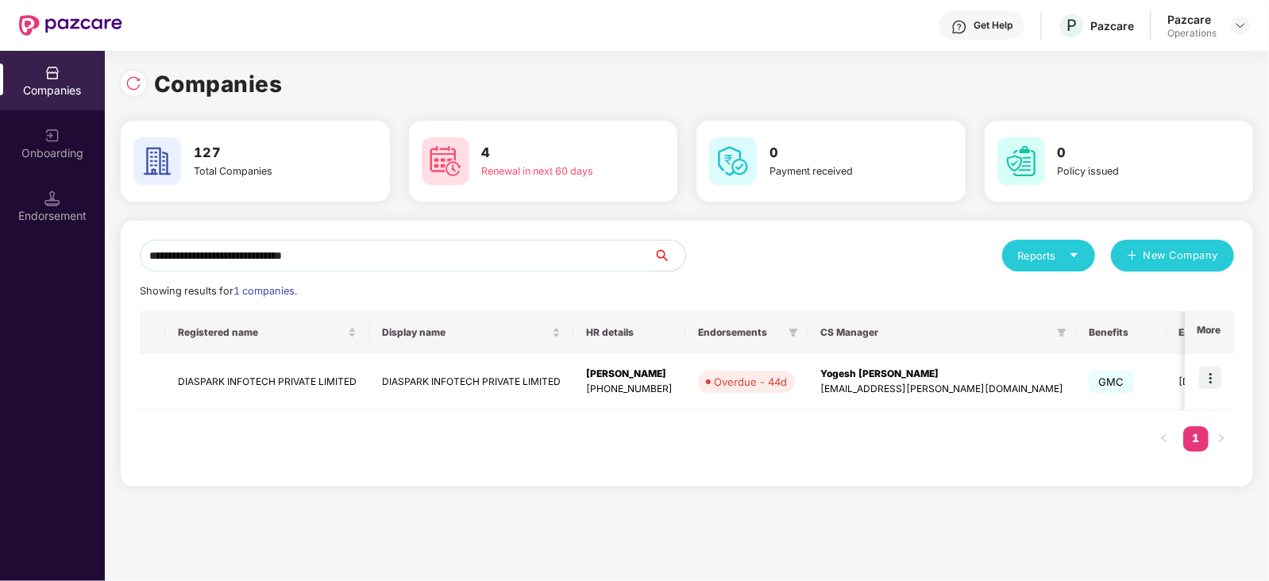
type input "**********"
click at [1203, 377] on img at bounding box center [1210, 378] width 22 height 22
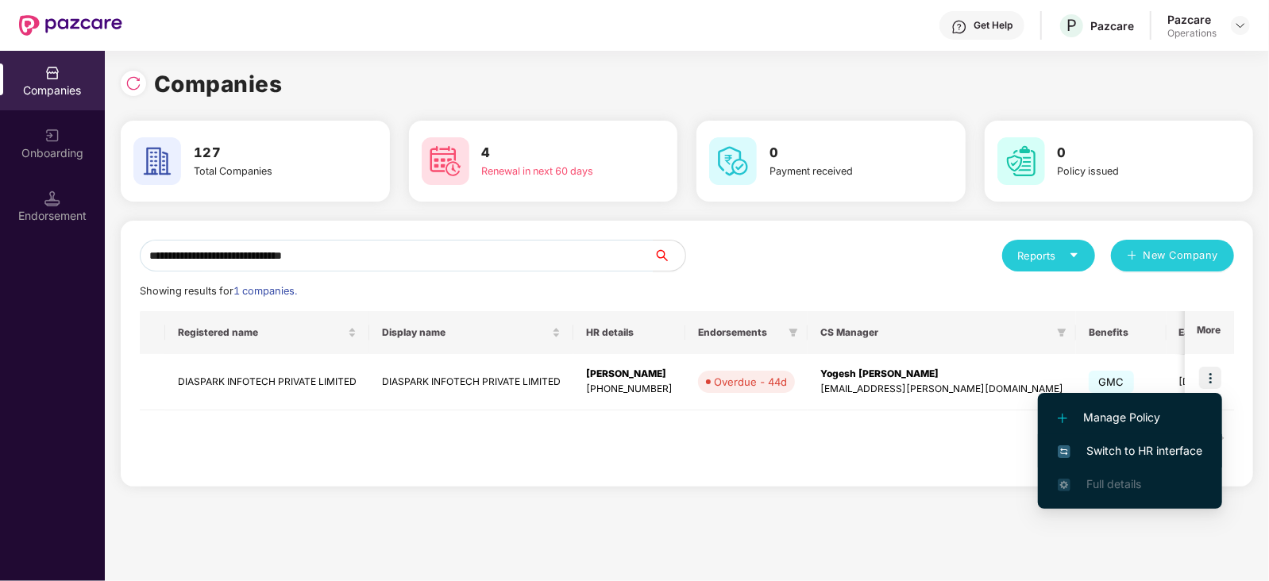
click at [1167, 449] on span "Switch to HR interface" at bounding box center [1130, 450] width 144 height 17
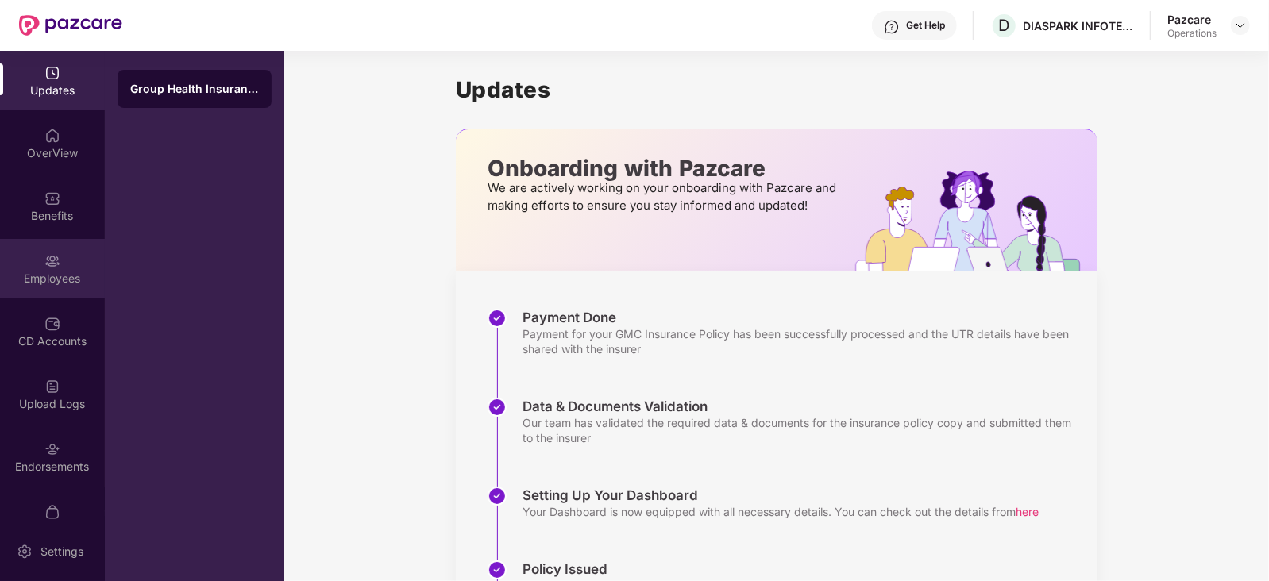
click at [49, 269] on div "Employees" at bounding box center [52, 269] width 105 height 60
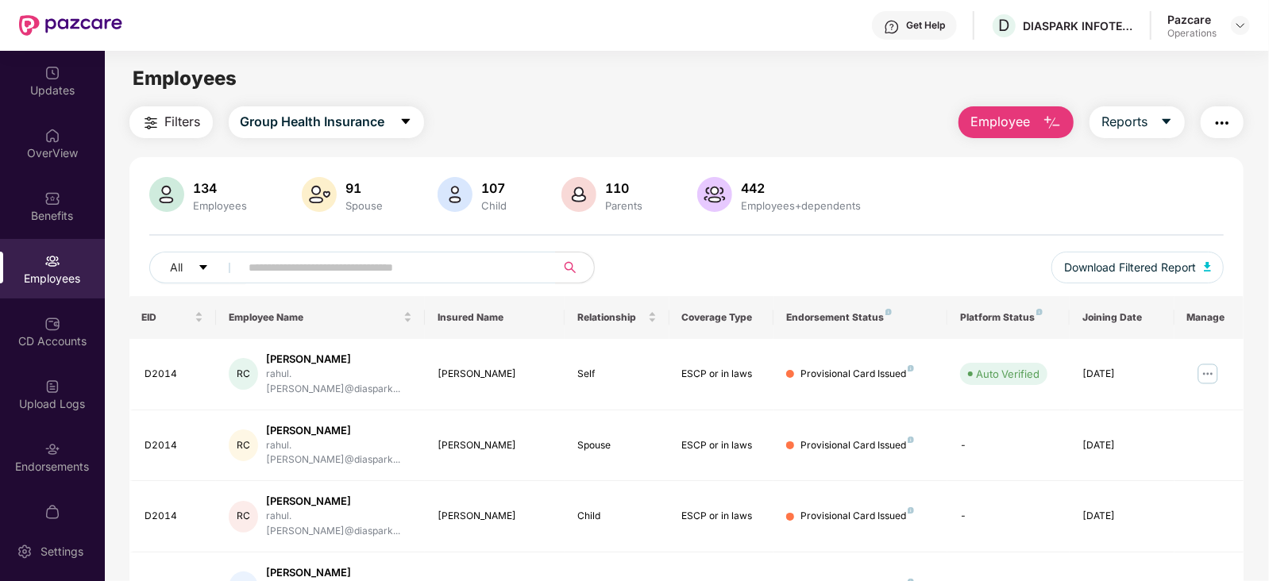
click at [1219, 127] on img "button" at bounding box center [1221, 123] width 19 height 19
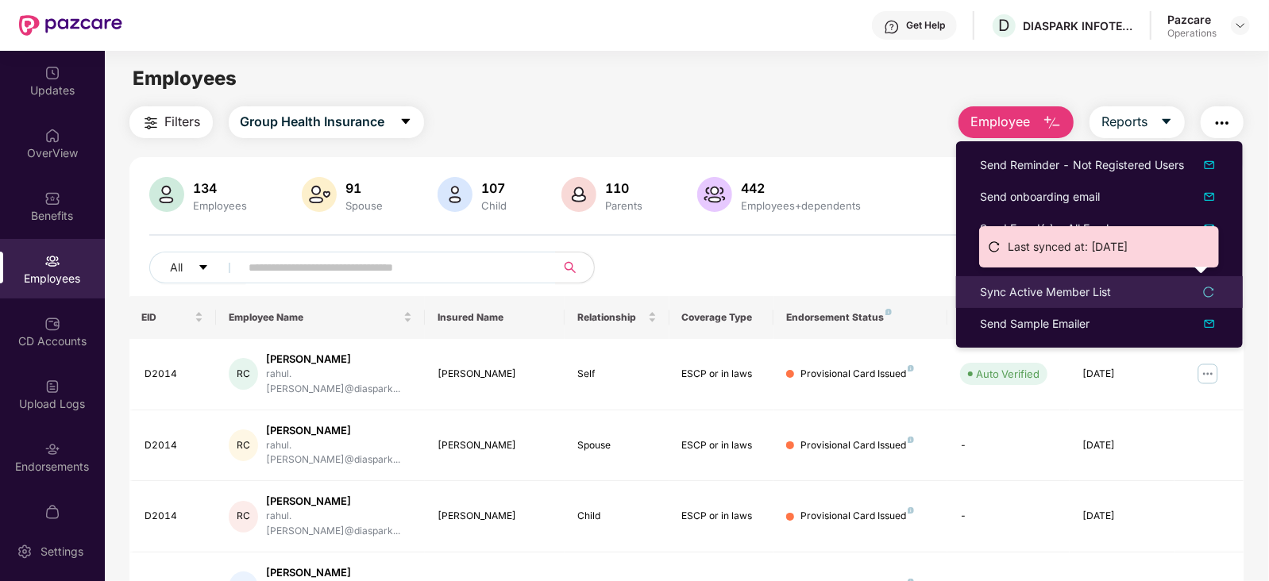
click at [1065, 295] on div "Sync Active Member List" at bounding box center [1045, 291] width 131 height 17
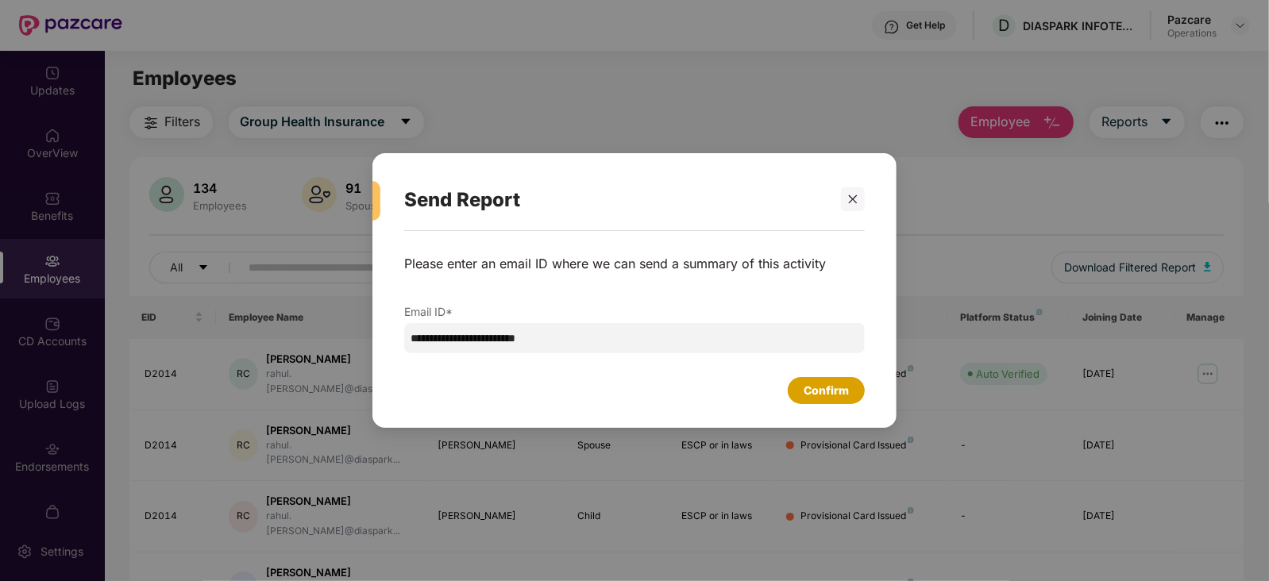
click at [848, 397] on div "Confirm" at bounding box center [825, 390] width 45 height 17
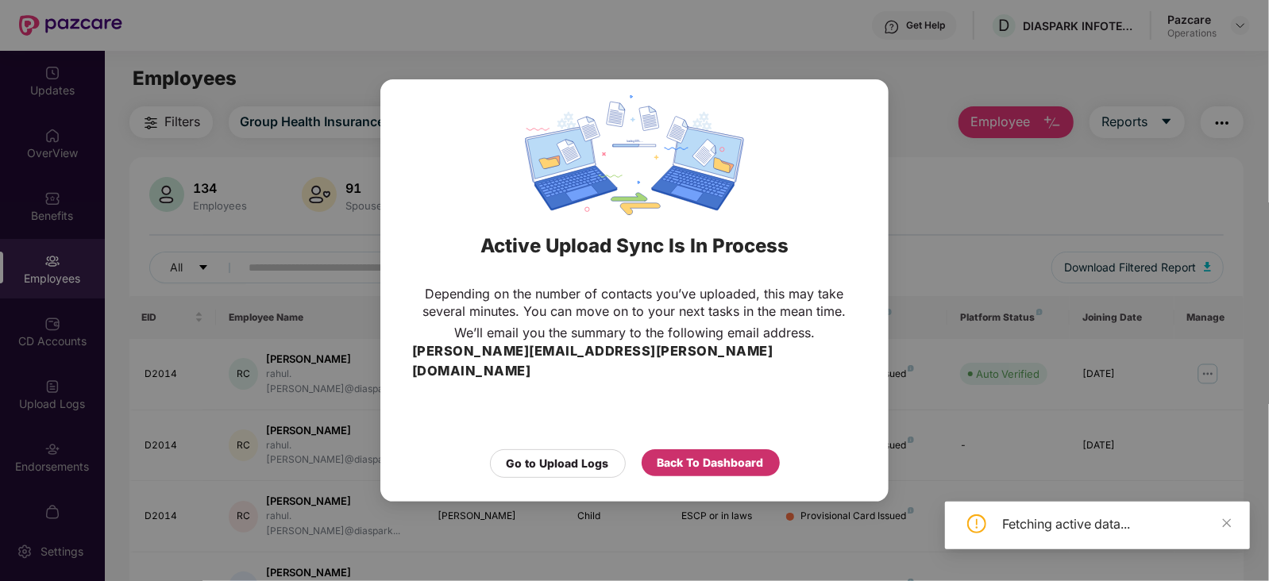
click at [754, 449] on div "Back To Dashboard" at bounding box center [710, 462] width 138 height 27
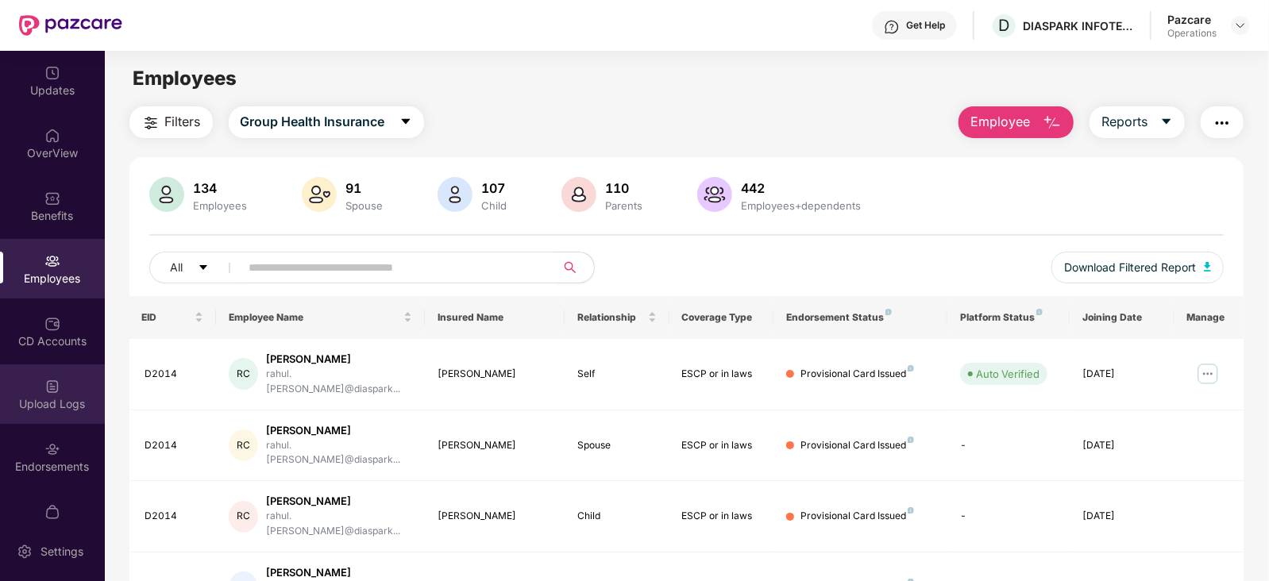
click at [60, 408] on div "Upload Logs" at bounding box center [52, 404] width 105 height 16
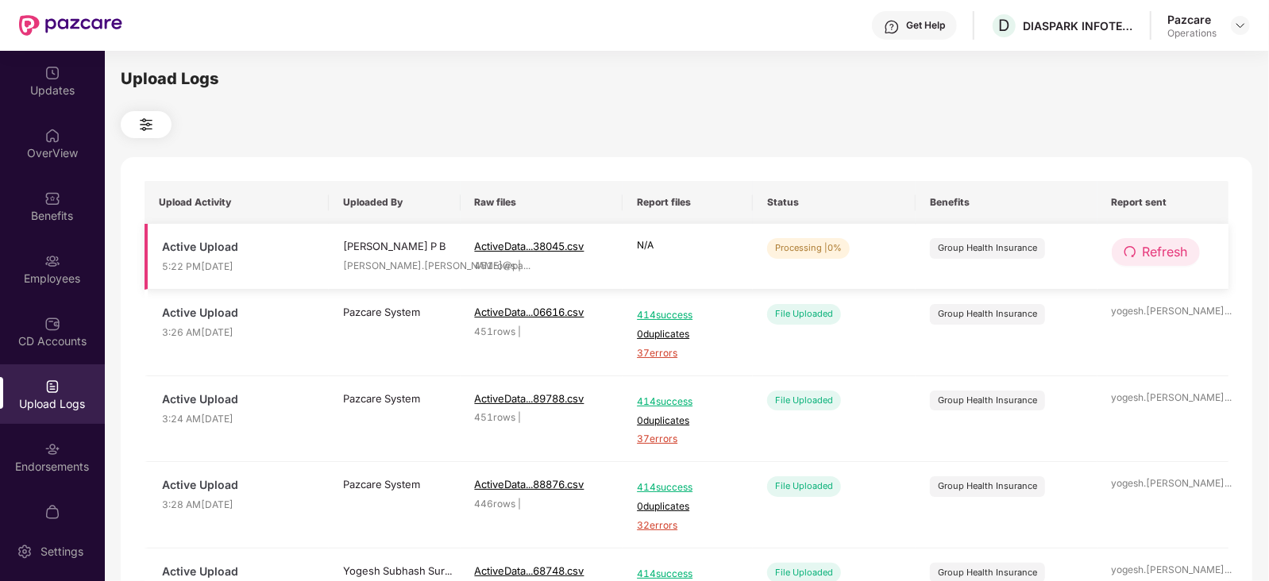
click at [1176, 250] on span "Refresh" at bounding box center [1164, 252] width 45 height 20
click at [1176, 250] on span "Refresh" at bounding box center [1165, 252] width 45 height 20
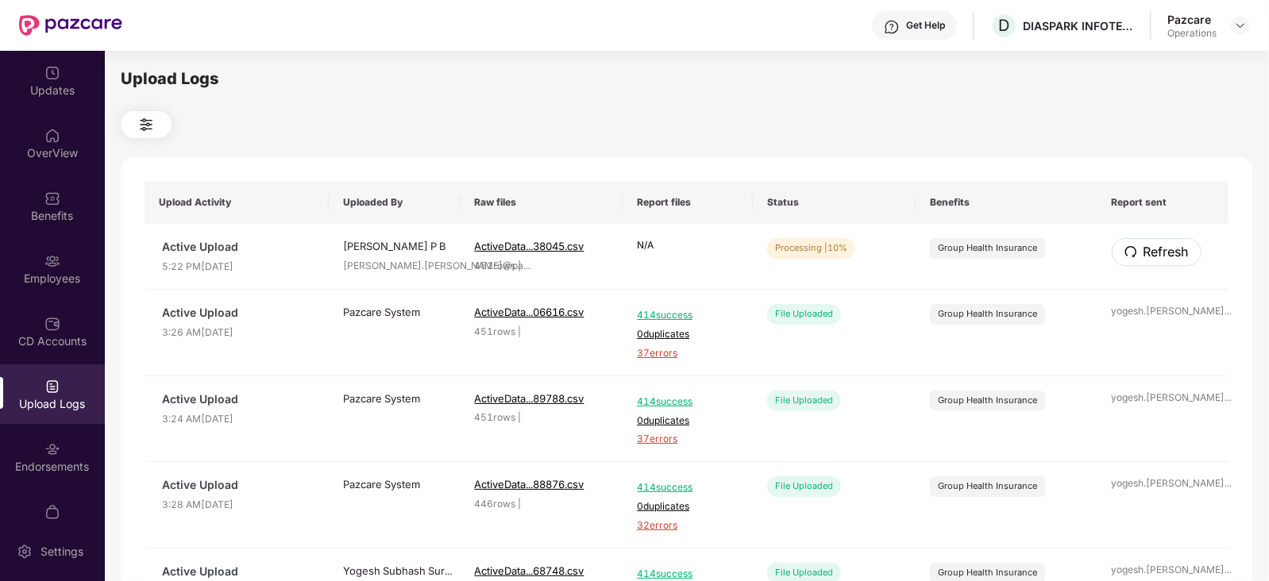
click at [1176, 250] on span "Refresh" at bounding box center [1165, 252] width 45 height 20
click at [1158, 242] on span "Refresh" at bounding box center [1164, 252] width 45 height 20
click at [1150, 264] on button "Refresh" at bounding box center [1155, 252] width 88 height 28
click at [1150, 260] on span "Refresh" at bounding box center [1164, 252] width 45 height 20
click at [1181, 264] on button "Refresh" at bounding box center [1155, 252] width 88 height 28
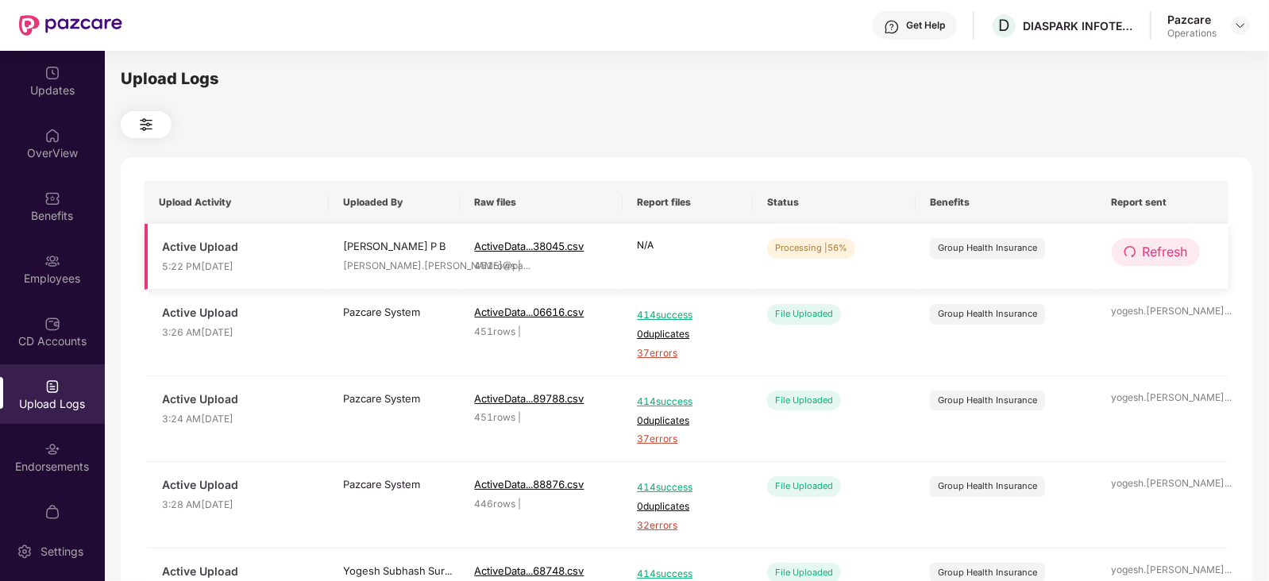
click at [1181, 260] on span "Refresh" at bounding box center [1164, 252] width 45 height 20
click at [1165, 251] on span "Refresh" at bounding box center [1164, 252] width 45 height 20
click at [1171, 248] on span "Refresh" at bounding box center [1164, 252] width 45 height 20
click at [1162, 256] on span "Refresh" at bounding box center [1164, 252] width 45 height 20
click at [1136, 260] on button "Refresh" at bounding box center [1155, 252] width 88 height 28
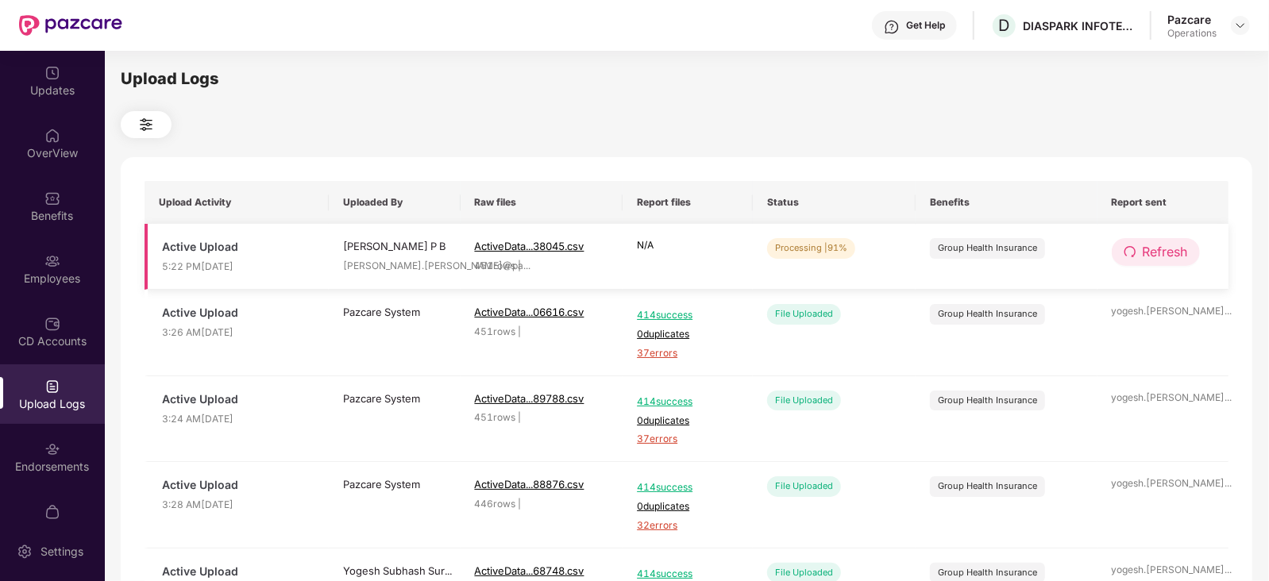
click at [1133, 255] on icon "redo" at bounding box center [1128, 251] width 11 height 11
click at [1133, 255] on icon "redo" at bounding box center [1129, 251] width 11 height 11
click at [1140, 258] on button "Refresh" at bounding box center [1156, 252] width 90 height 28
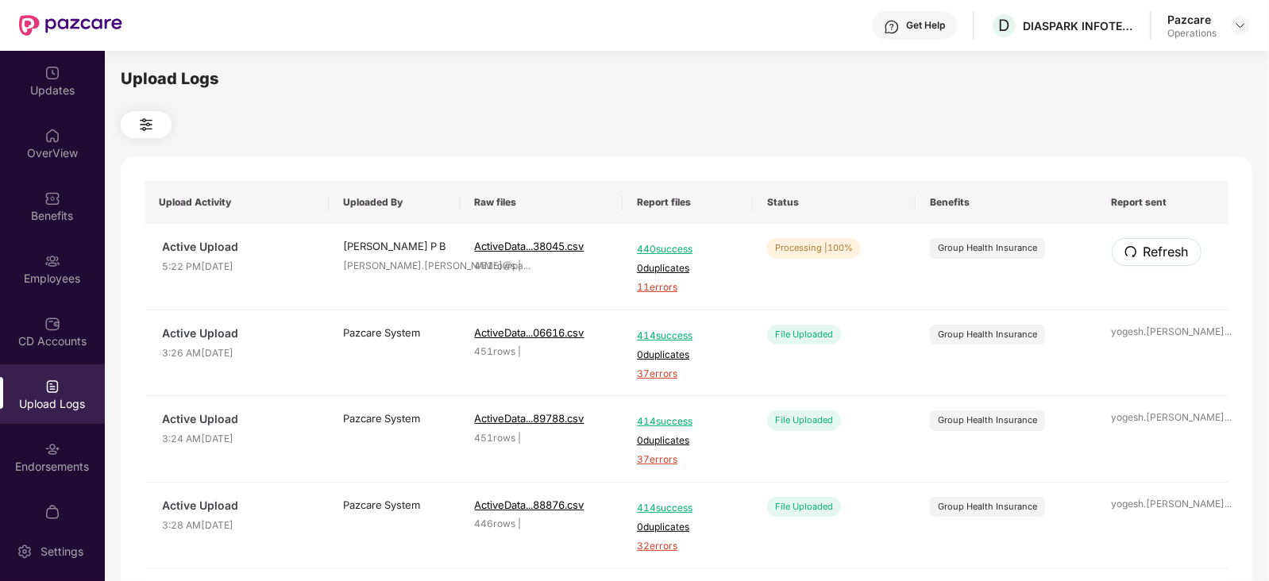
click at [1140, 259] on button "Refresh" at bounding box center [1156, 252] width 90 height 28
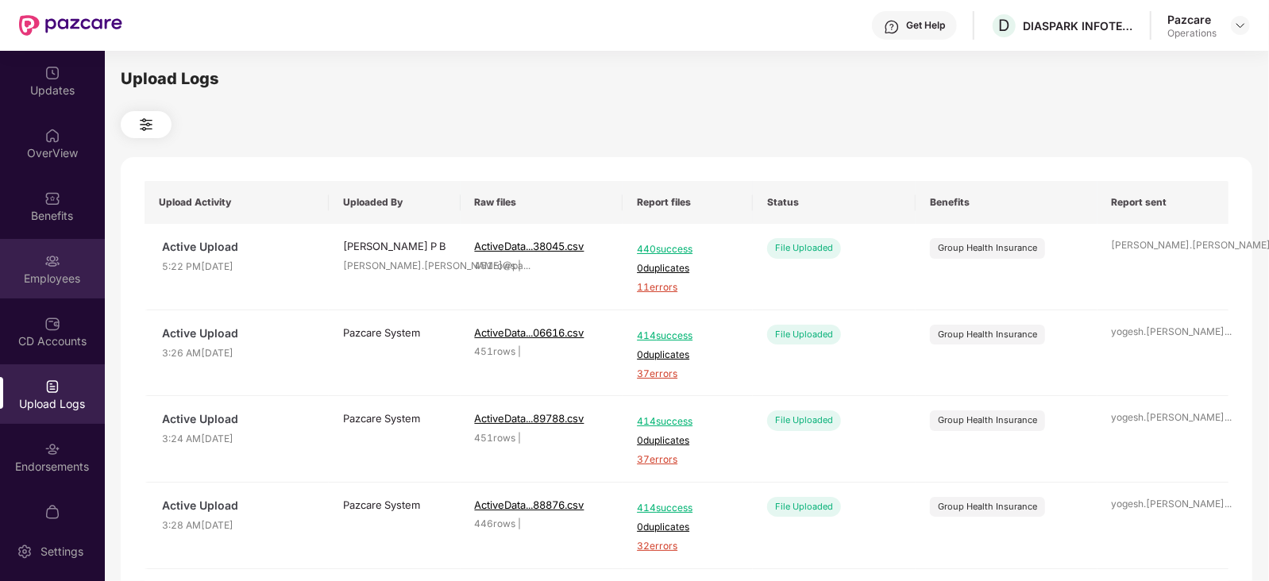
click at [61, 252] on div "Employees" at bounding box center [52, 269] width 105 height 60
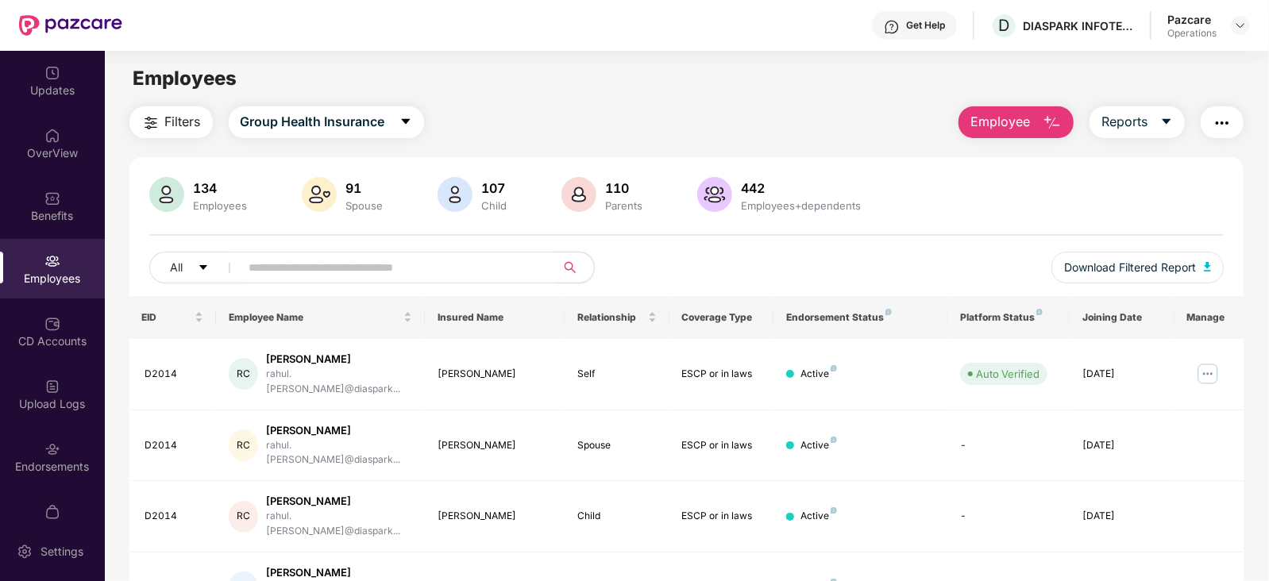
drag, startPoint x: 129, startPoint y: 131, endPoint x: 164, endPoint y: 125, distance: 34.7
click at [140, 133] on div "Filters Group Health Insurance" at bounding box center [276, 122] width 295 height 32
click at [156, 128] on img "button" at bounding box center [150, 123] width 19 height 19
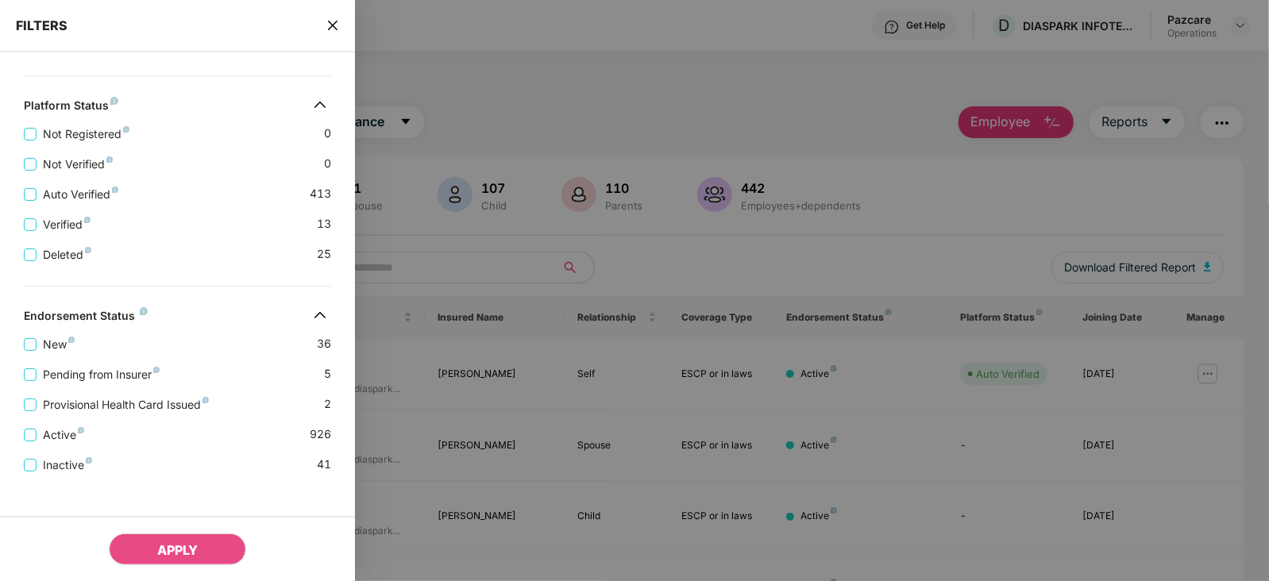
scroll to position [546, 0]
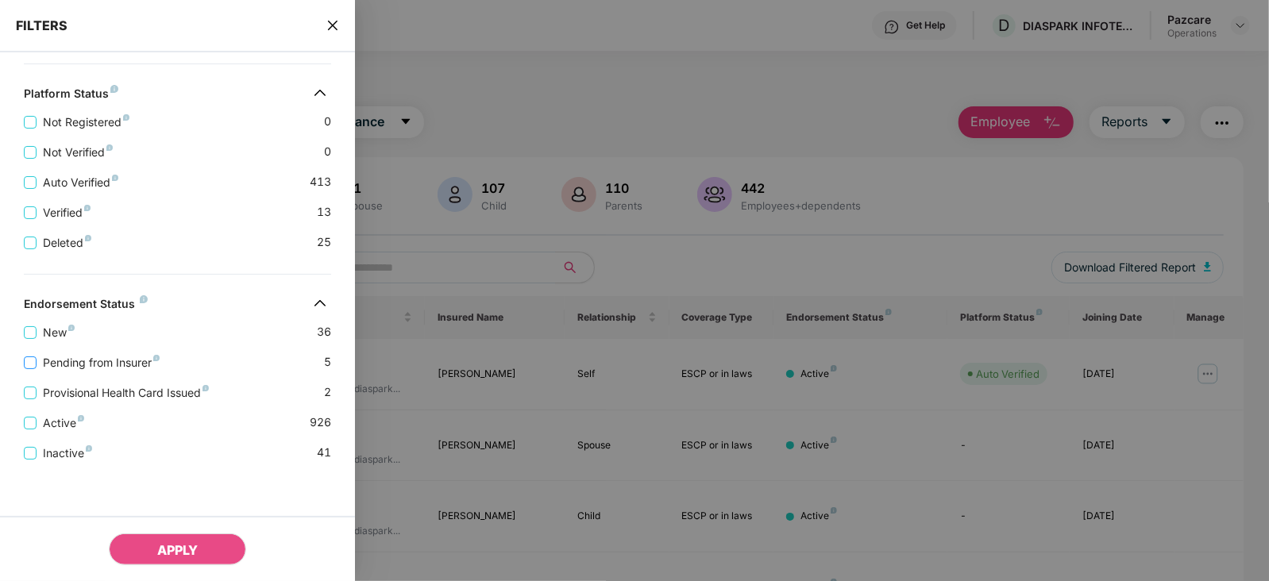
click at [131, 354] on span "Pending from Insurer" at bounding box center [101, 362] width 129 height 17
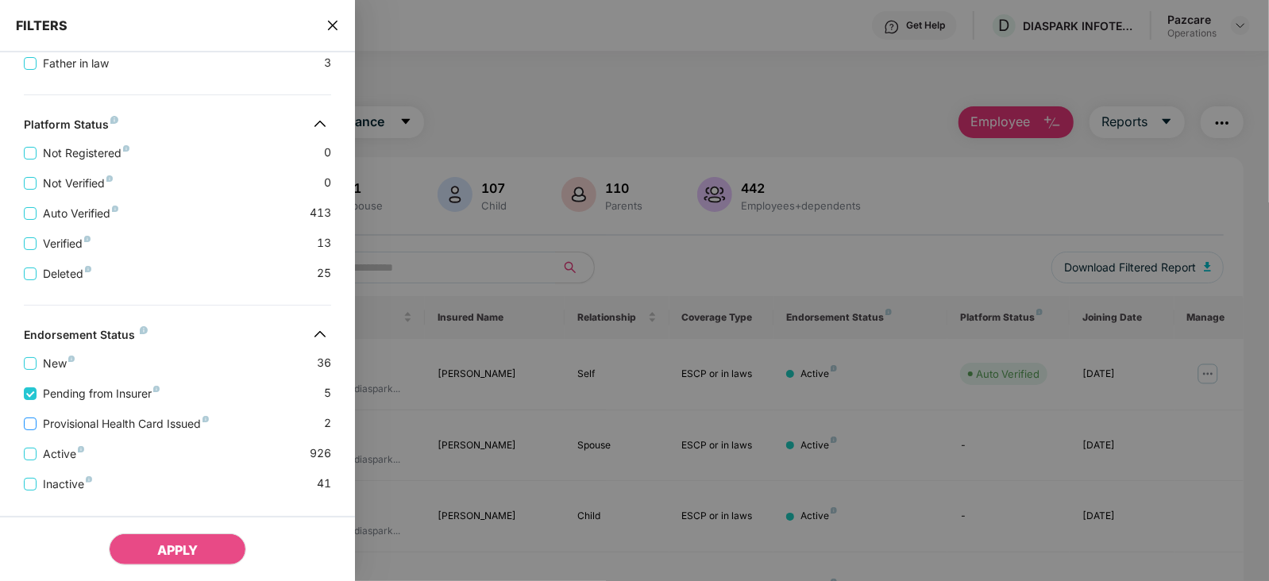
click at [142, 426] on span "Provisional Health Card Issued" at bounding box center [126, 423] width 179 height 17
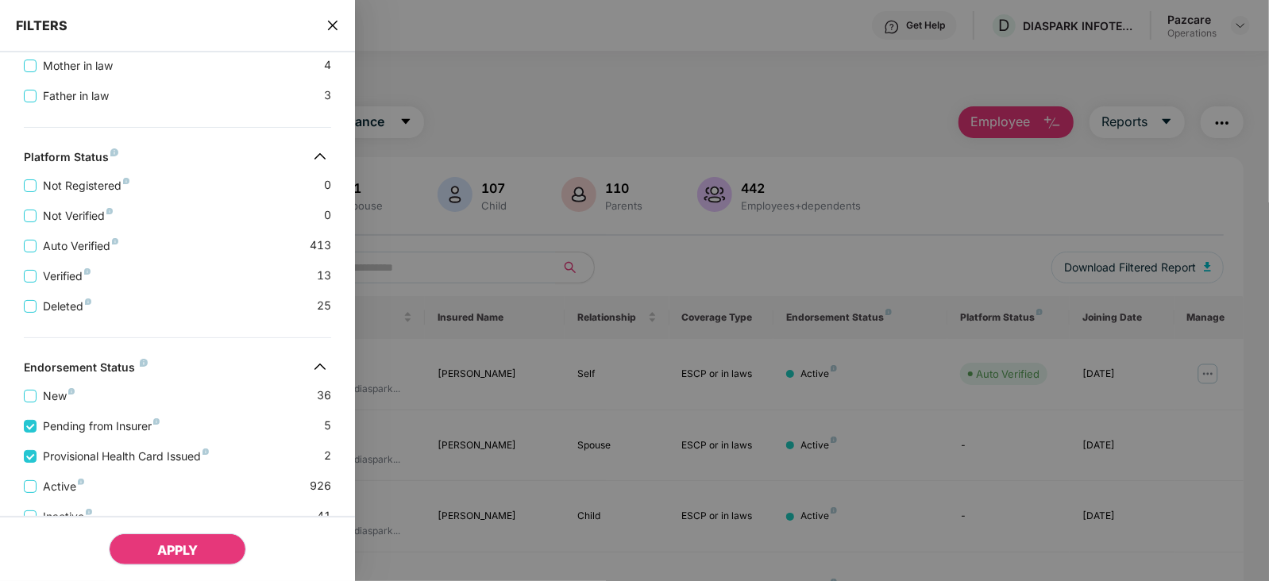
click at [195, 561] on button "APPLY" at bounding box center [177, 550] width 137 height 32
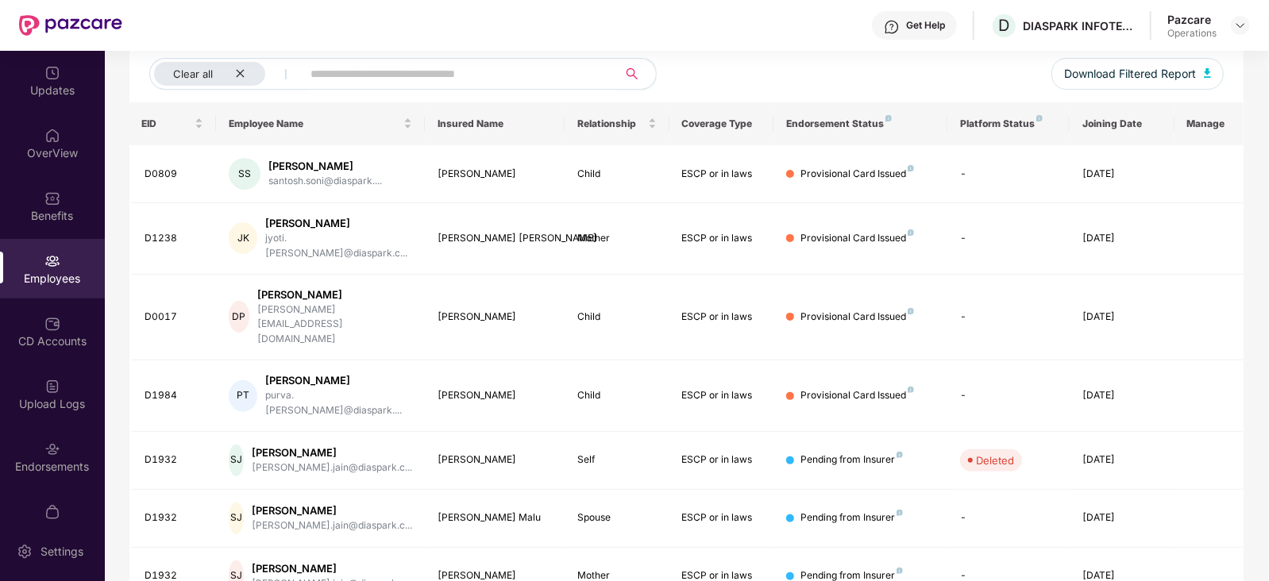
scroll to position [0, 0]
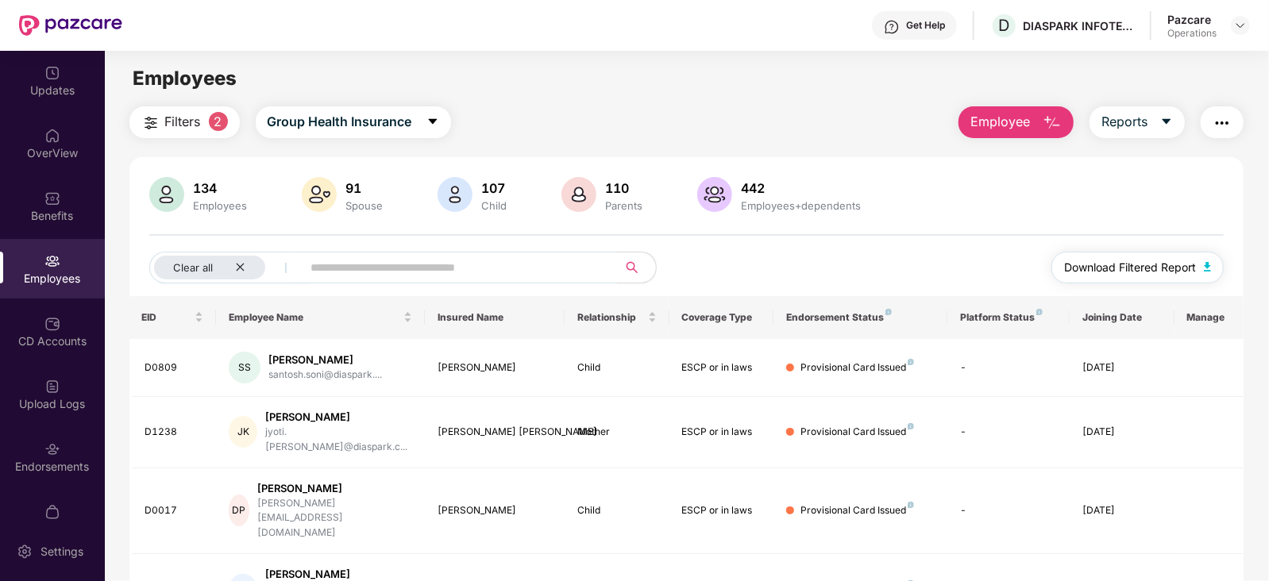
click at [1181, 269] on span "Download Filtered Report" at bounding box center [1130, 267] width 132 height 17
click at [69, 464] on div "Endorsements" at bounding box center [52, 467] width 105 height 16
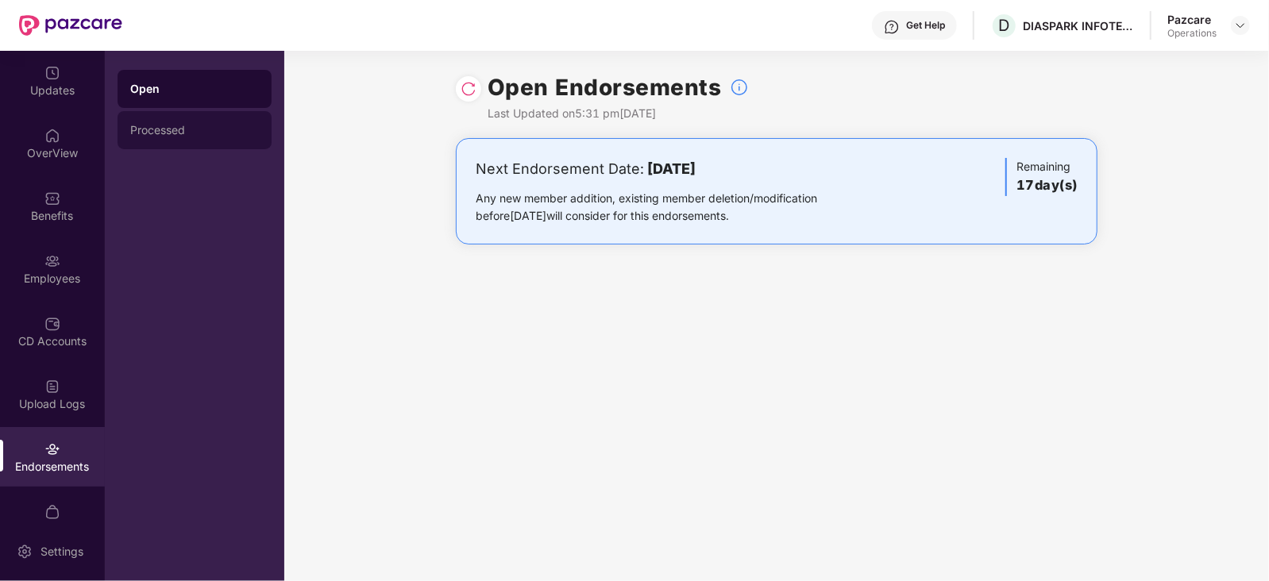
click at [179, 127] on div "Processed" at bounding box center [194, 130] width 129 height 13
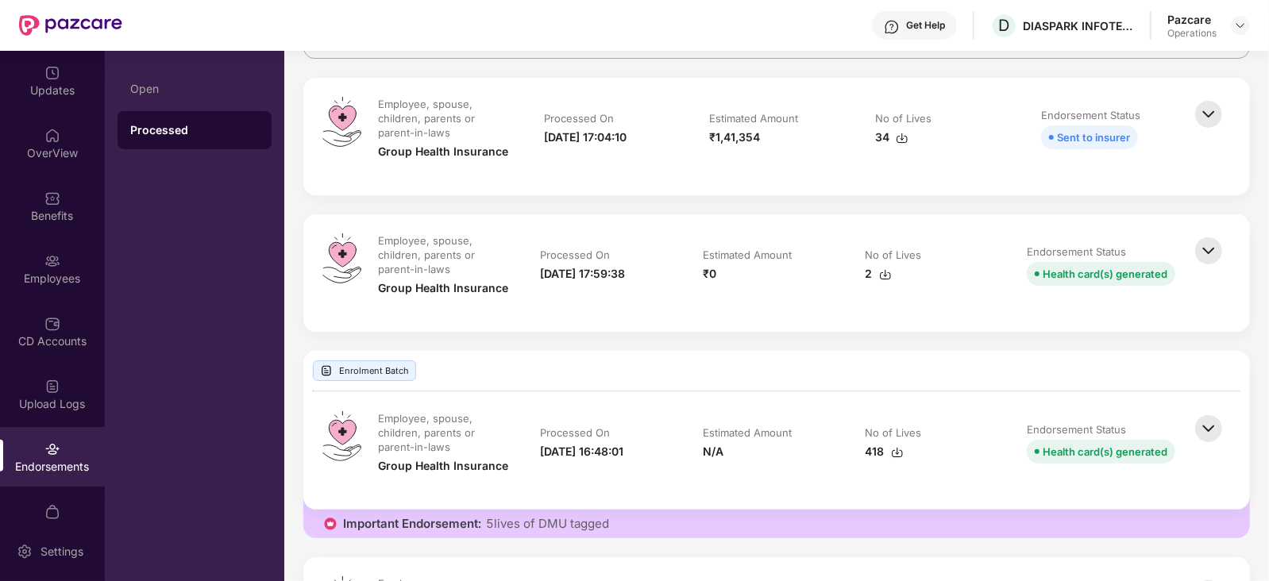
scroll to position [198, 0]
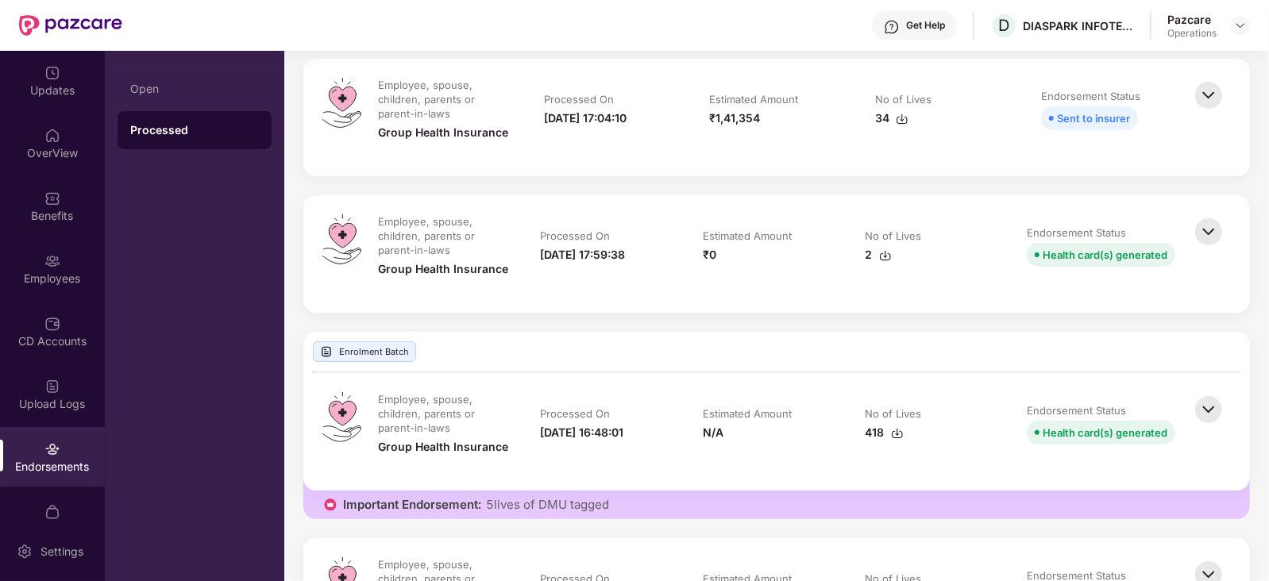
click at [1206, 406] on img at bounding box center [1208, 409] width 35 height 35
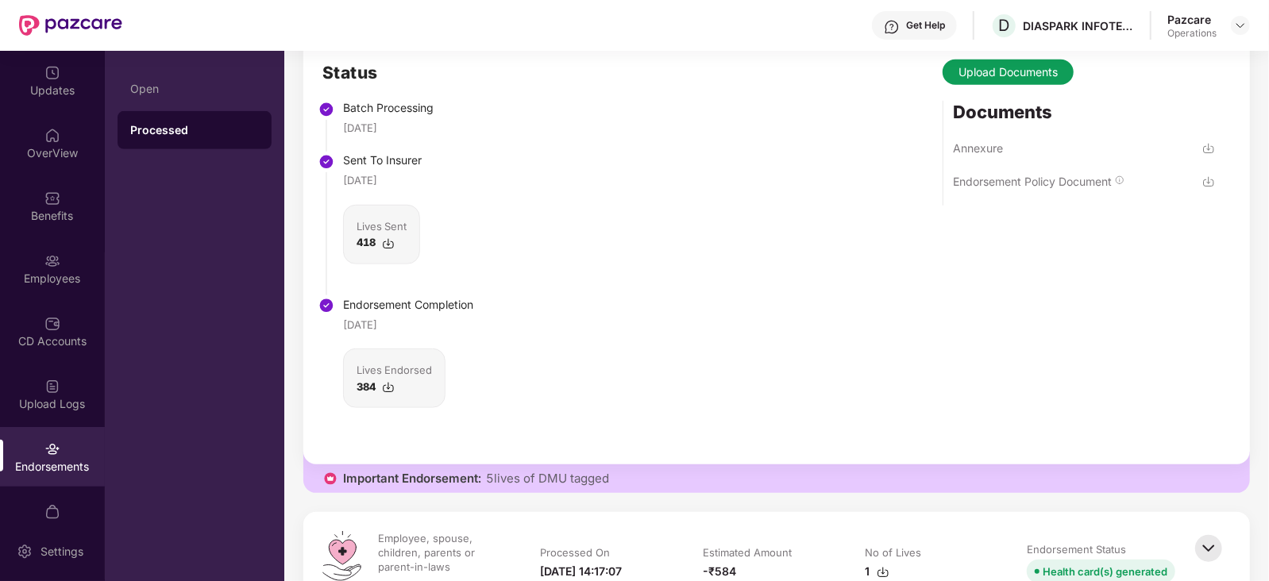
scroll to position [793, 0]
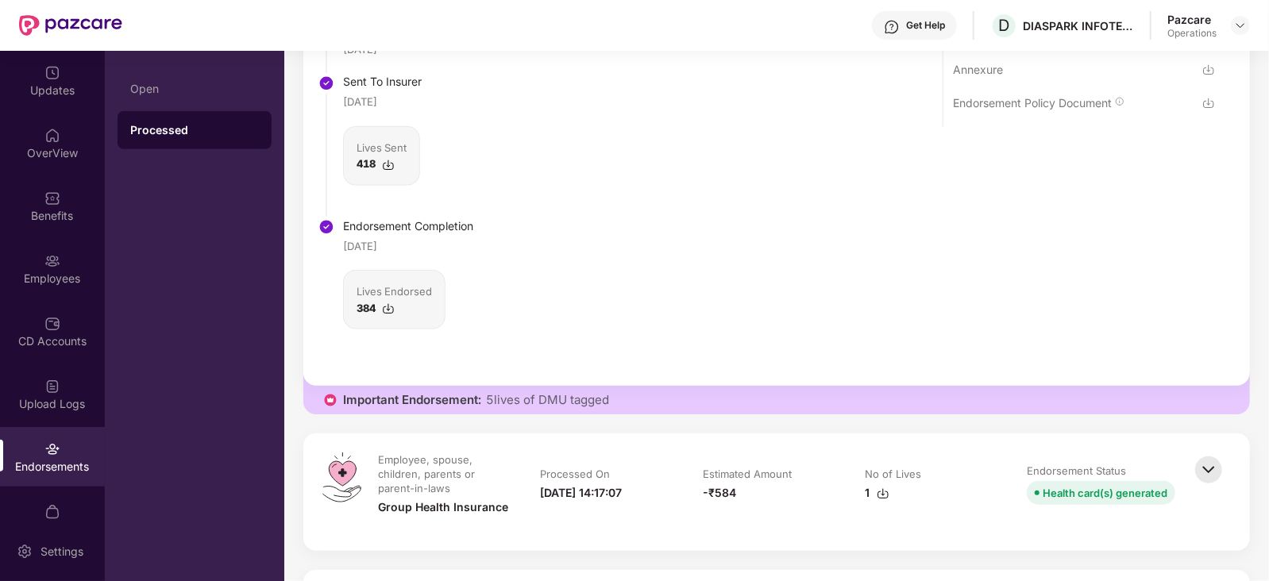
click at [1219, 487] on div at bounding box center [1211, 492] width 40 height 79
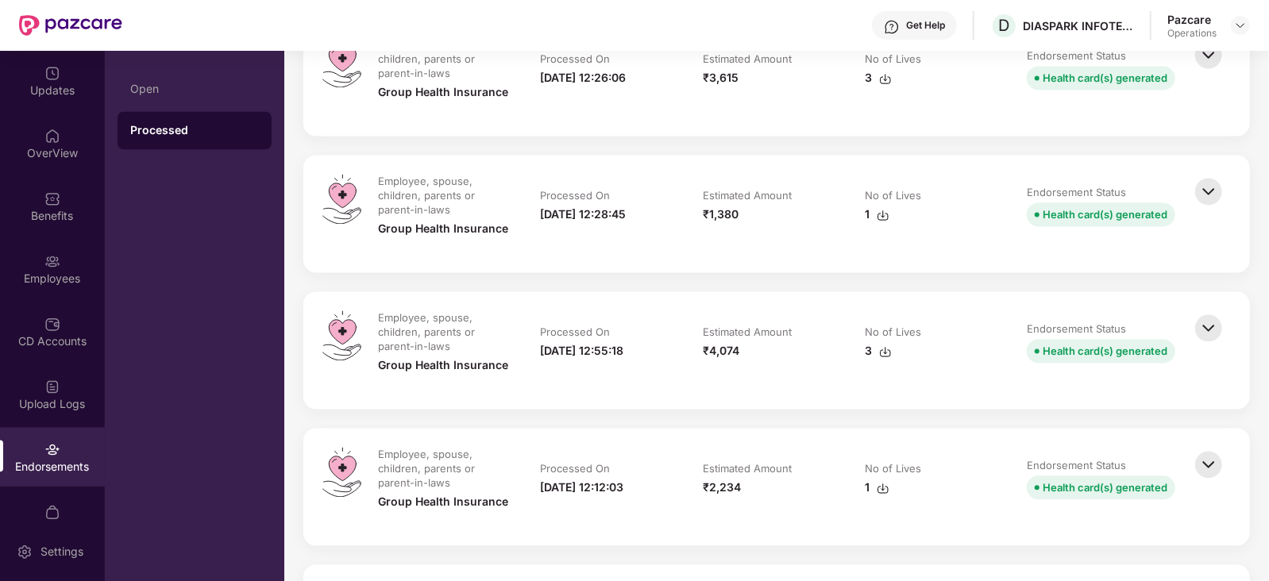
scroll to position [1985, 0]
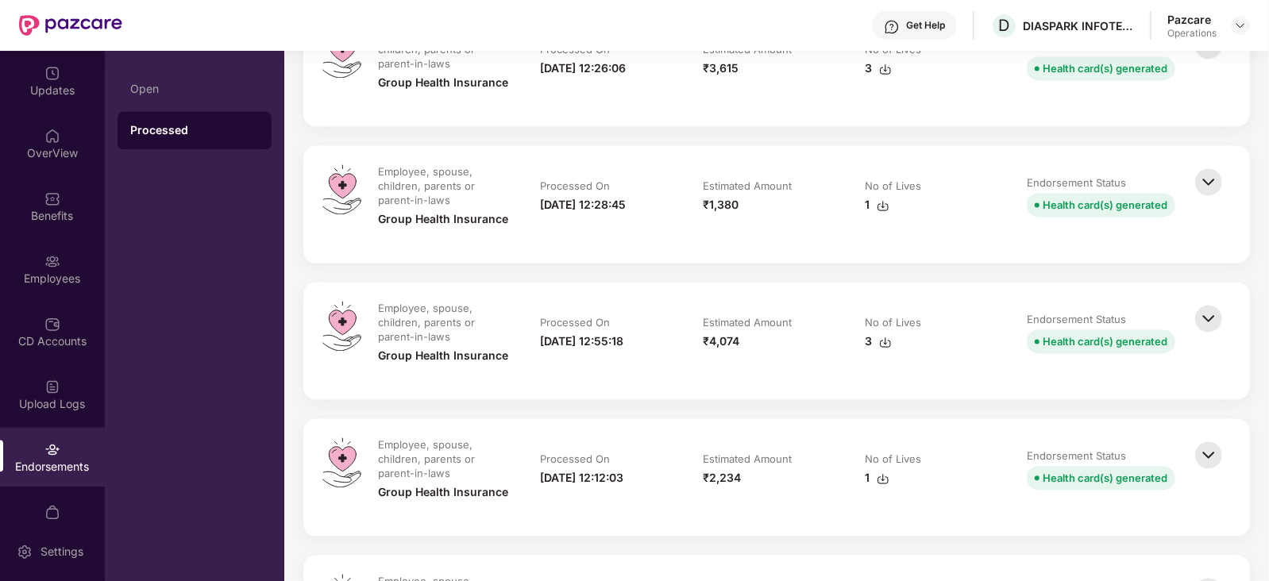
click at [1210, 454] on img at bounding box center [1208, 454] width 35 height 35
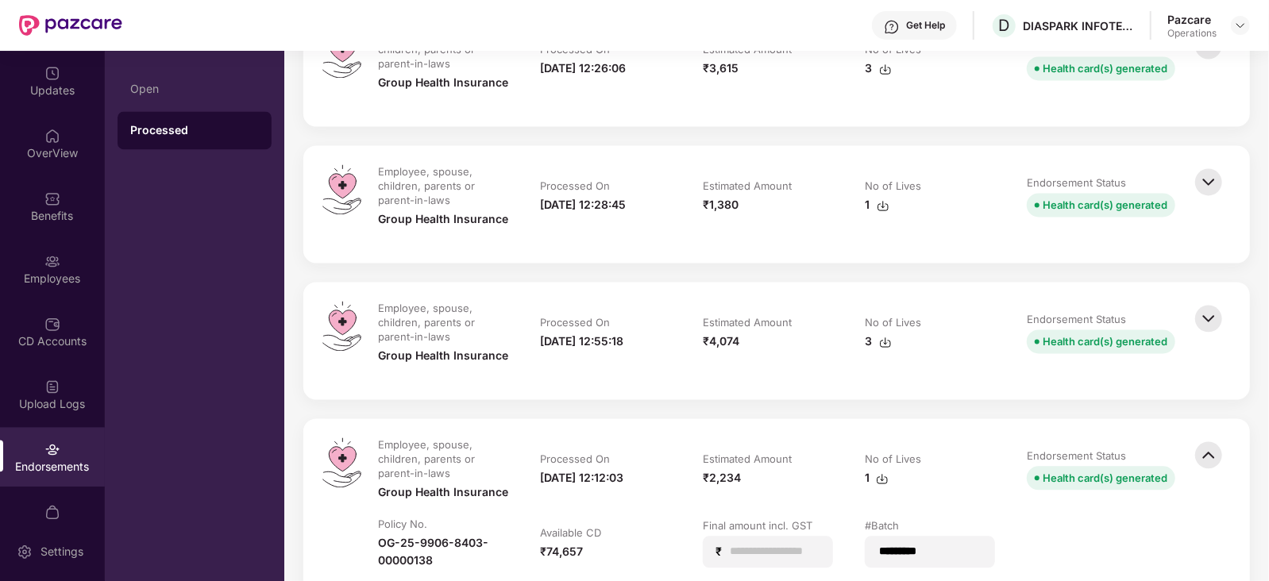
scroll to position [2183, 0]
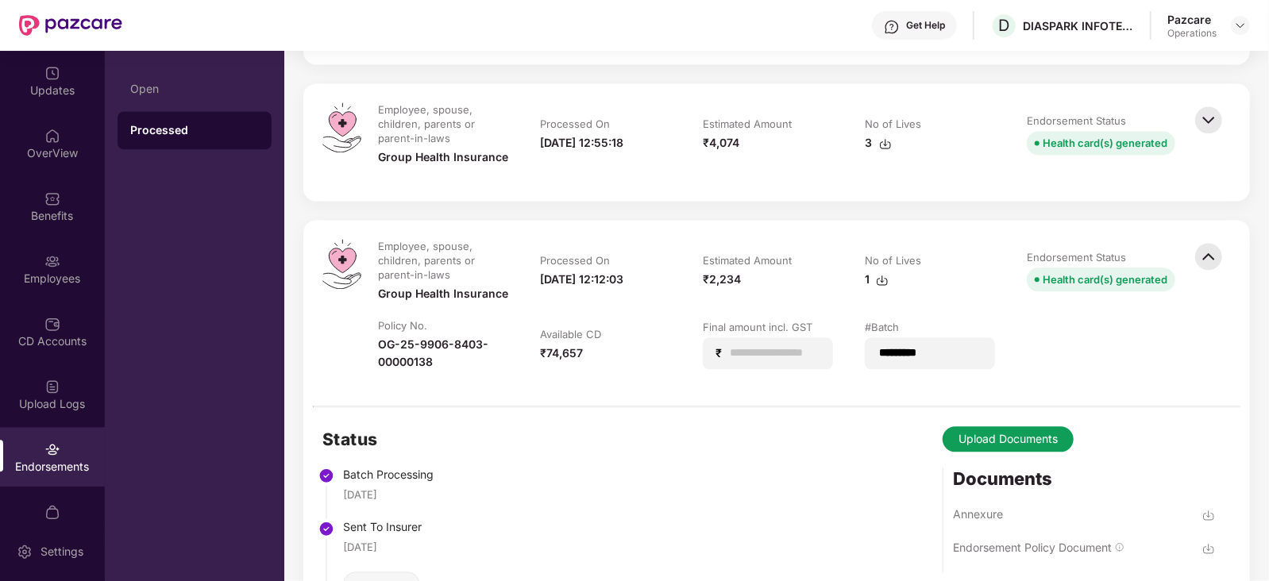
click at [1205, 124] on img at bounding box center [1208, 119] width 35 height 35
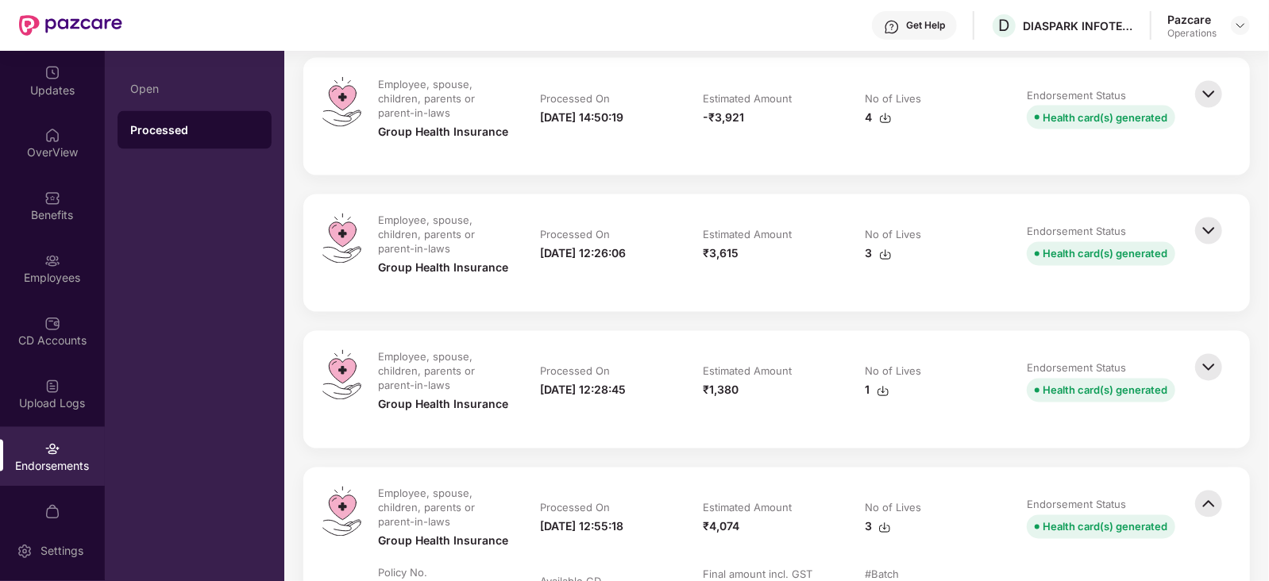
scroll to position [1786, 0]
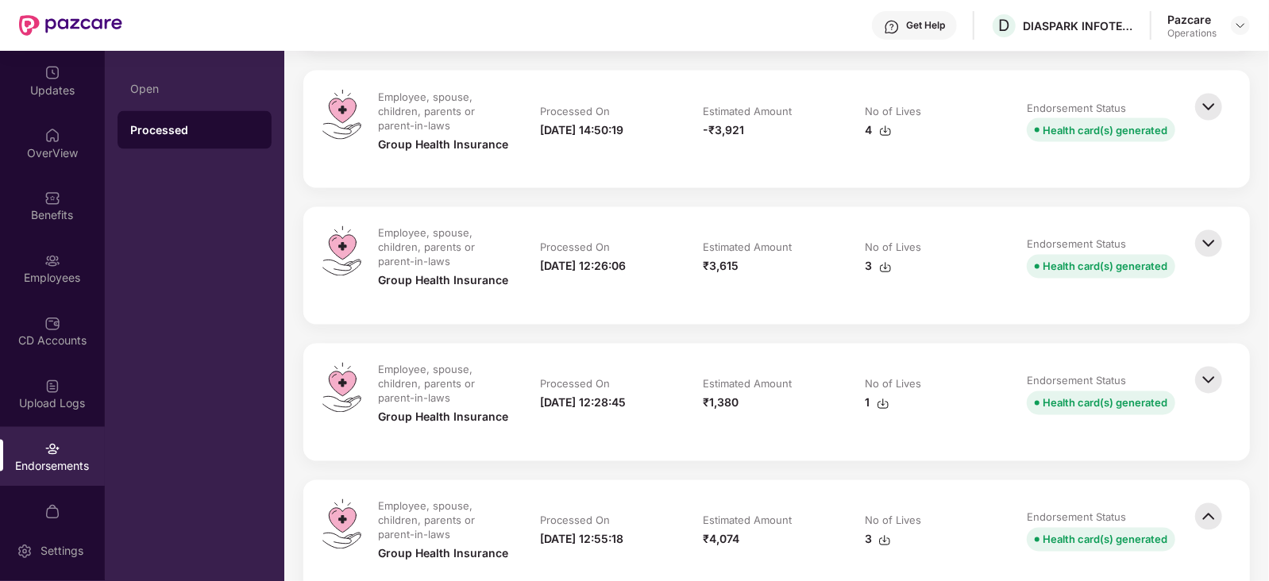
click at [1208, 385] on img at bounding box center [1208, 380] width 35 height 35
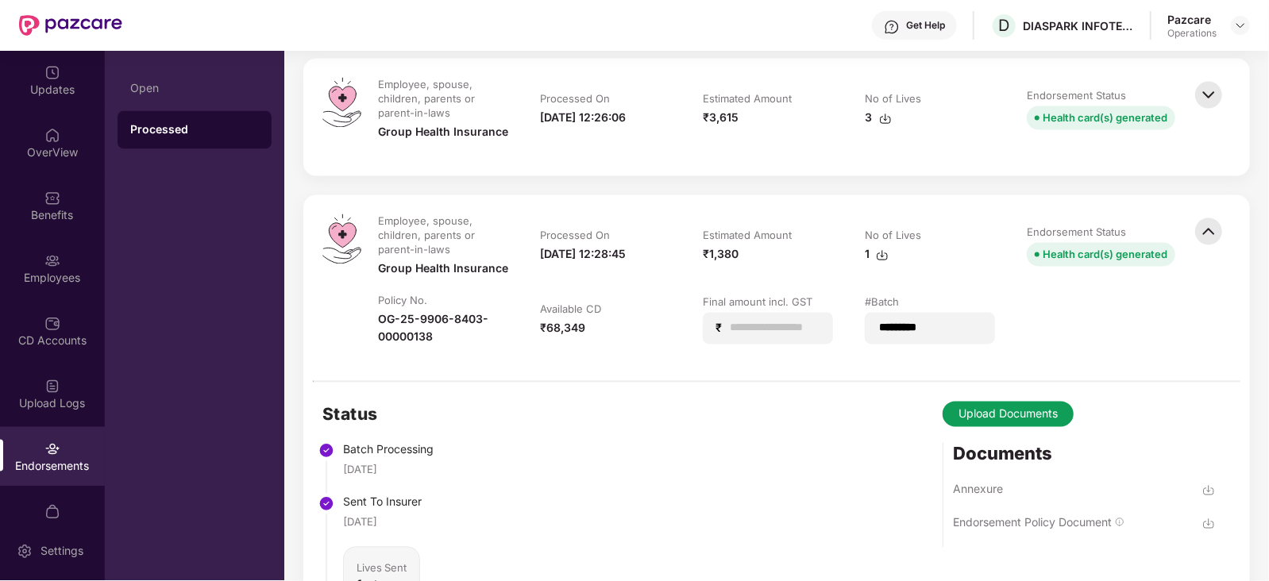
scroll to position [1687, 0]
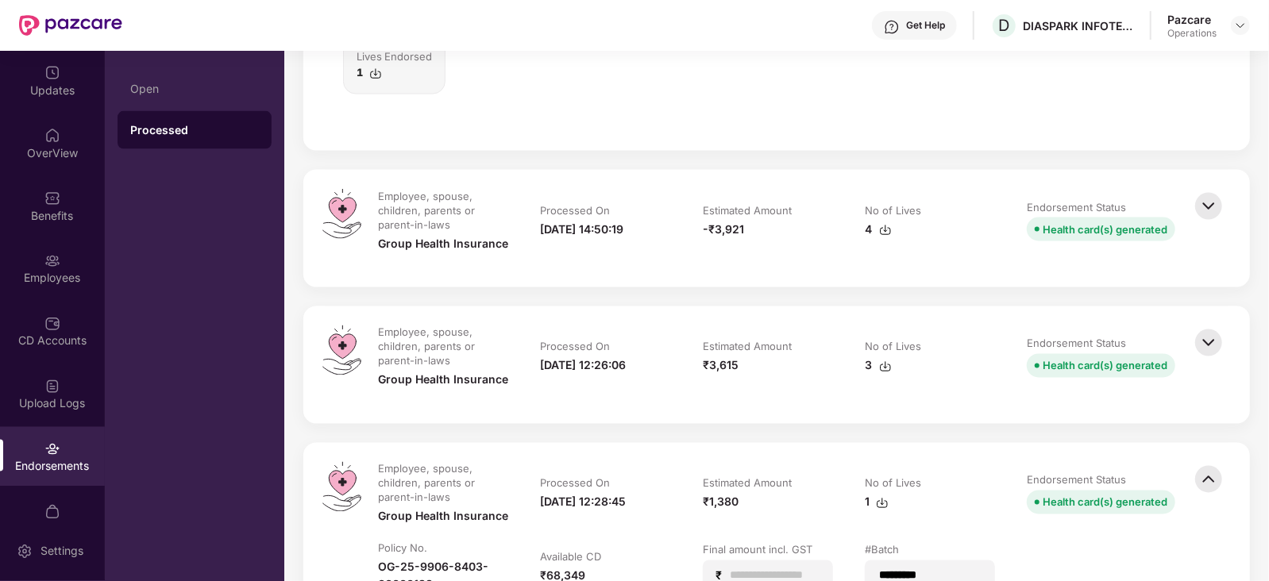
click at [1212, 326] on img at bounding box center [1208, 343] width 35 height 35
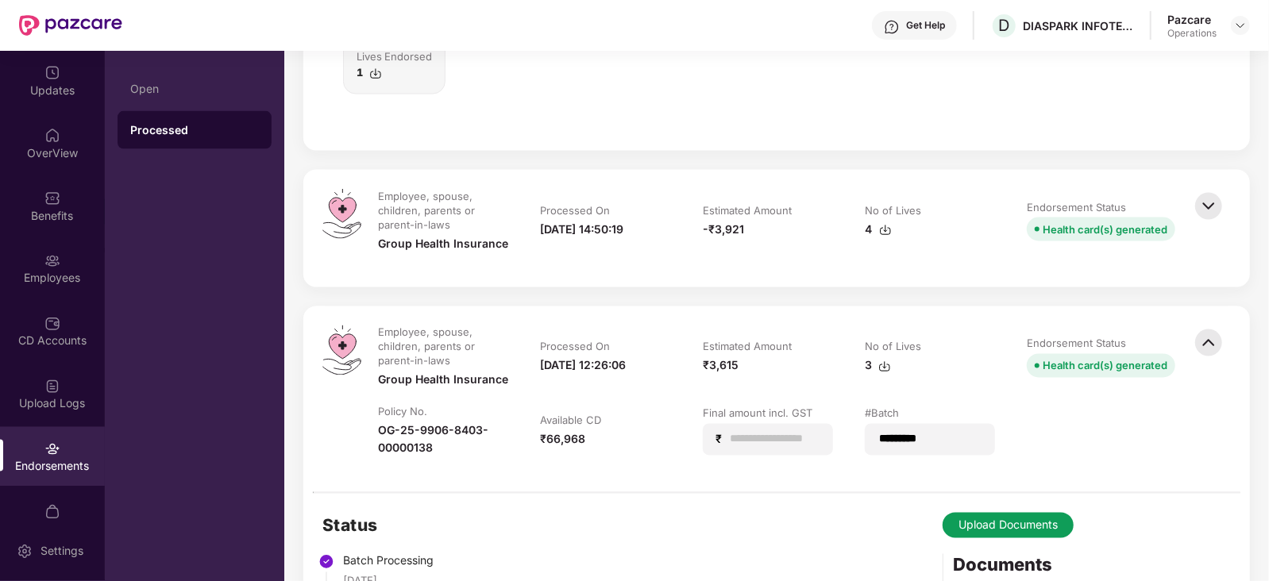
click at [1212, 196] on img at bounding box center [1208, 206] width 35 height 35
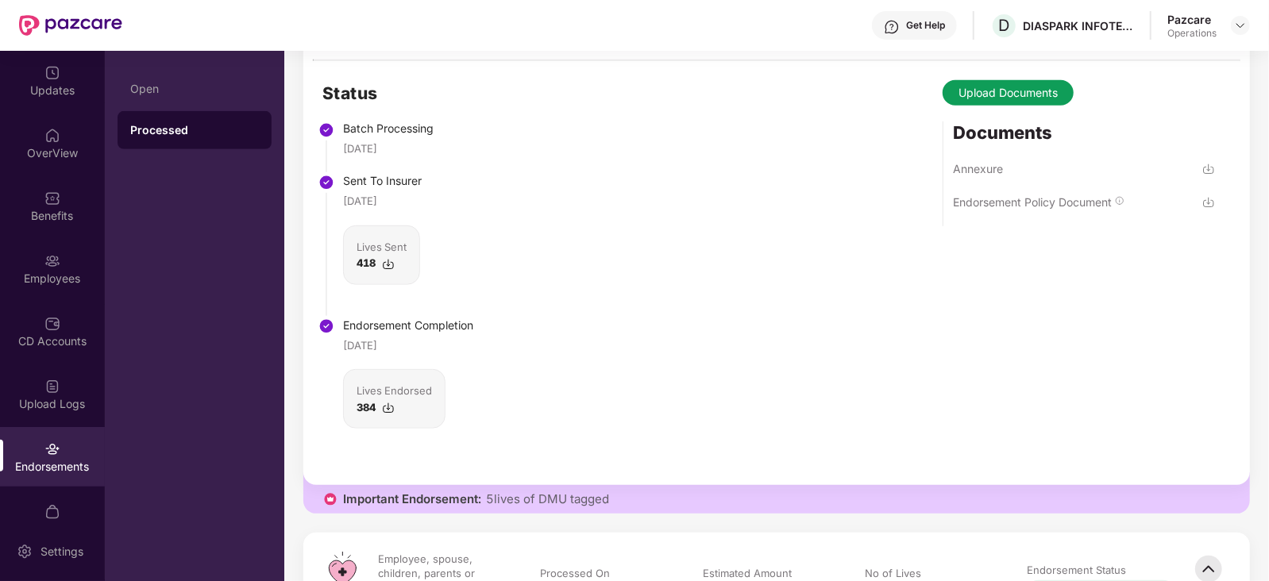
scroll to position [992, 0]
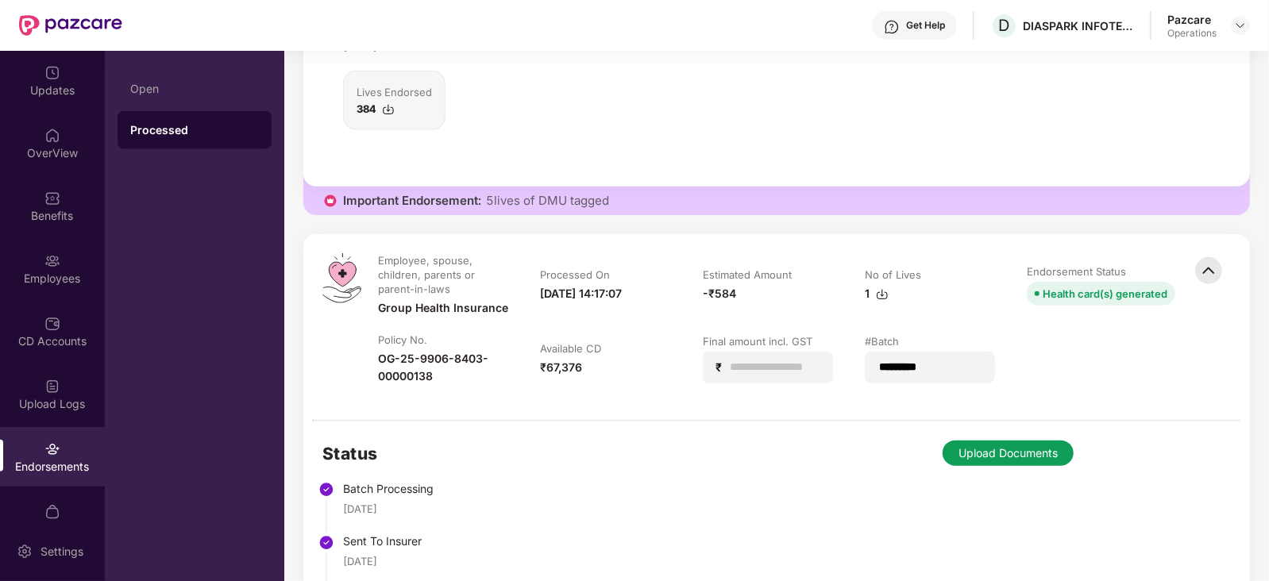
click at [968, 449] on button "Upload Documents" at bounding box center [1007, 453] width 131 height 25
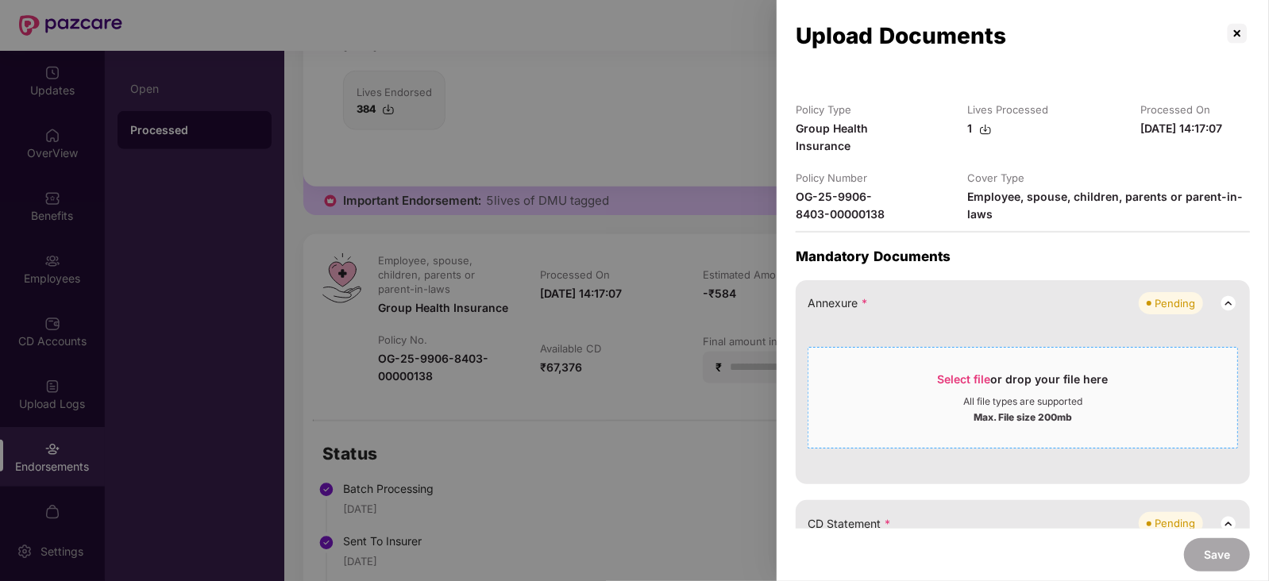
click at [953, 374] on span "Select file" at bounding box center [964, 378] width 53 height 13
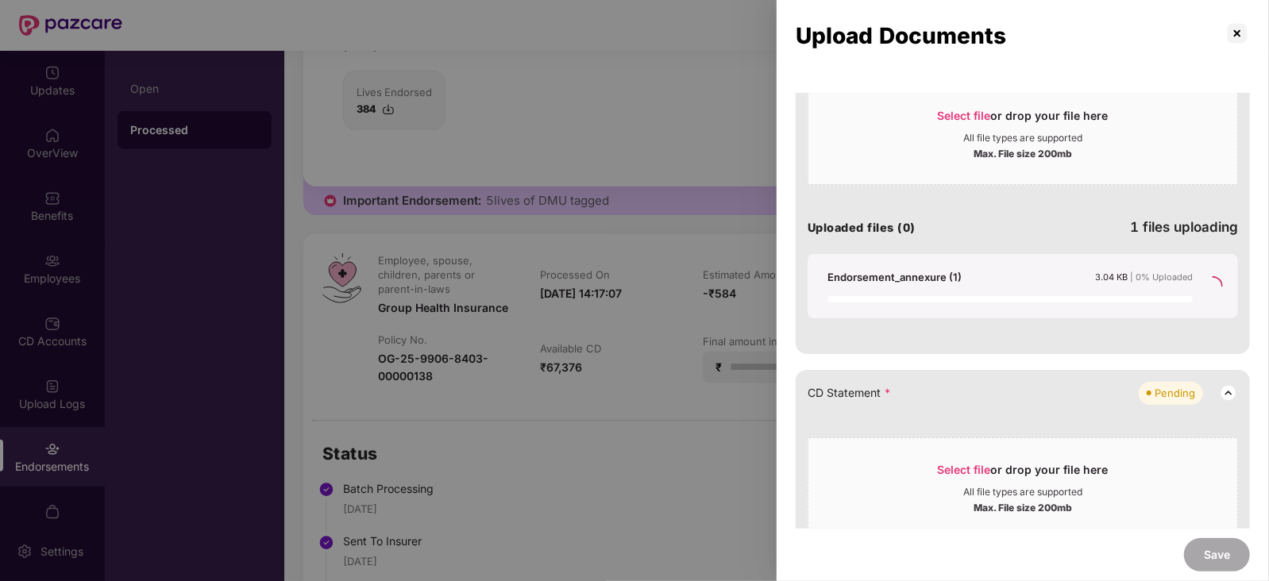
scroll to position [298, 0]
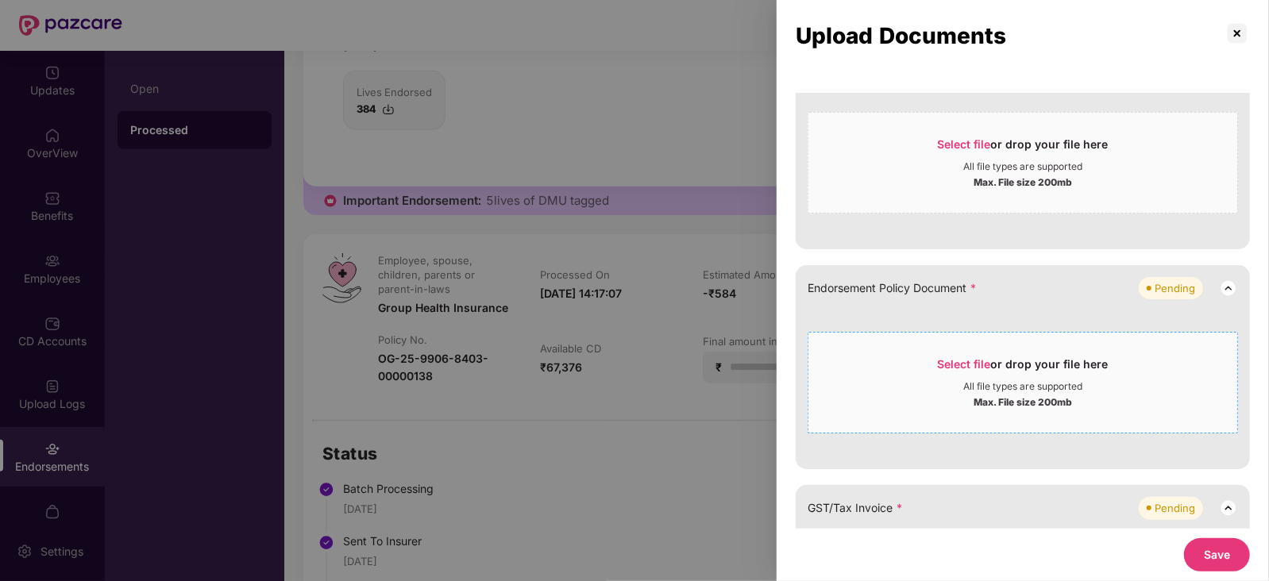
click at [991, 364] on div "Select file or drop your file here" at bounding box center [1023, 368] width 171 height 24
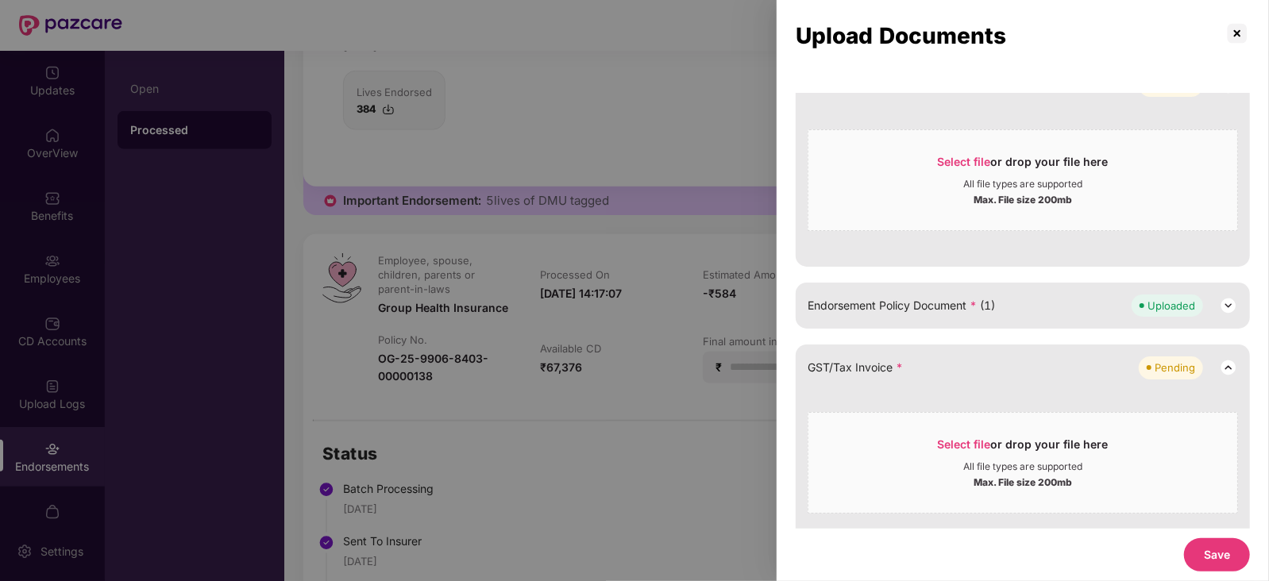
scroll to position [396, 0]
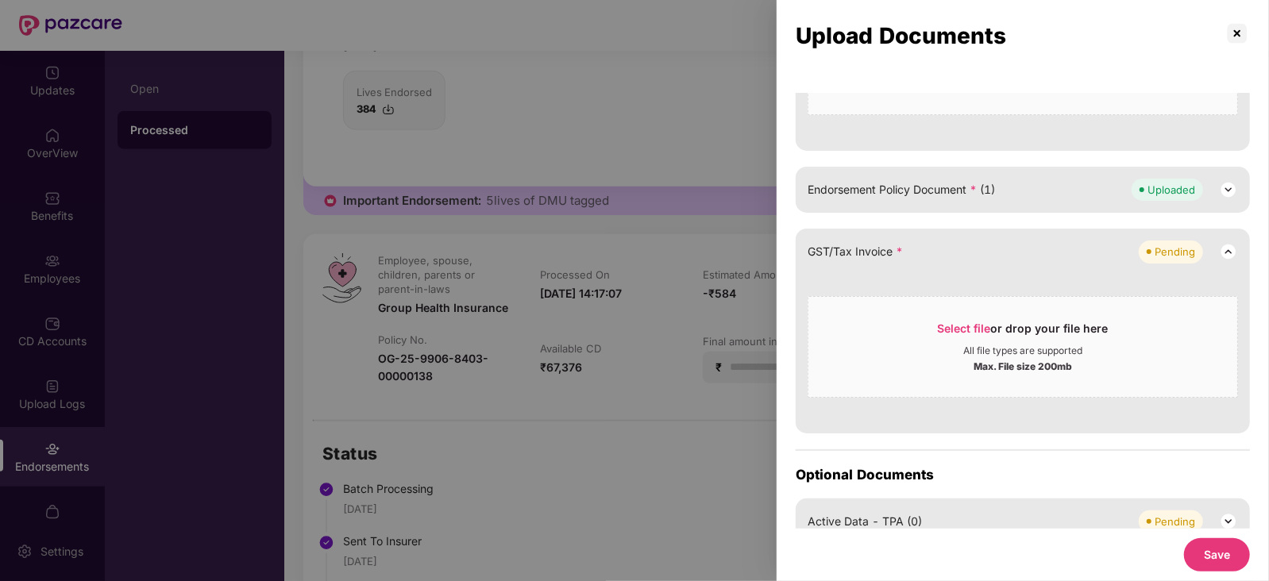
click at [1212, 553] on button "Save" at bounding box center [1217, 554] width 66 height 33
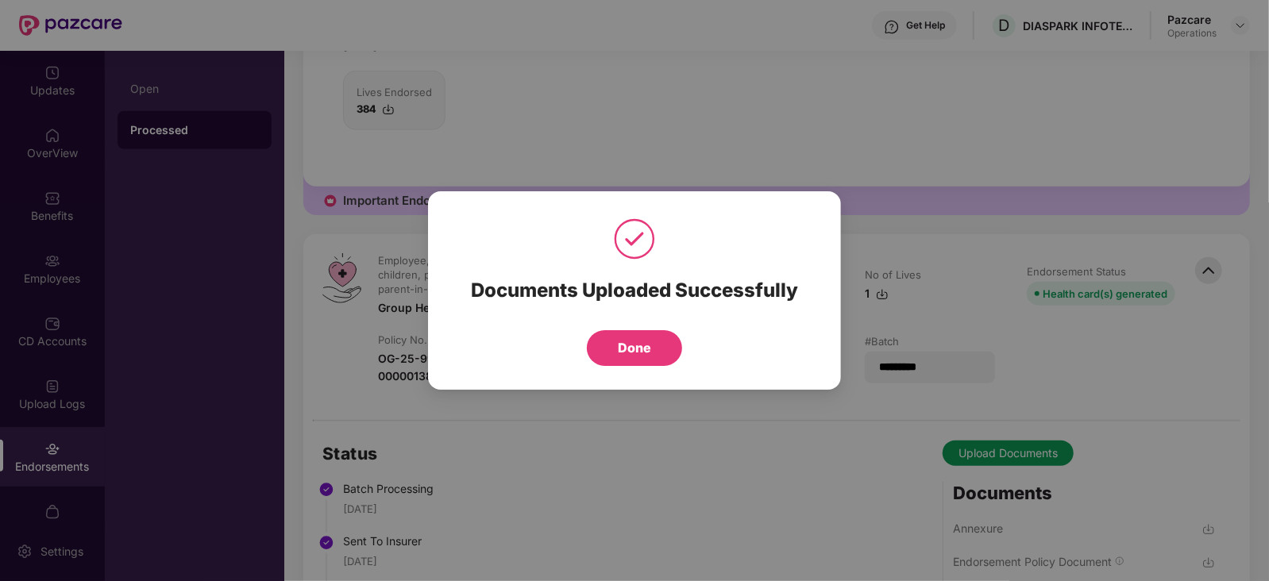
click at [625, 341] on button "Done" at bounding box center [634, 348] width 95 height 36
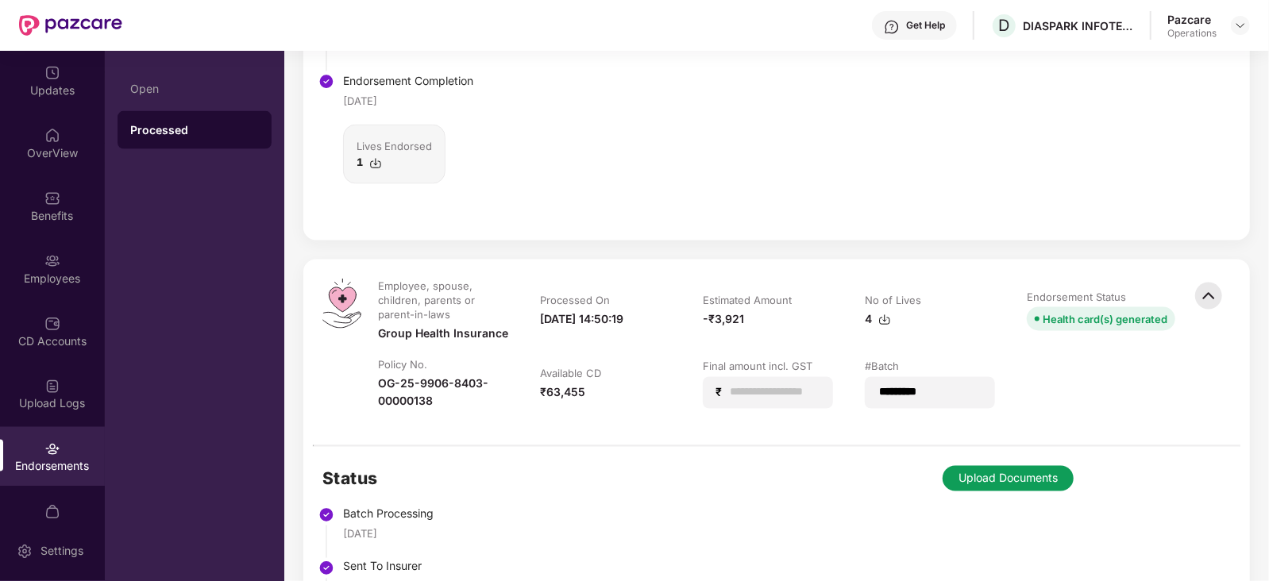
scroll to position [1687, 0]
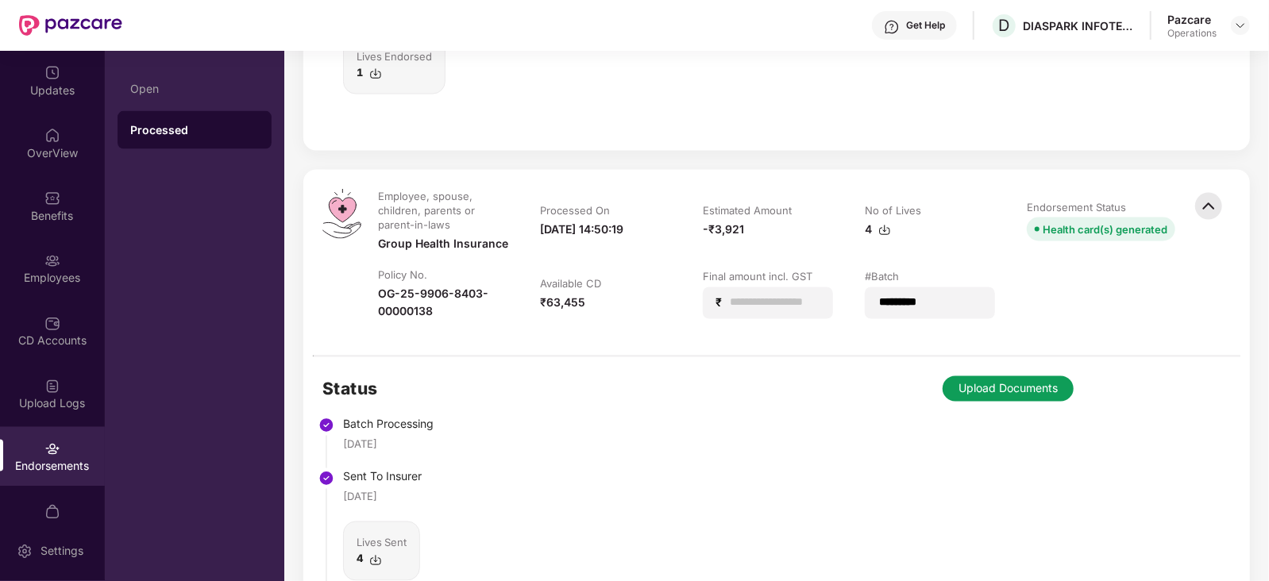
click at [979, 395] on button "Upload Documents" at bounding box center [1007, 388] width 131 height 25
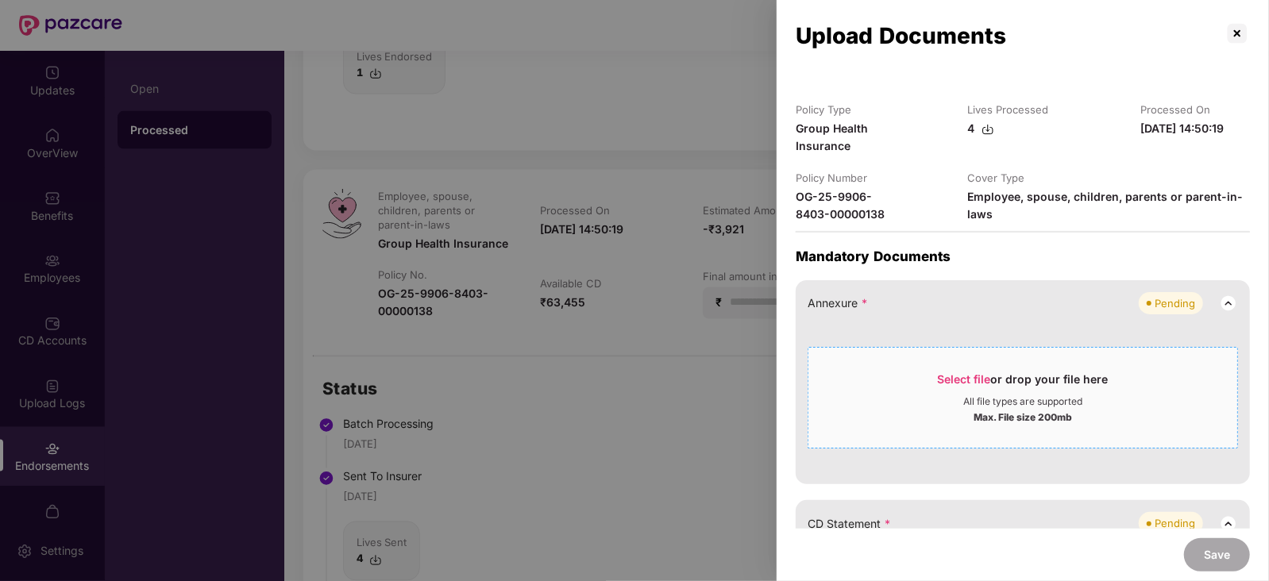
click at [984, 383] on span "Select file" at bounding box center [964, 378] width 53 height 13
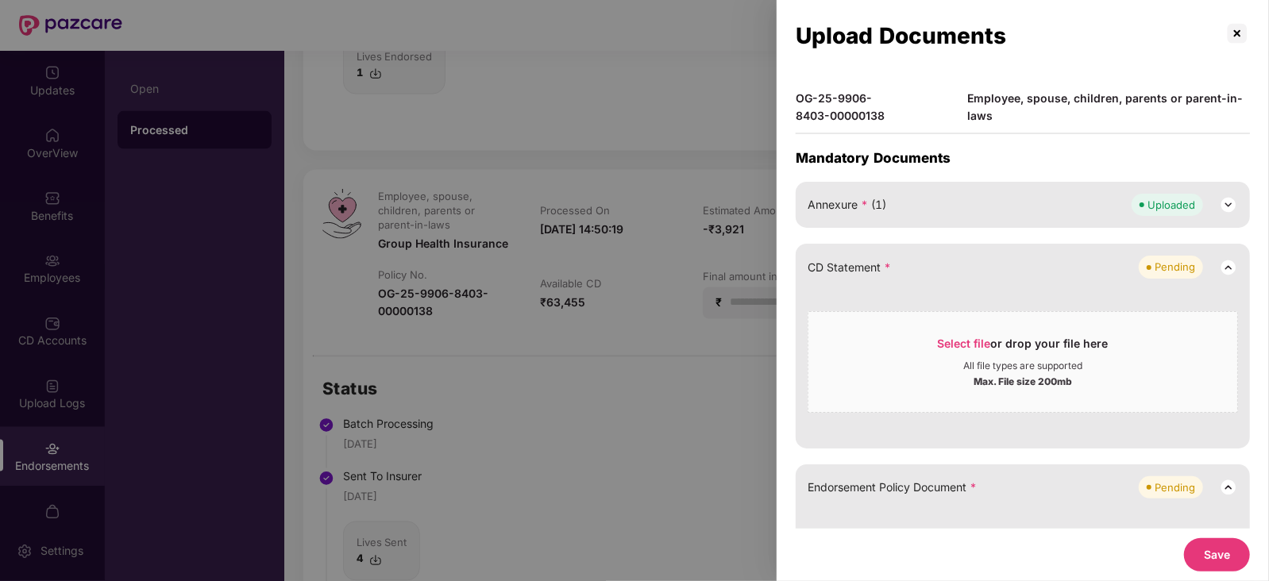
scroll to position [298, 0]
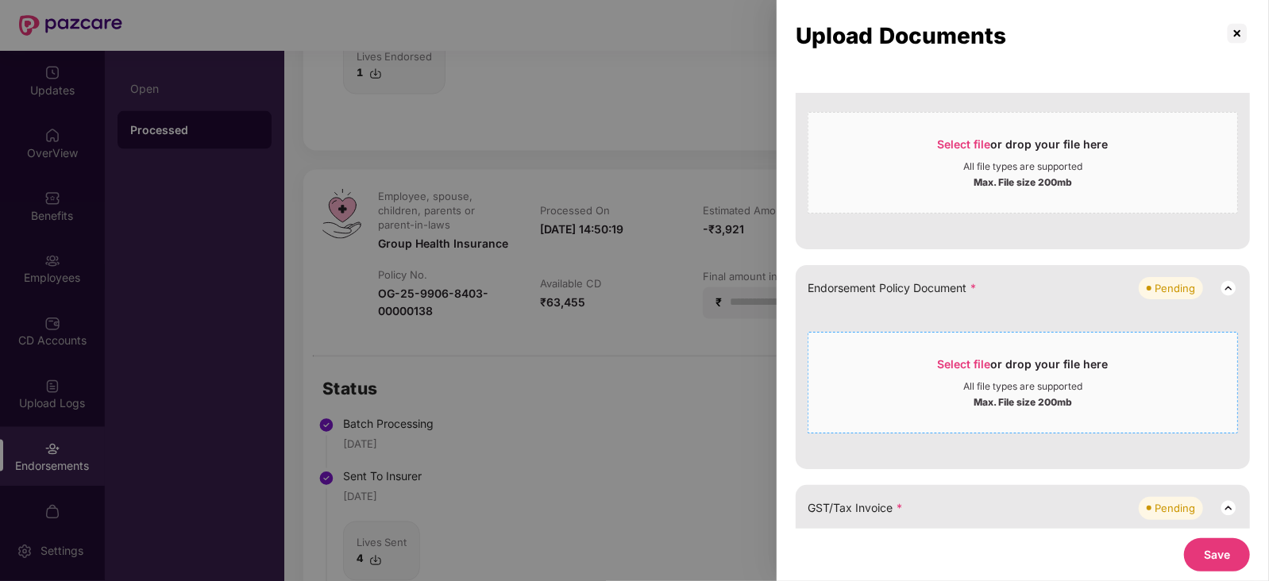
click at [970, 359] on span "Select file" at bounding box center [964, 363] width 53 height 13
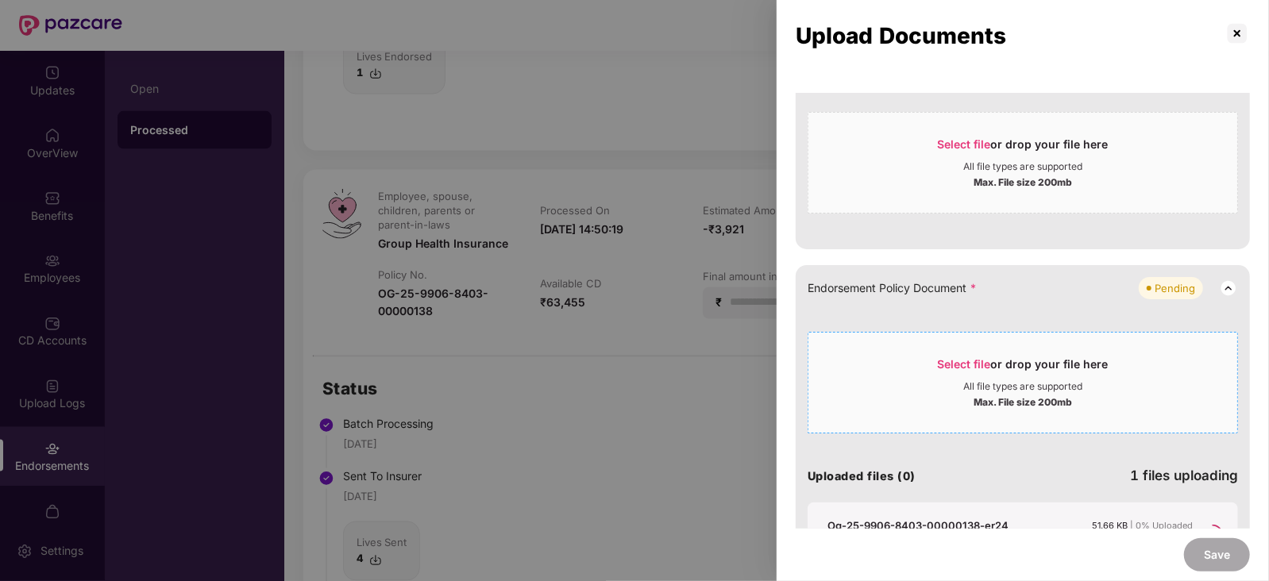
scroll to position [496, 0]
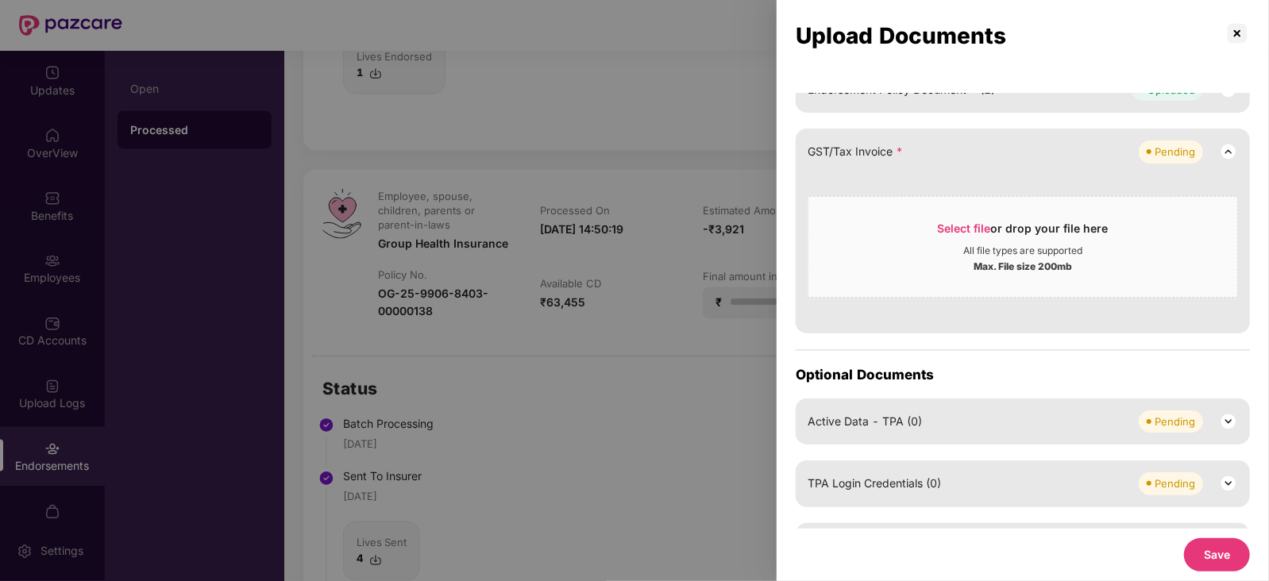
click at [1223, 565] on button "Save" at bounding box center [1217, 554] width 66 height 33
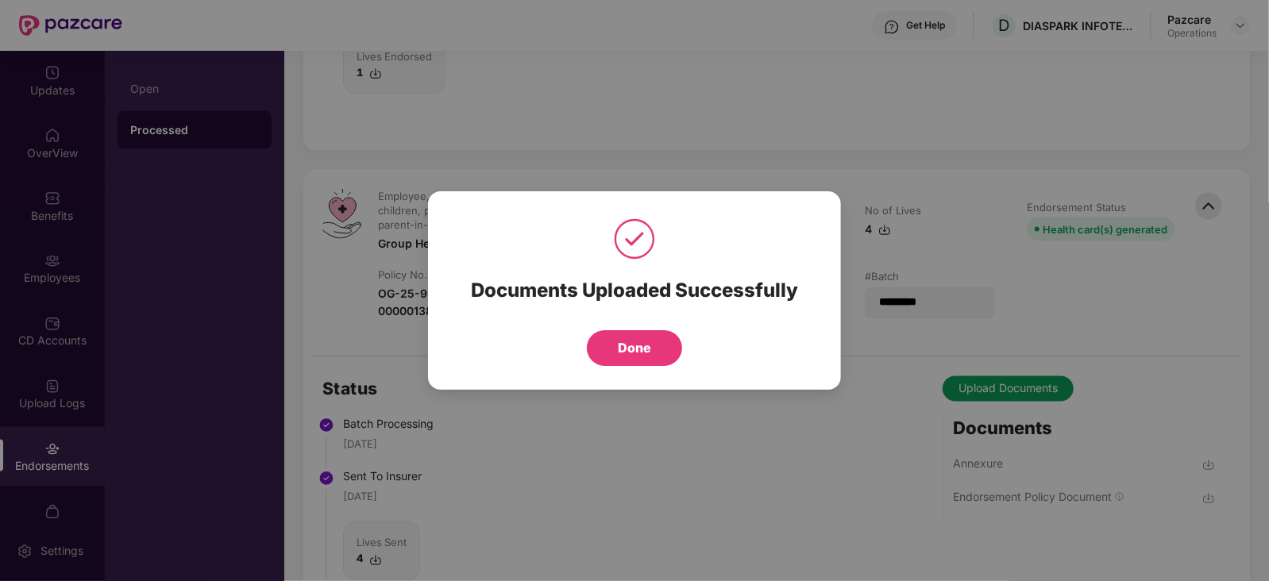
click at [641, 337] on button "Done" at bounding box center [634, 348] width 95 height 36
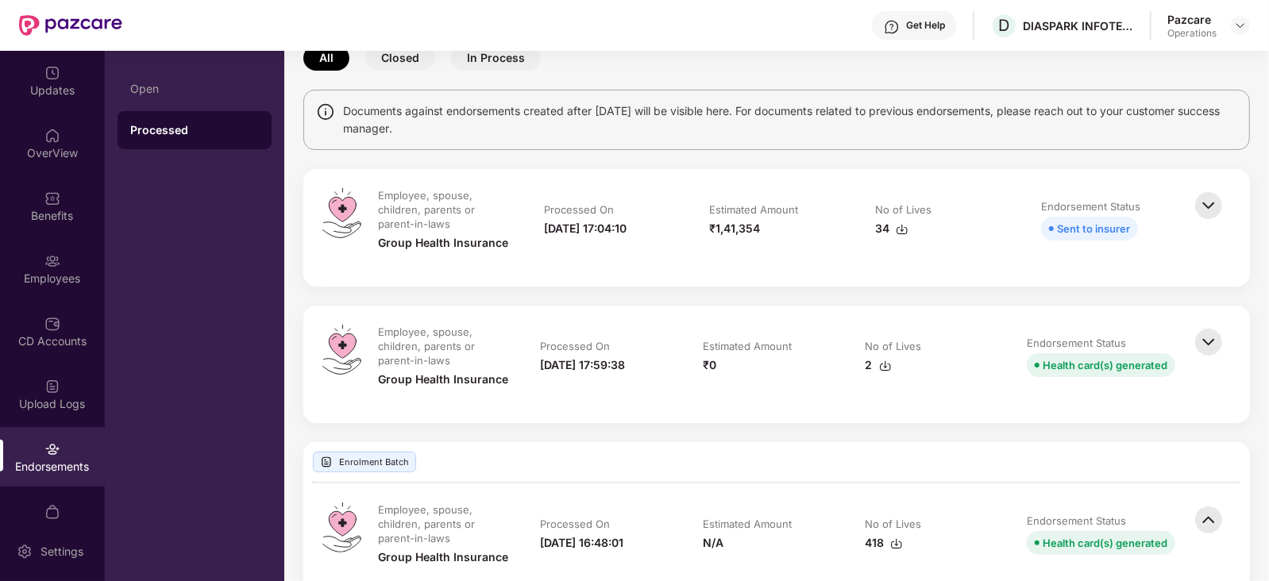
scroll to position [0, 0]
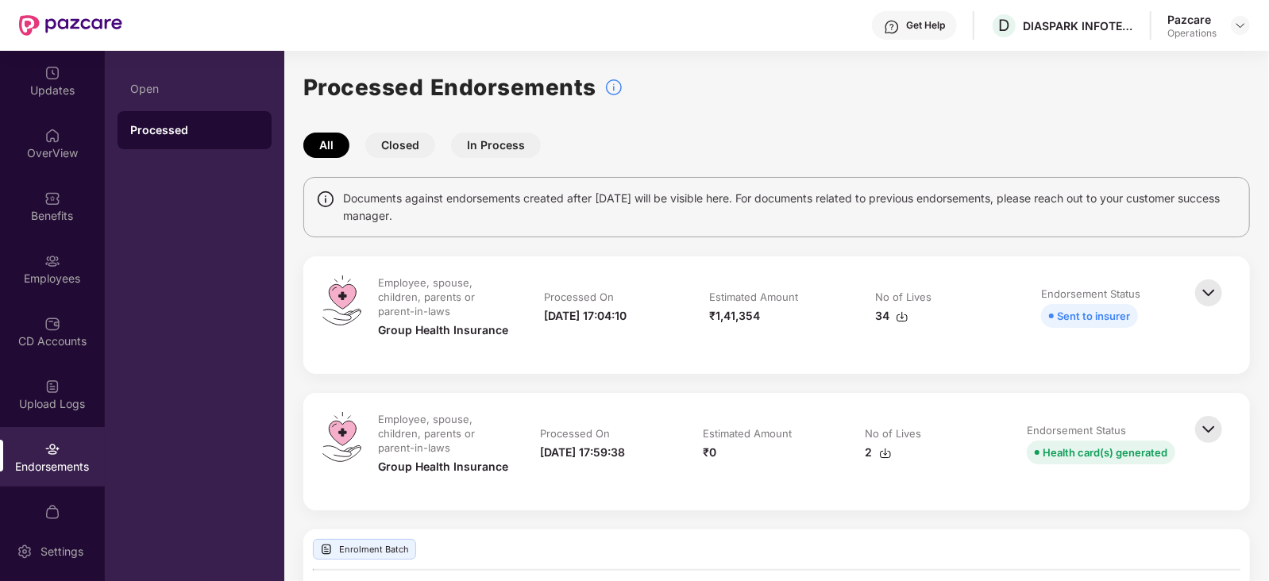
click at [1216, 422] on img at bounding box center [1208, 429] width 35 height 35
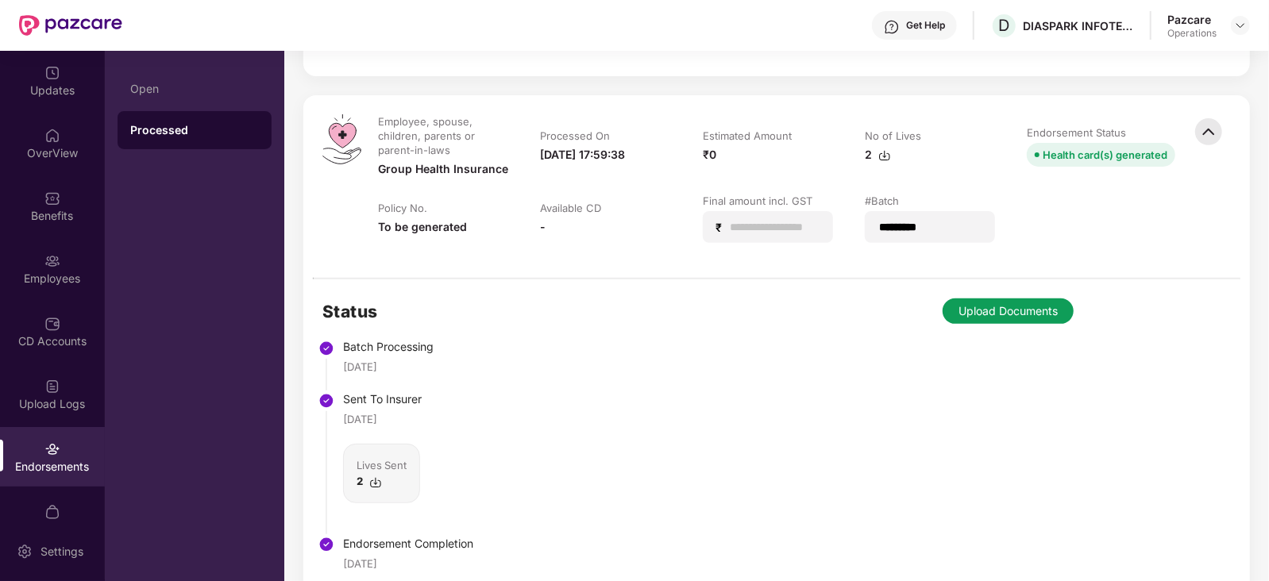
scroll to position [198, 0]
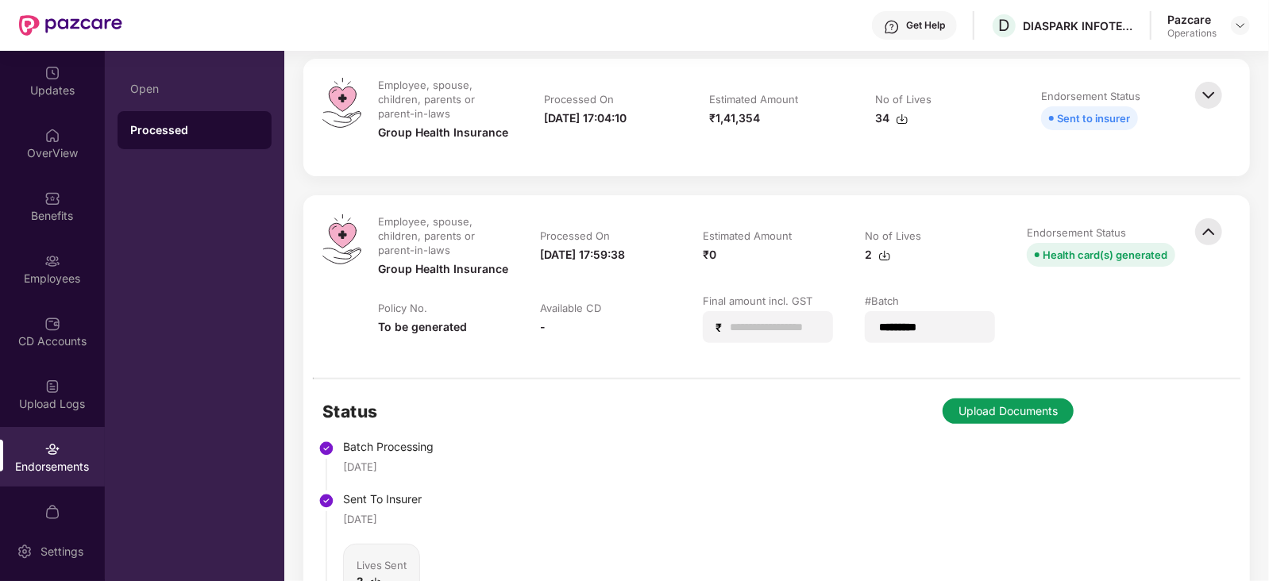
click at [989, 407] on button "Upload Documents" at bounding box center [1007, 411] width 131 height 25
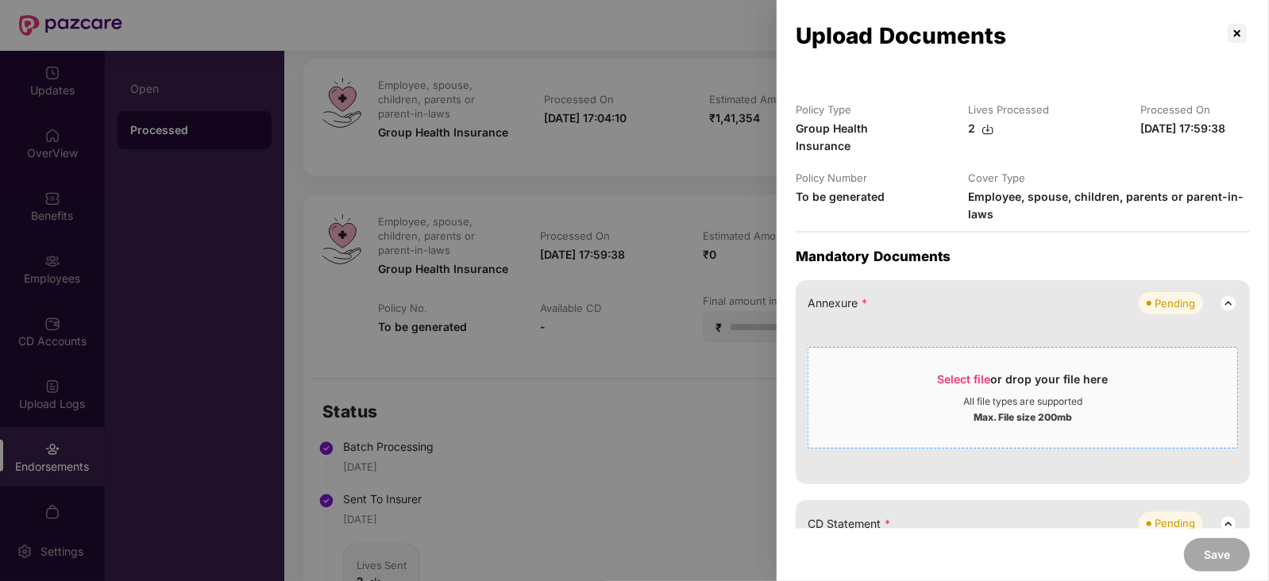
click at [961, 382] on span "Select file" at bounding box center [964, 378] width 53 height 13
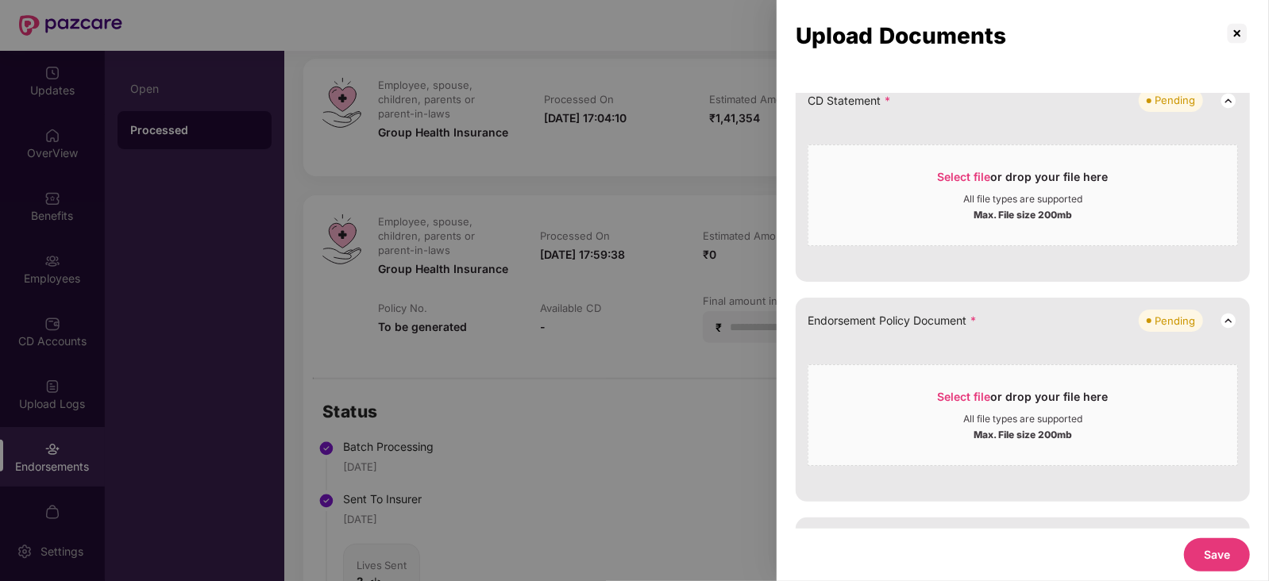
scroll to position [396, 0]
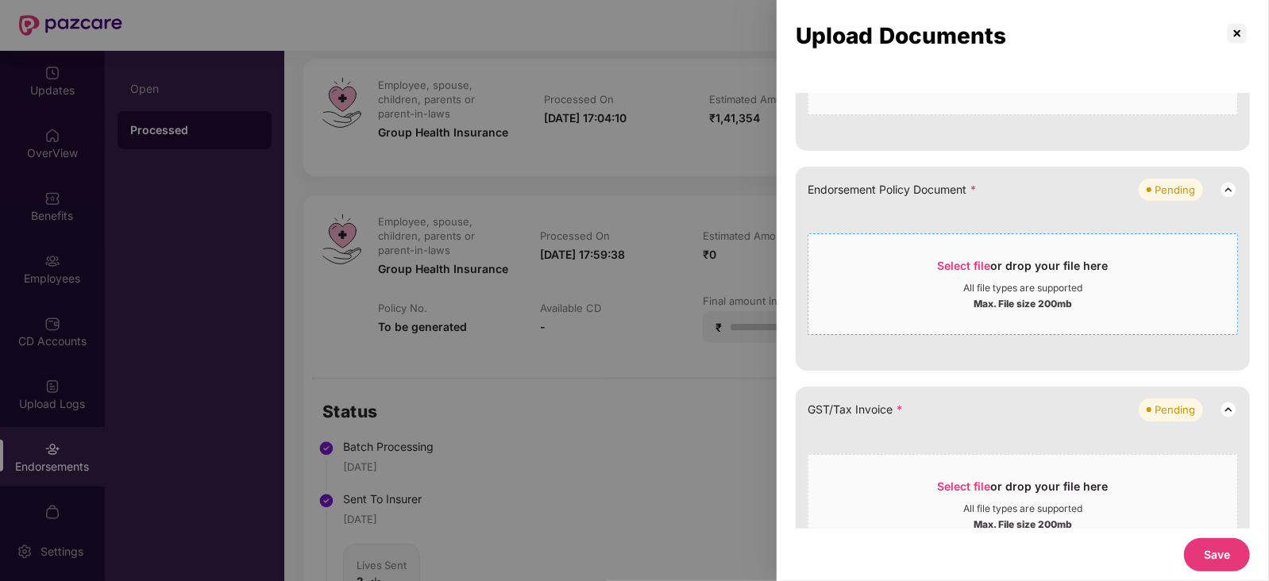
click at [957, 273] on div "Select file or drop your file here" at bounding box center [1023, 270] width 171 height 24
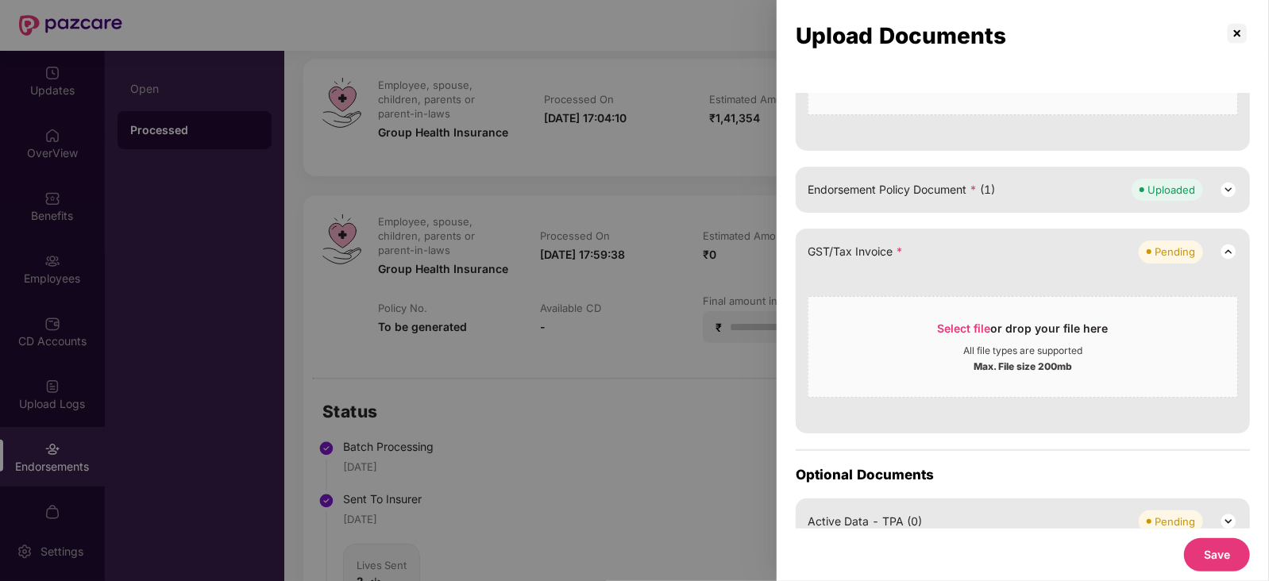
click at [1205, 545] on button "Save" at bounding box center [1217, 554] width 66 height 33
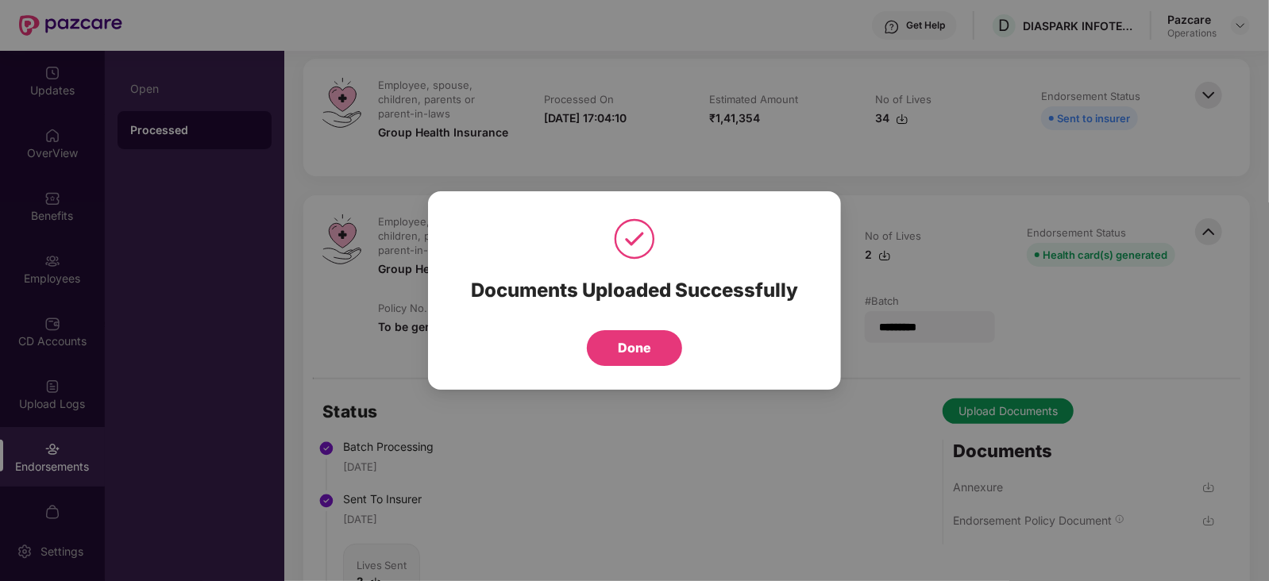
click at [658, 360] on button "Done" at bounding box center [634, 348] width 95 height 36
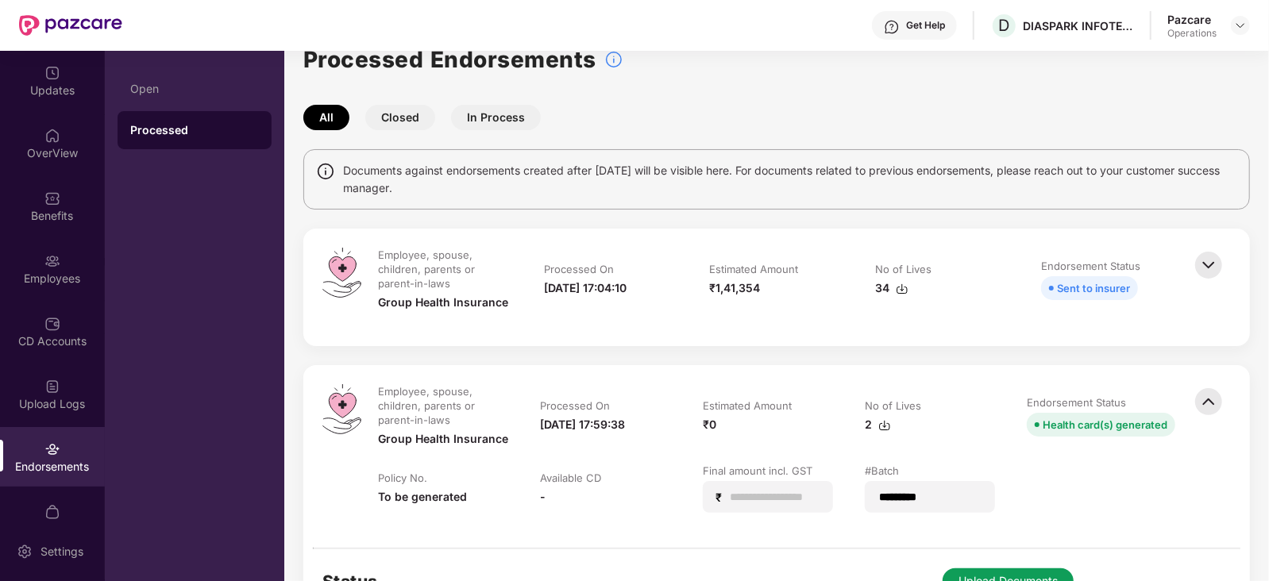
scroll to position [0, 0]
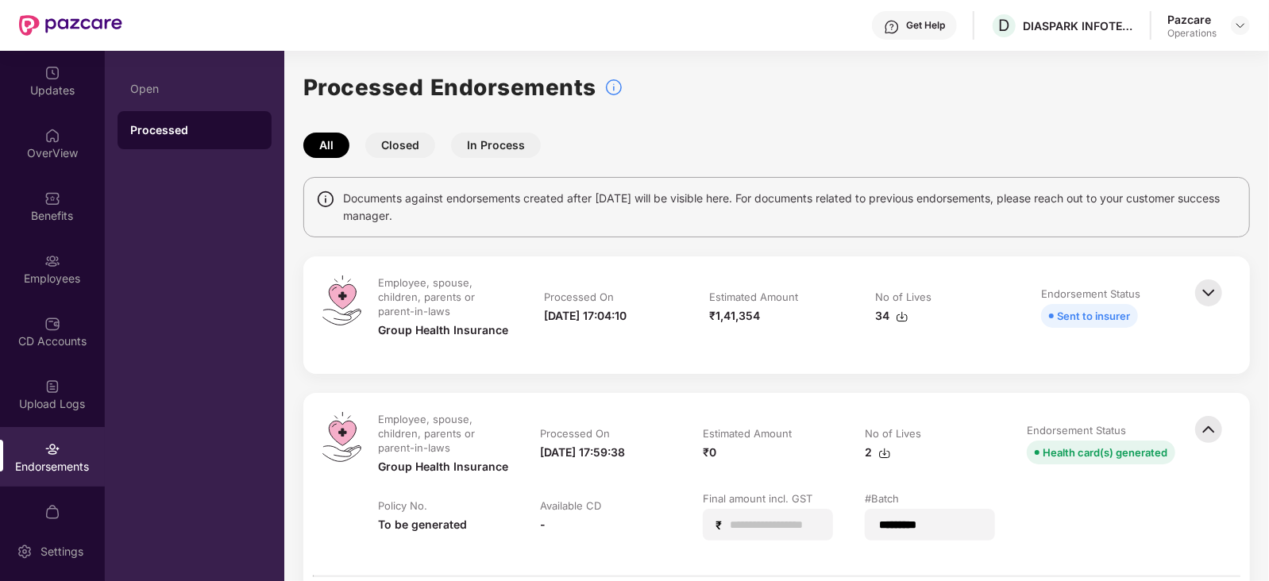
click at [1208, 297] on img at bounding box center [1208, 292] width 35 height 35
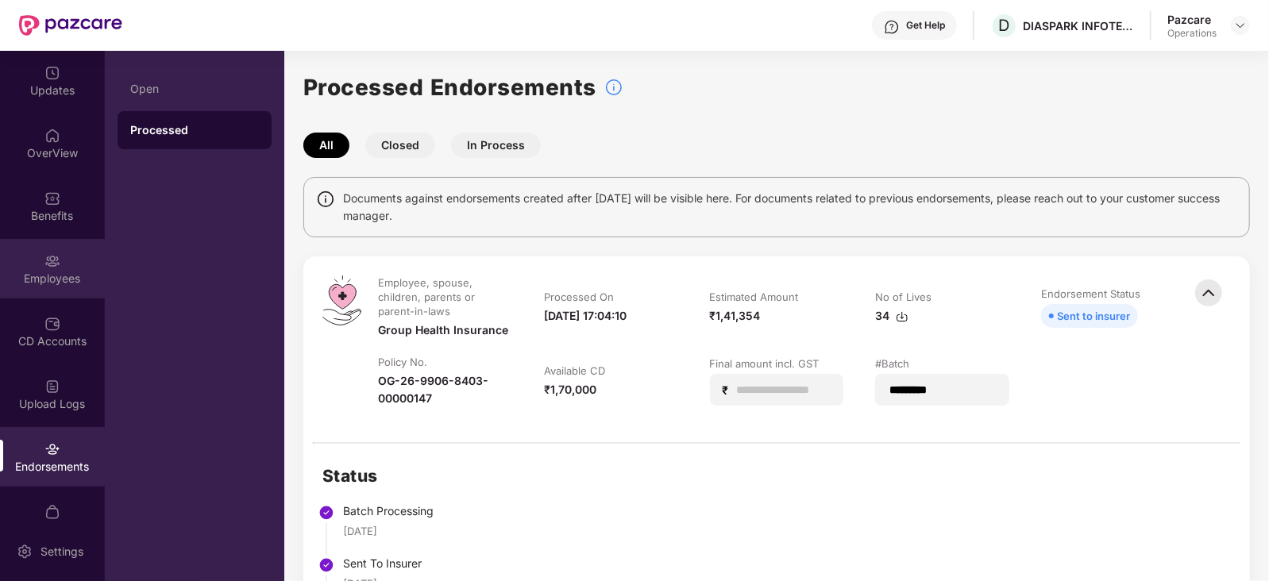
click at [58, 275] on div "Employees" at bounding box center [52, 279] width 105 height 16
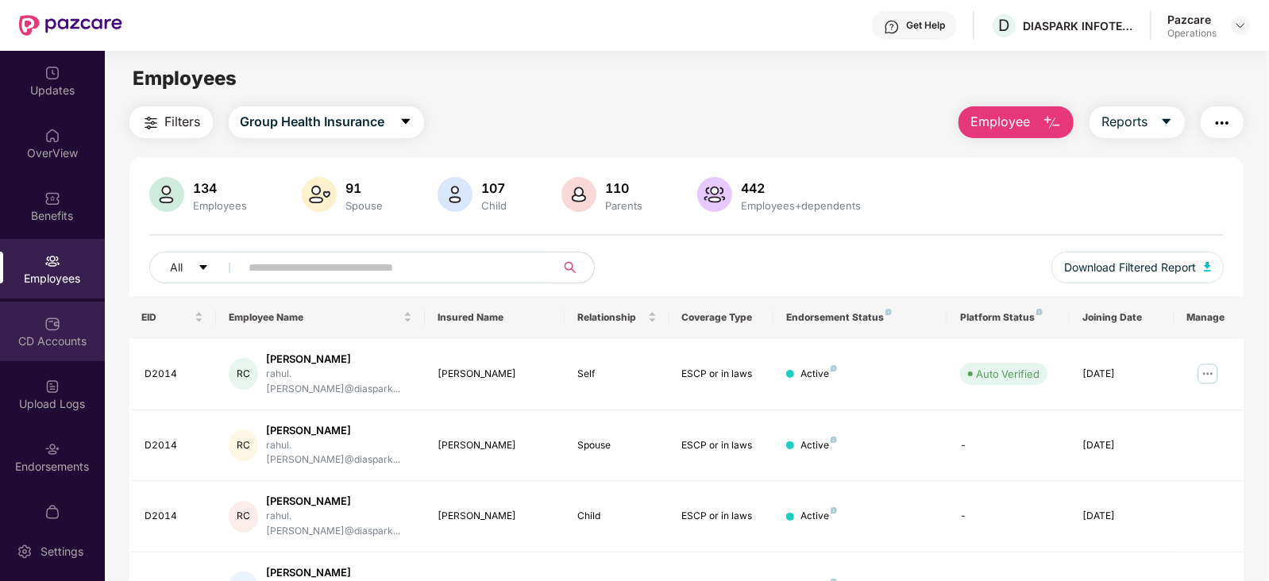
click at [58, 341] on div "CD Accounts" at bounding box center [52, 341] width 105 height 16
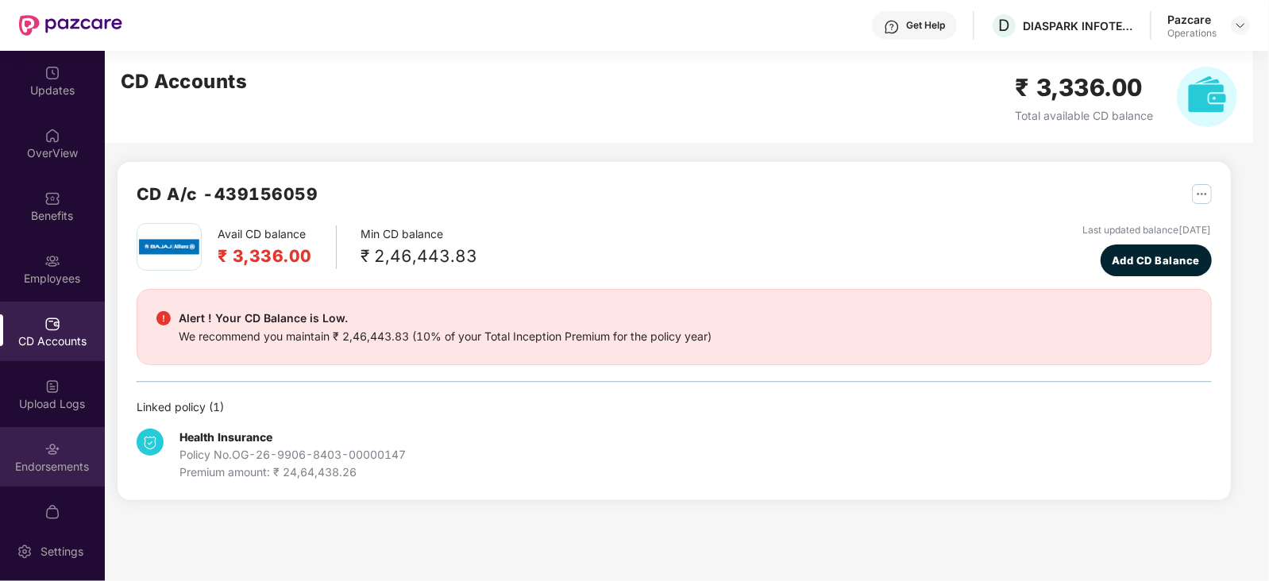
click at [71, 474] on div "Endorsements" at bounding box center [52, 467] width 105 height 16
